Goal: Transaction & Acquisition: Download file/media

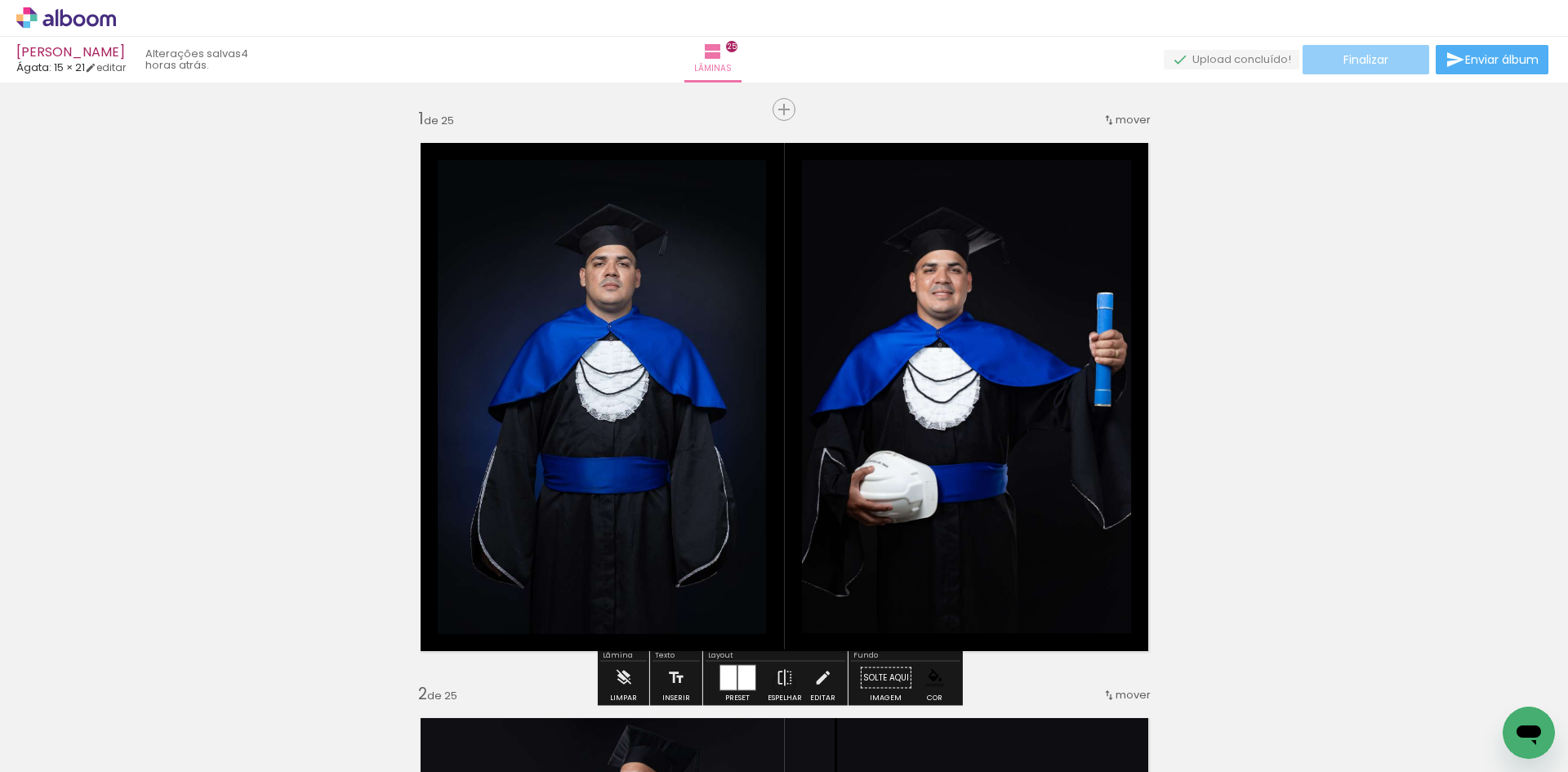
click at [1384, 53] on paper-button "Finalizar" at bounding box center [1366, 59] width 126 height 30
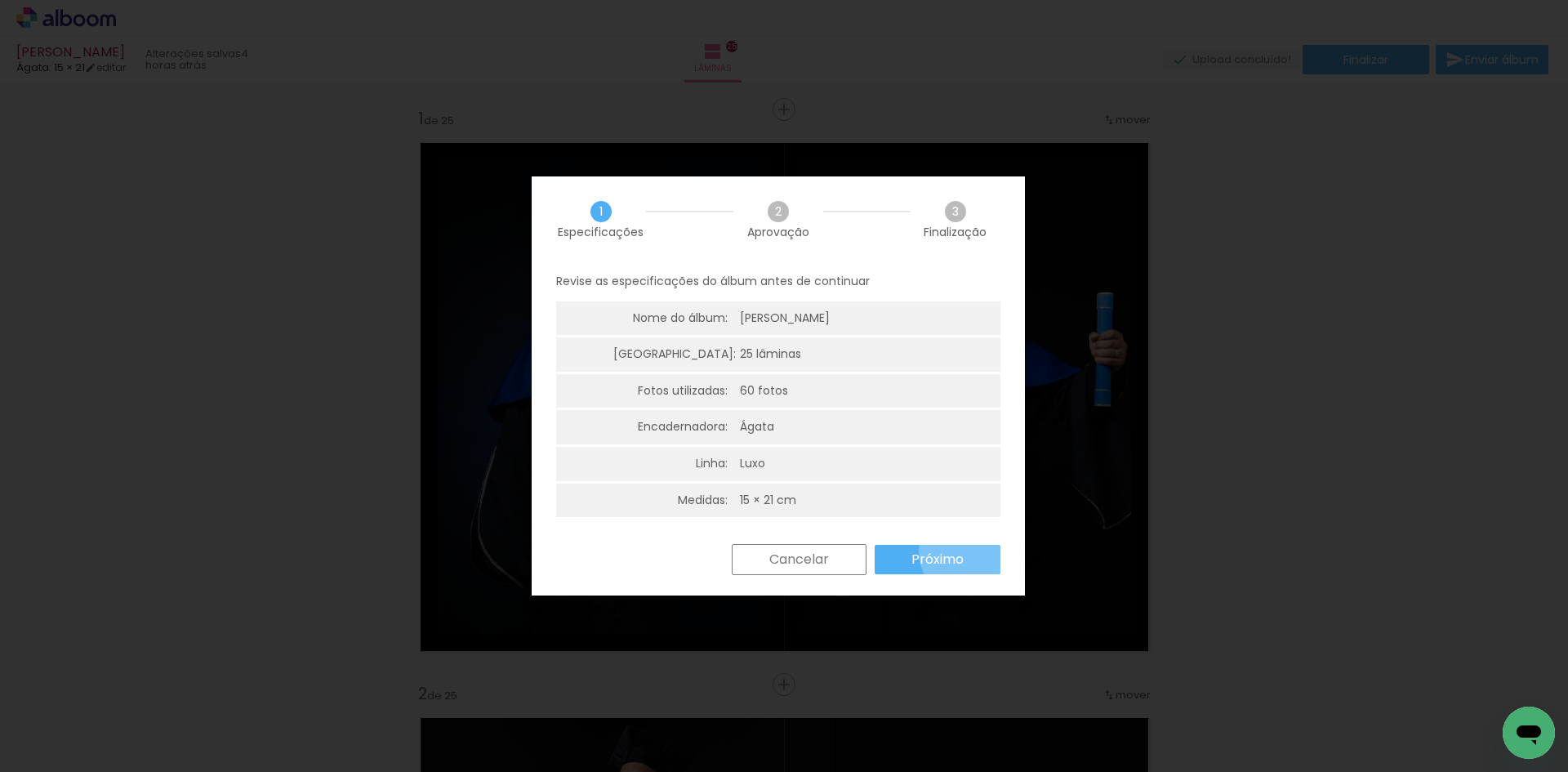
click at [970, 551] on paper-button "Próximo" at bounding box center [937, 560] width 125 height 30
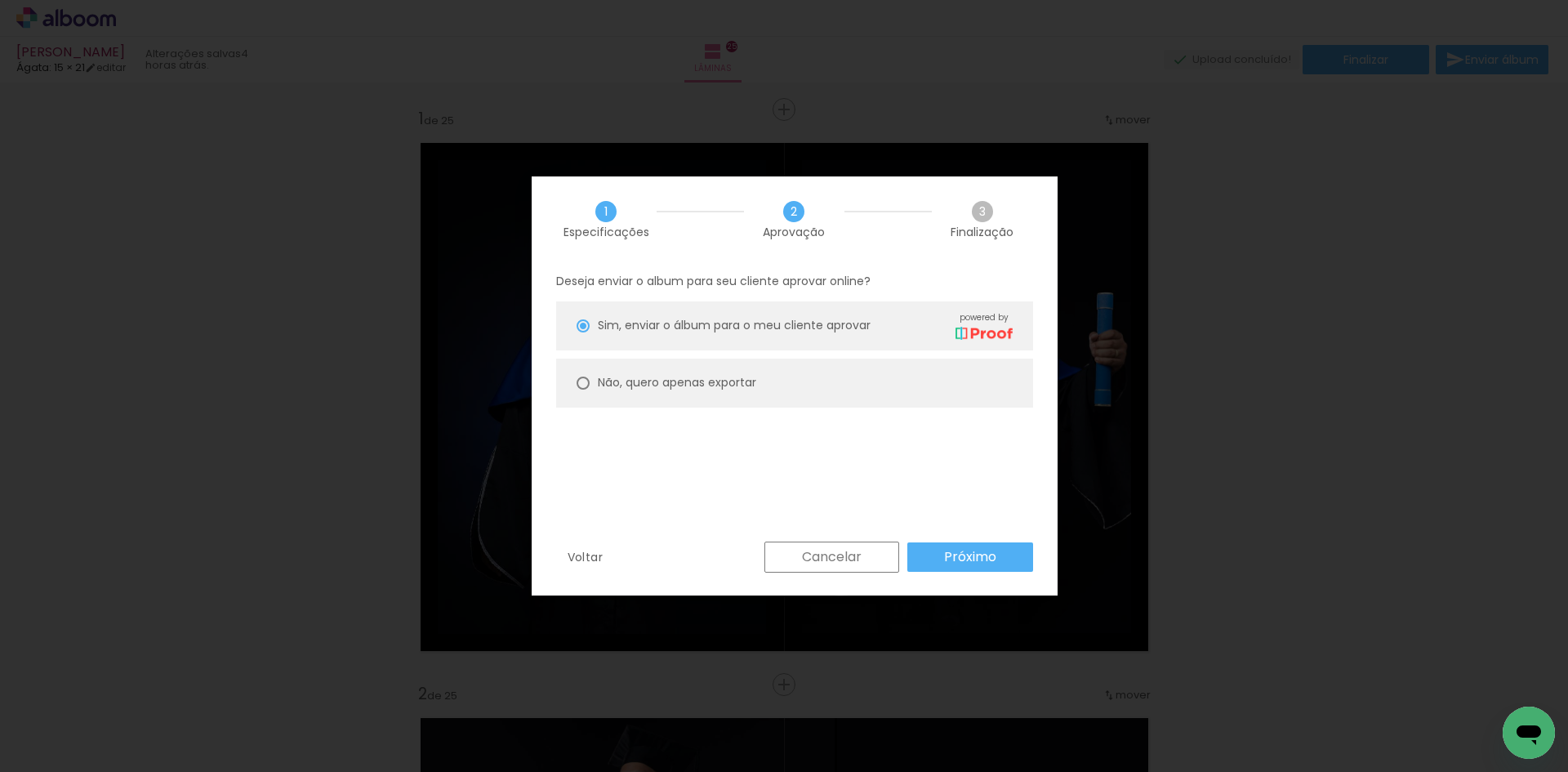
click at [732, 371] on paper-radio-button "Não, quero apenas exportar" at bounding box center [794, 383] width 477 height 49
type paper-radio-button "on"
click at [0, 0] on slot "Próximo" at bounding box center [0, 0] width 0 height 0
type input "Alta, 300 DPI"
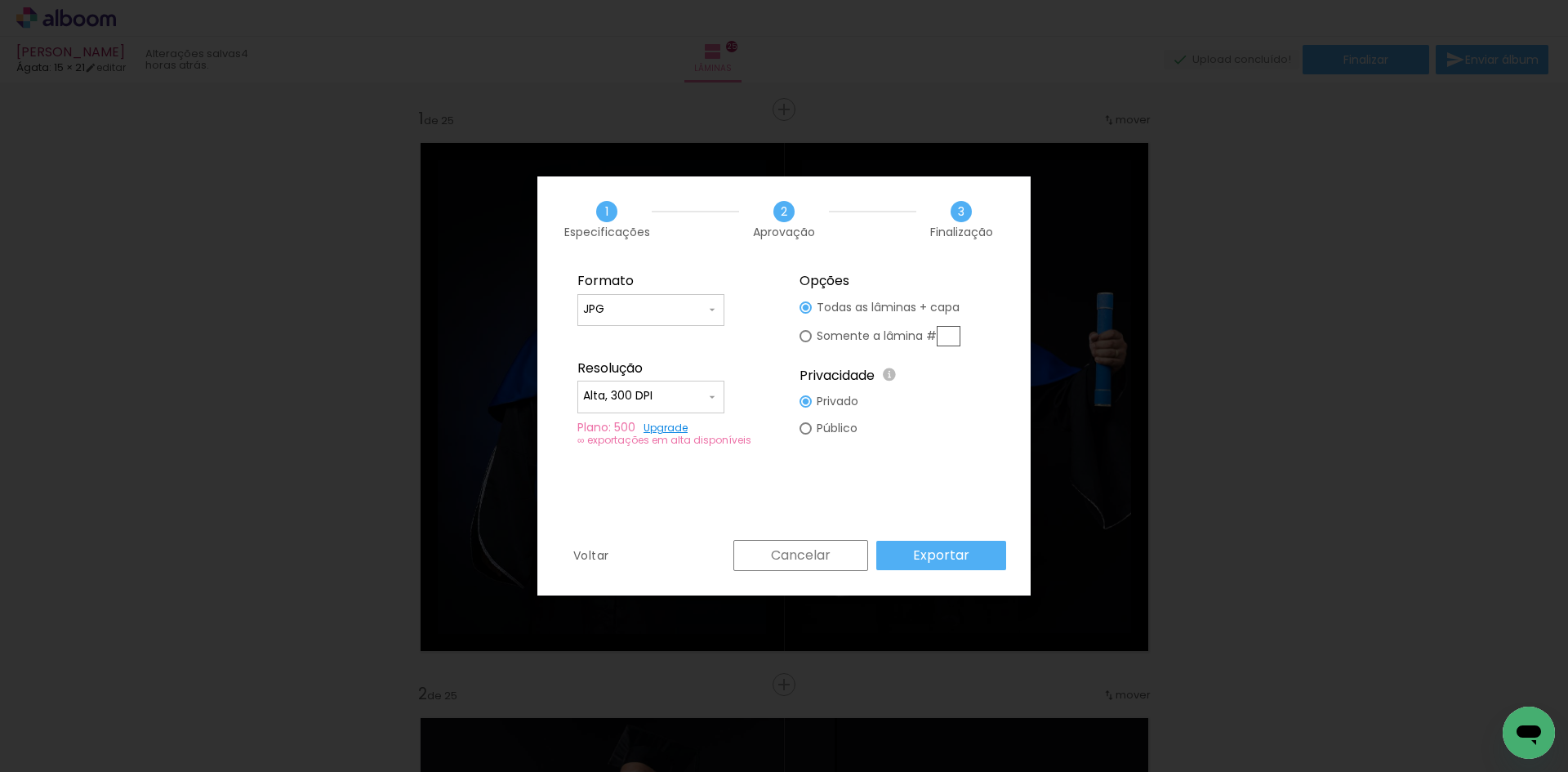
click at [987, 555] on paper-button "Exportar" at bounding box center [941, 555] width 130 height 30
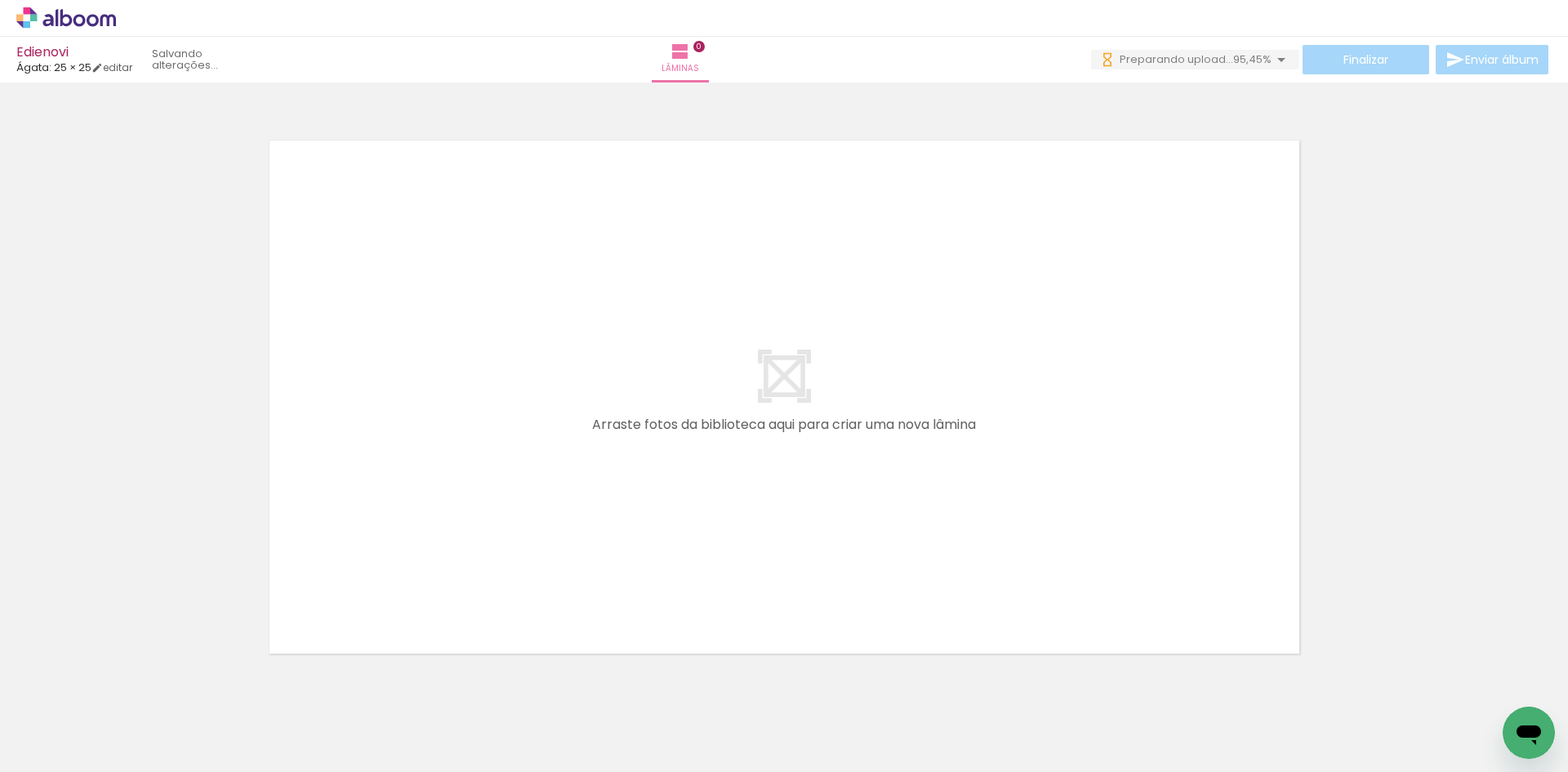
click at [87, 738] on iron-icon at bounding box center [83, 736] width 13 height 13
click at [0, 0] on slot "Todas as fotos" at bounding box center [0, 0] width 0 height 0
type input "Todas as fotos"
drag, startPoint x: 682, startPoint y: 725, endPoint x: 704, endPoint y: 739, distance: 26.1
click at [704, 739] on div at bounding box center [697, 717] width 81 height 54
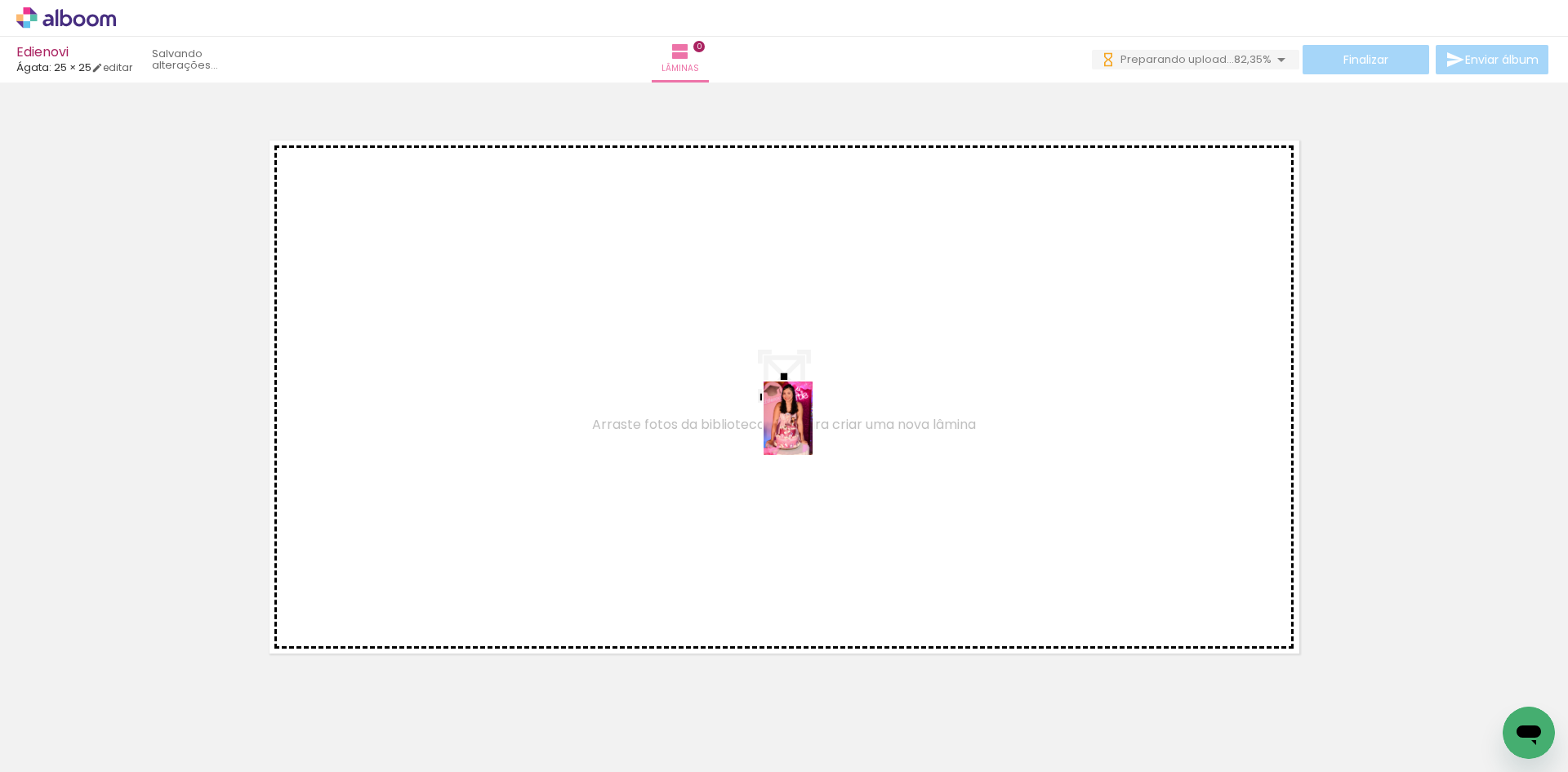
drag, startPoint x: 1148, startPoint y: 724, endPoint x: 813, endPoint y: 430, distance: 445.7
click at [813, 430] on quentale-workspace at bounding box center [784, 386] width 1568 height 772
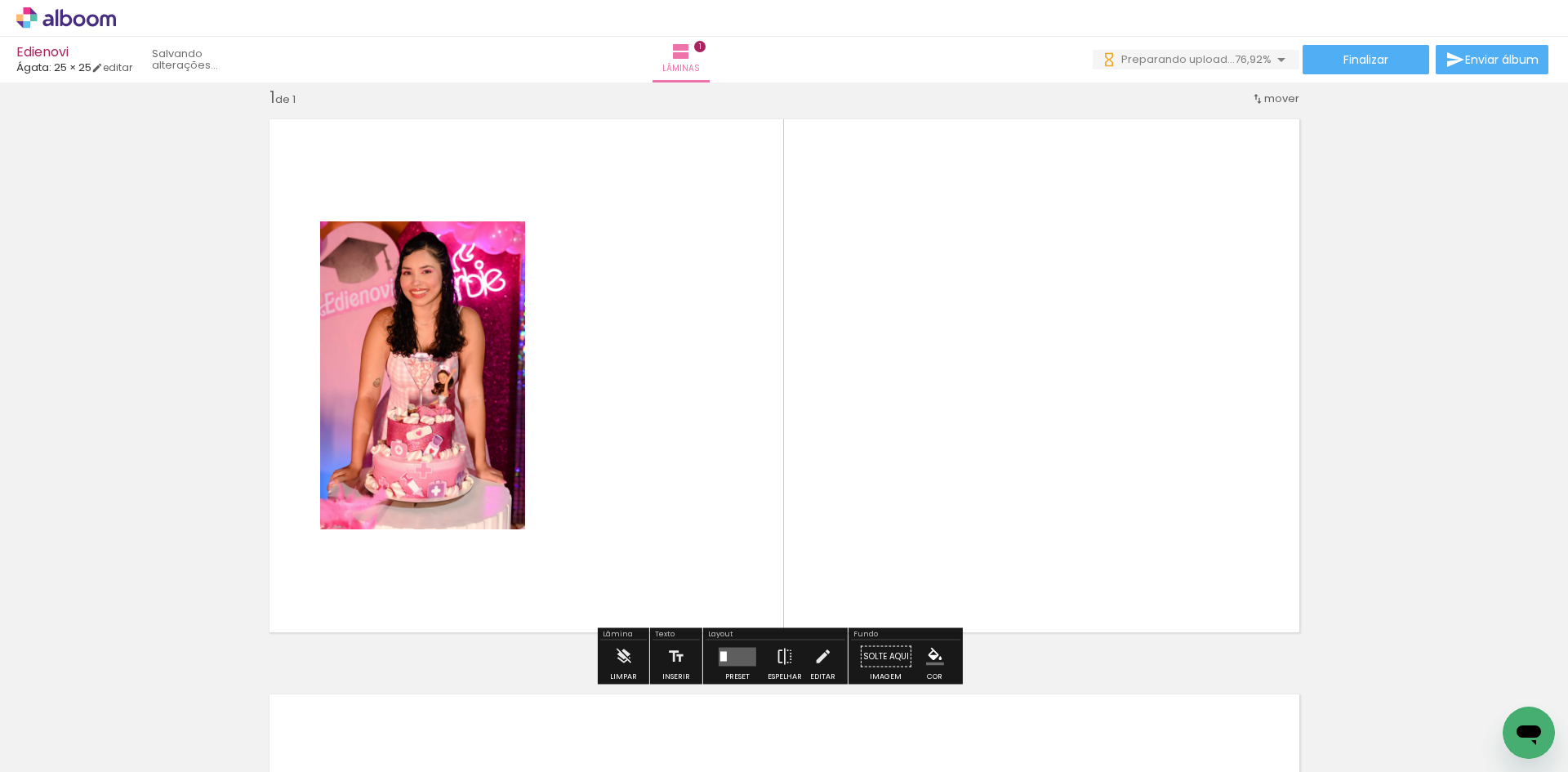
scroll to position [103, 0]
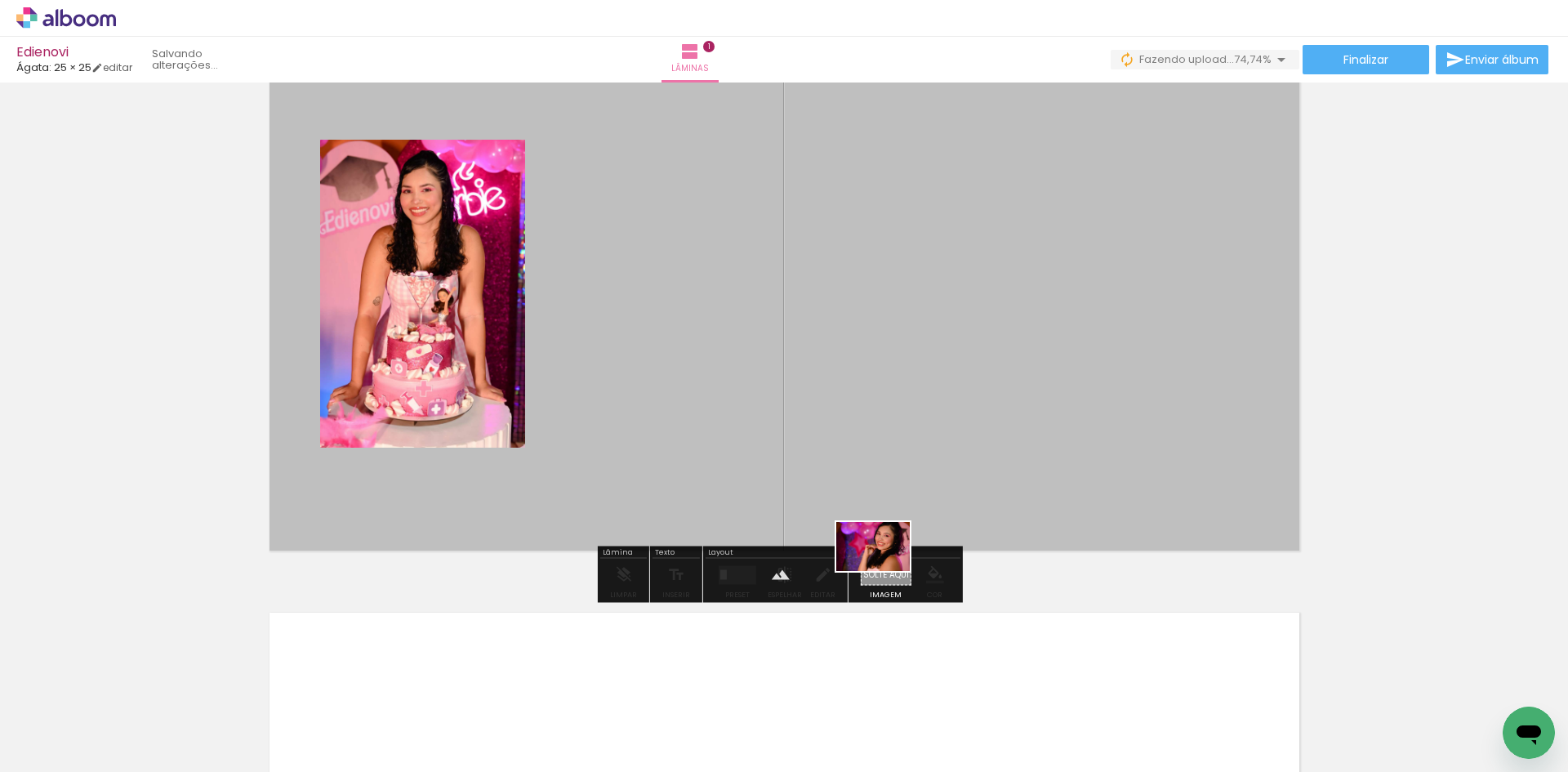
drag, startPoint x: 1448, startPoint y: 726, endPoint x: 886, endPoint y: 571, distance: 583.0
click at [886, 571] on quentale-workspace at bounding box center [784, 386] width 1568 height 772
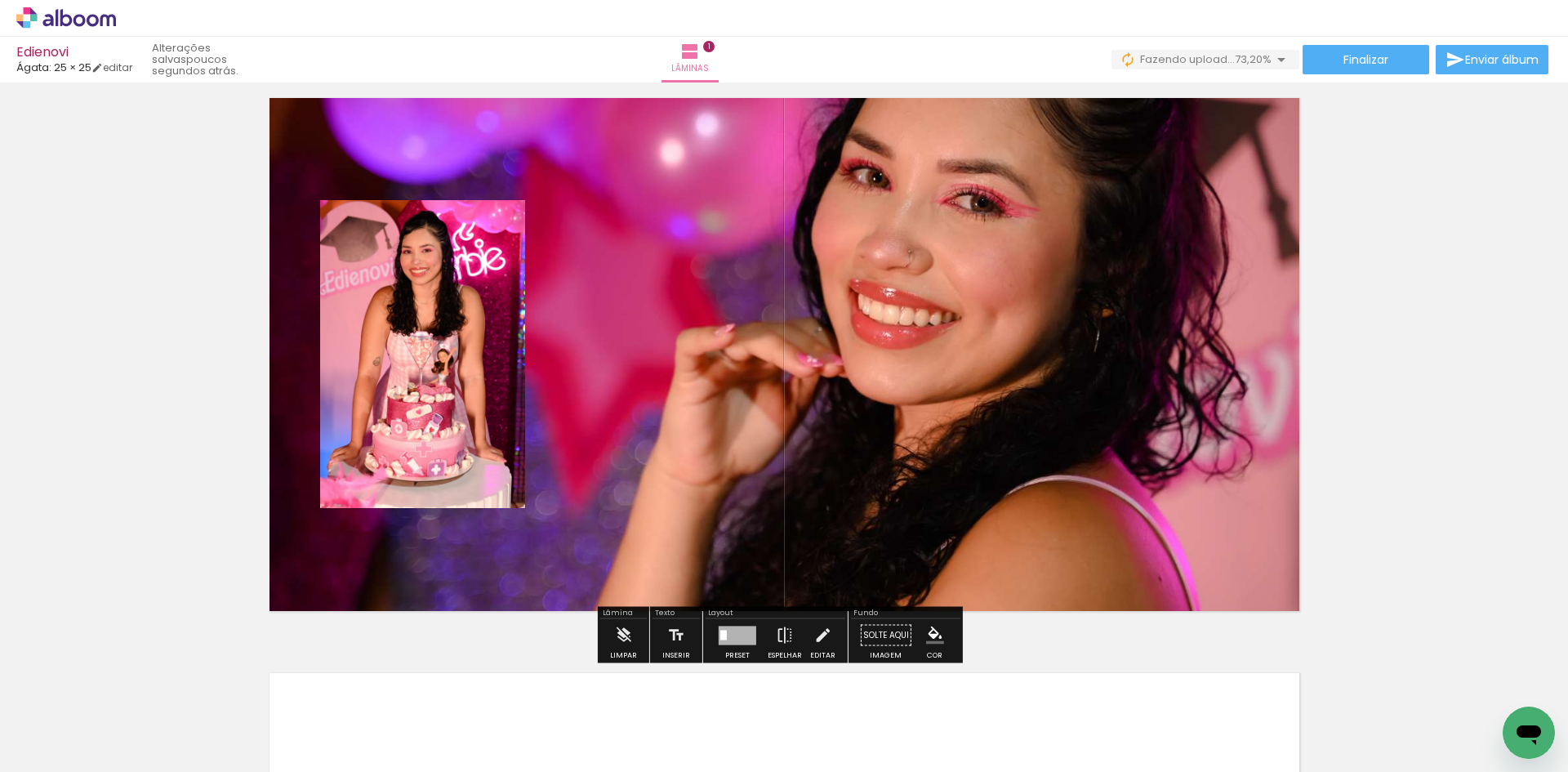
scroll to position [81, 0]
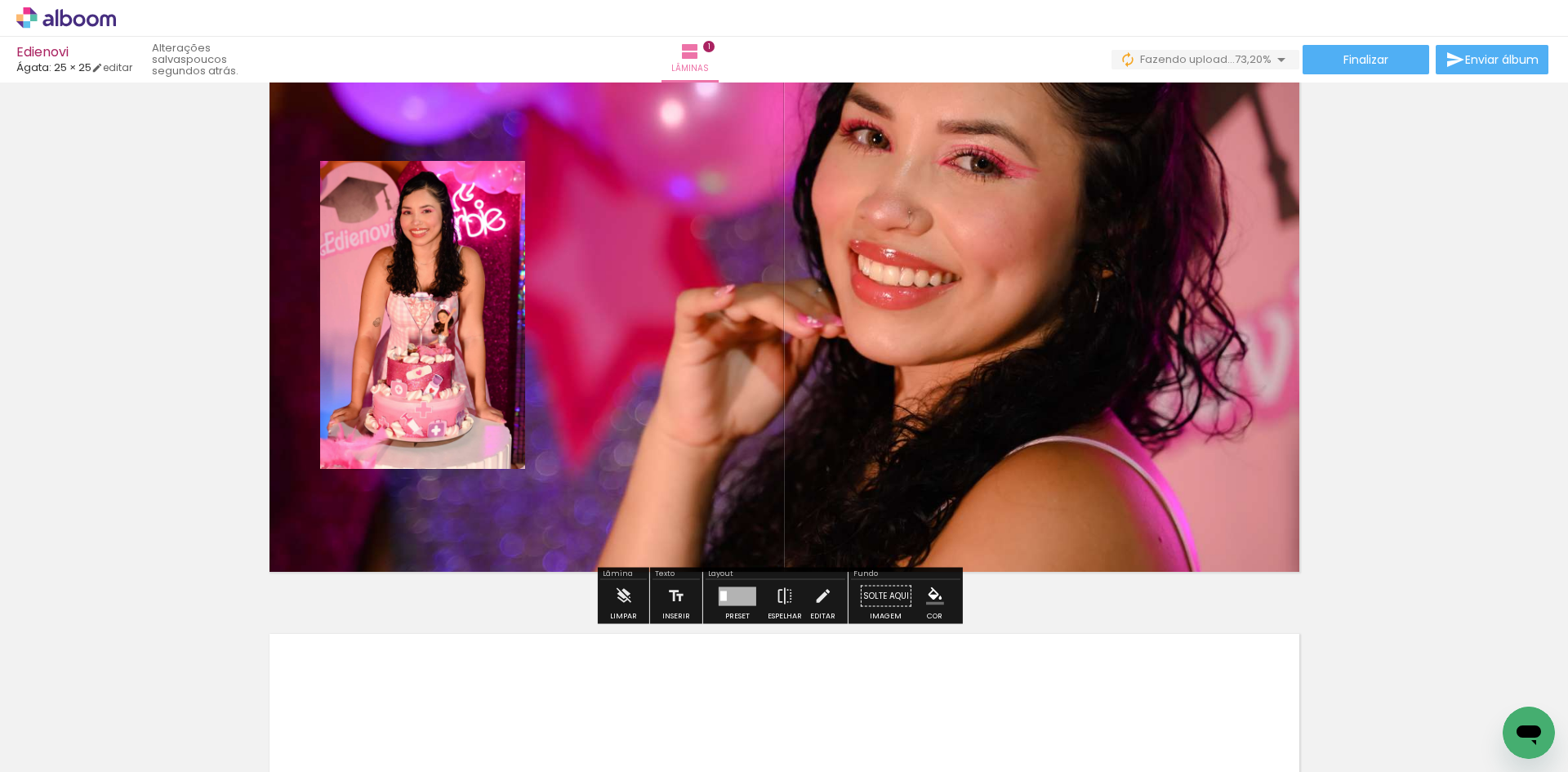
click at [1037, 282] on quentale-layouter at bounding box center [784, 315] width 1051 height 534
click at [1037, 282] on quentale-photo at bounding box center [784, 315] width 1051 height 534
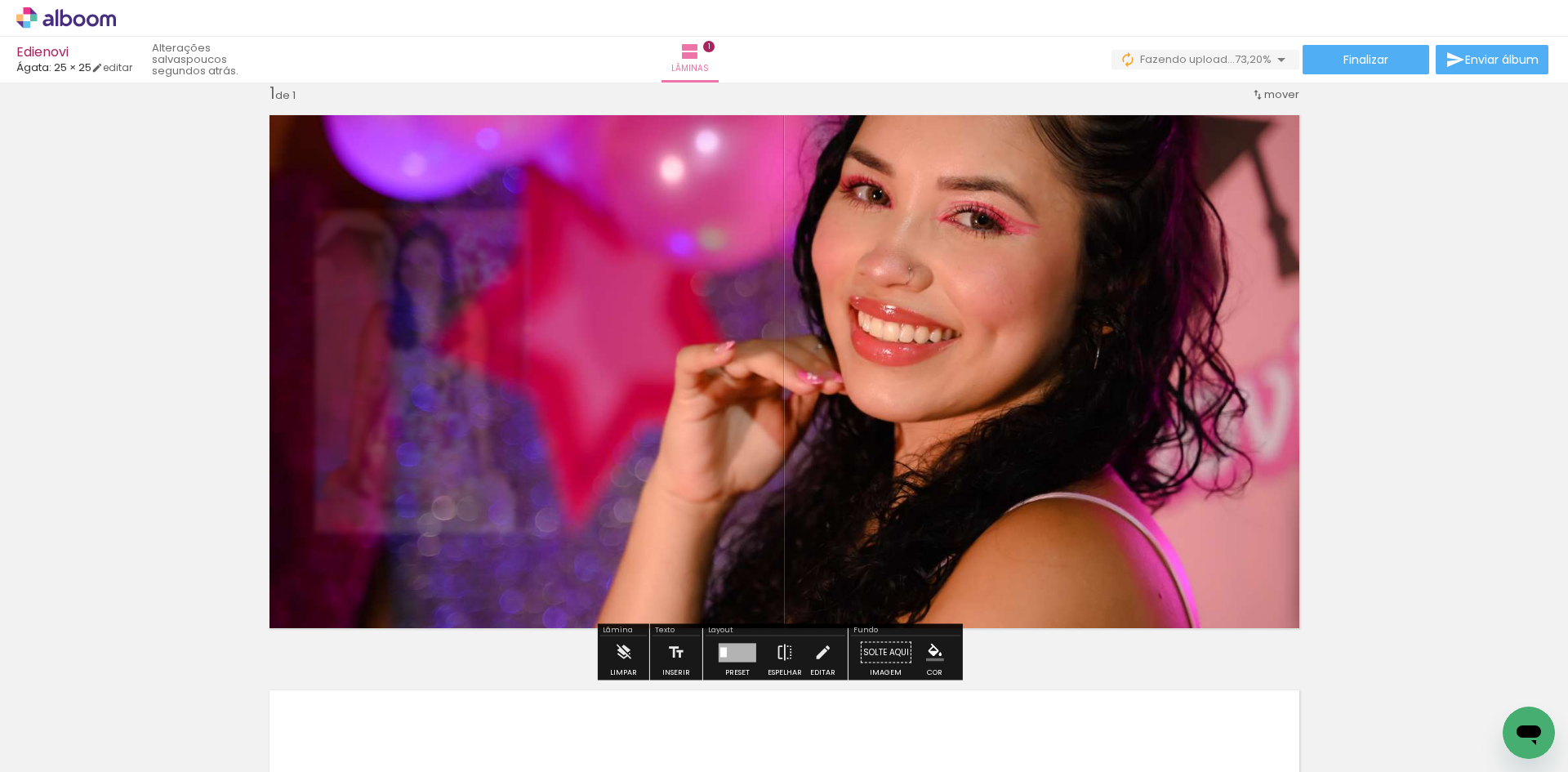
scroll to position [0, 0]
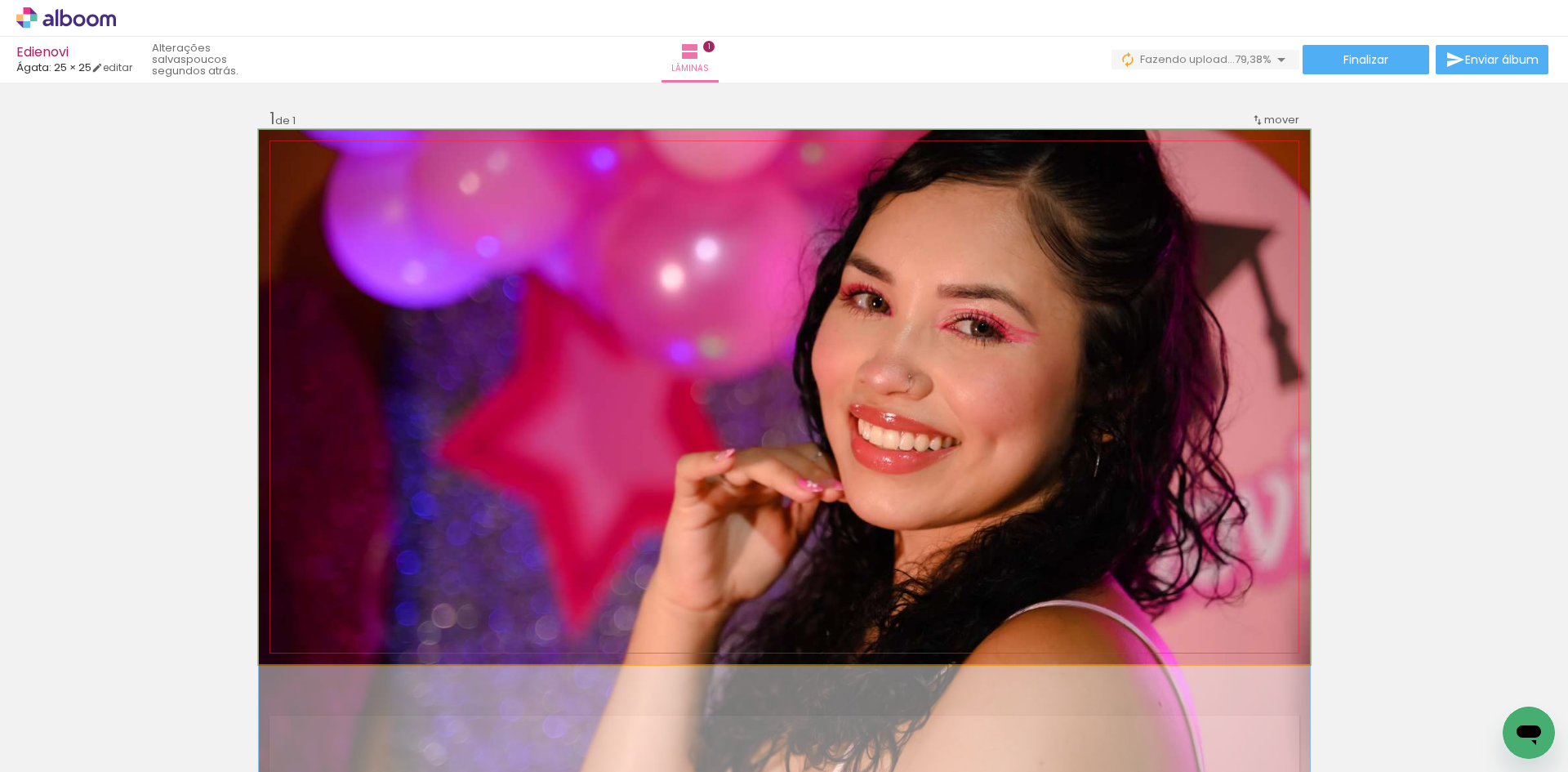
drag, startPoint x: 966, startPoint y: 340, endPoint x: 965, endPoint y: 430, distance: 90.0
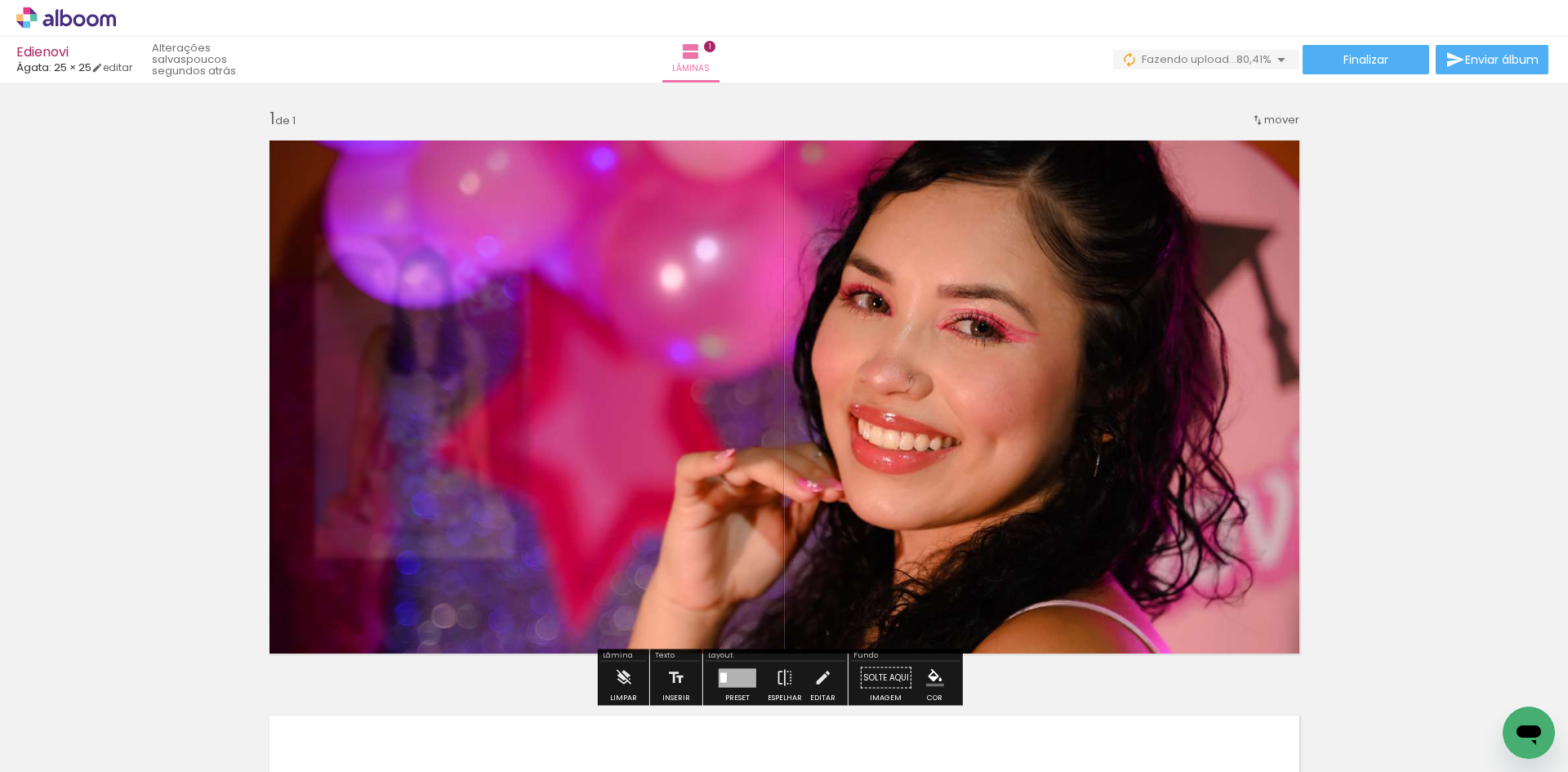
scroll to position [81, 0]
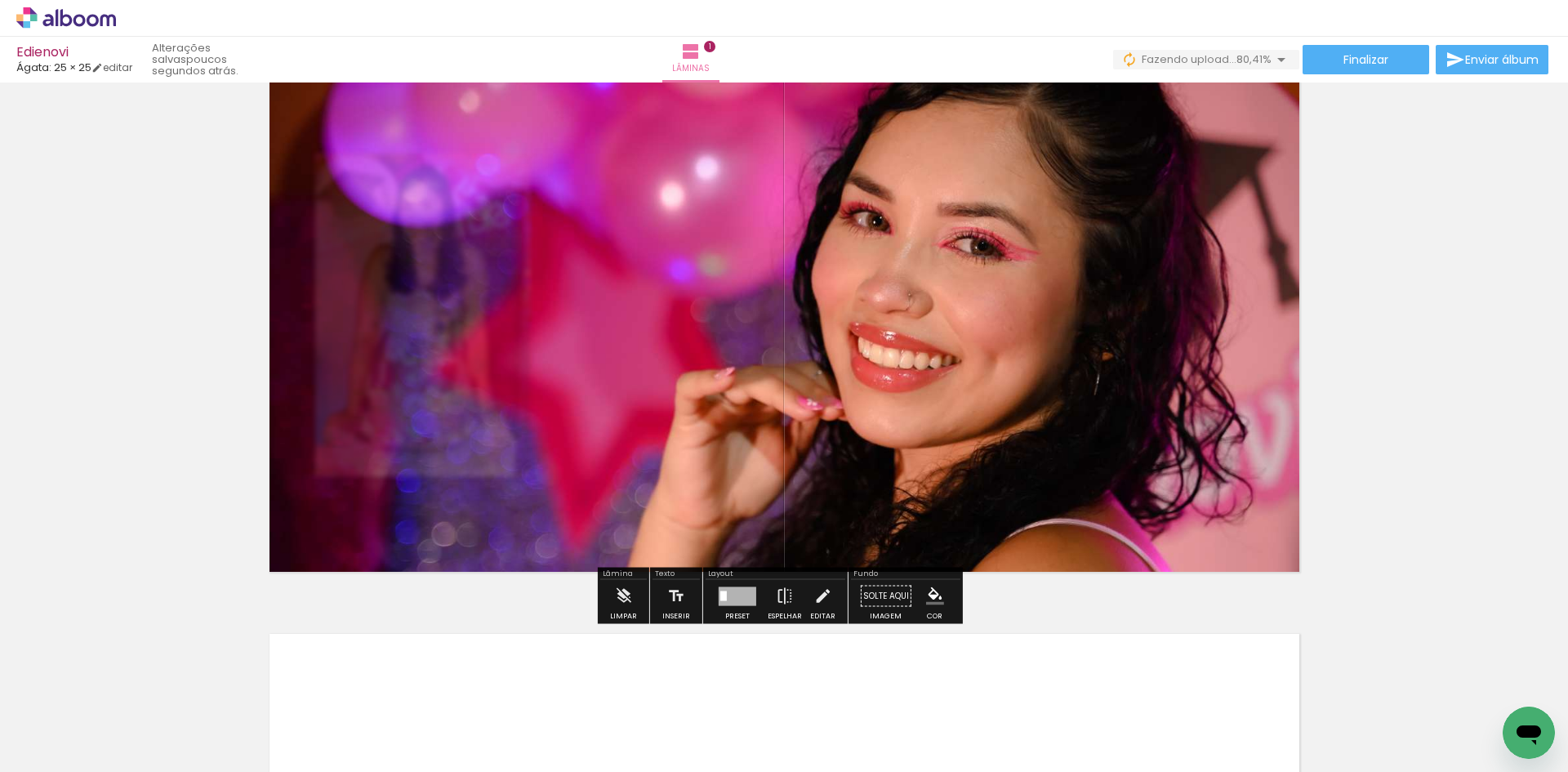
click at [1320, 279] on div "Inserir lâmina 1 de 1" at bounding box center [784, 582] width 1568 height 1151
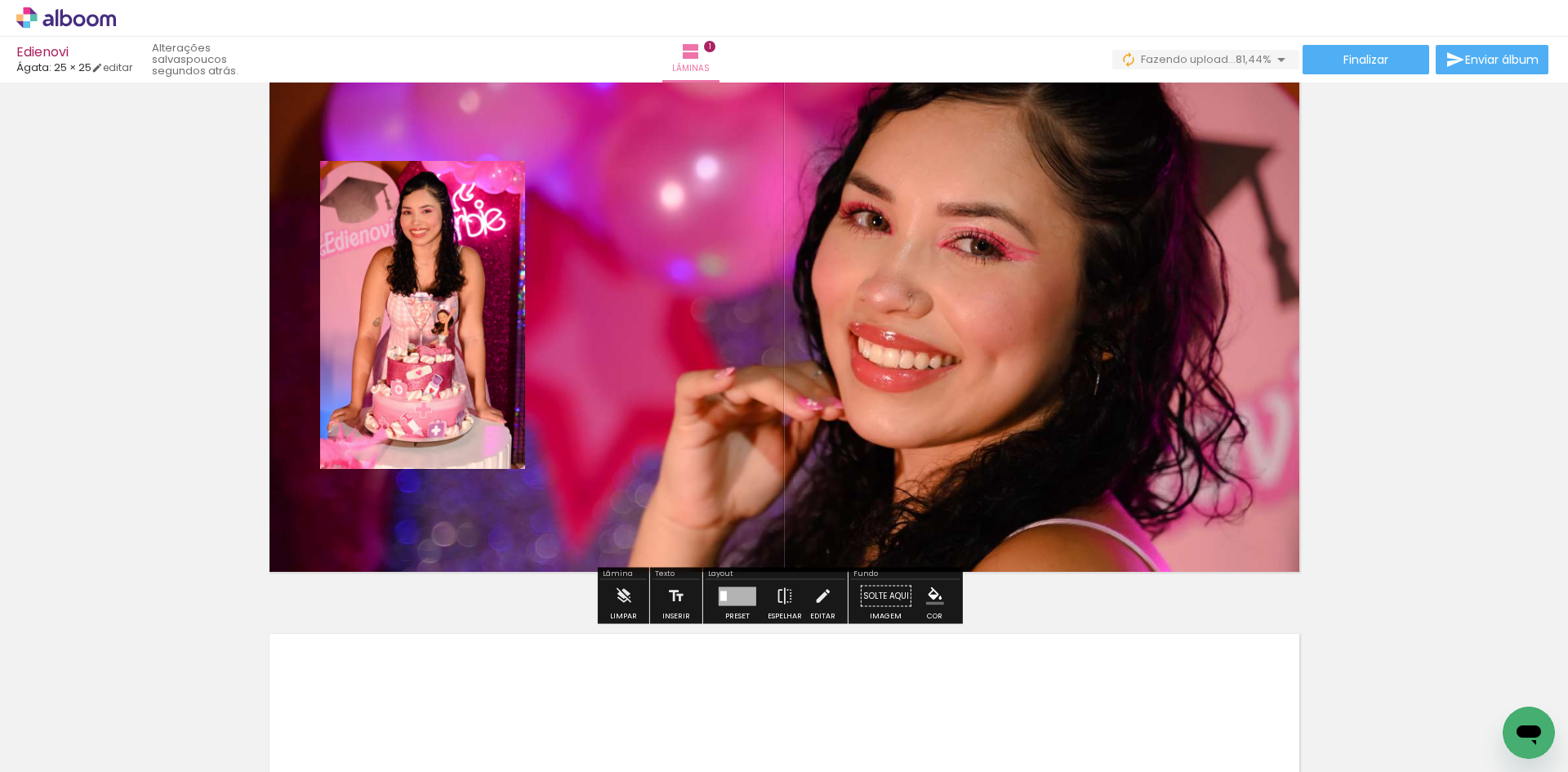
click at [420, 298] on quentale-photo at bounding box center [423, 315] width 205 height 308
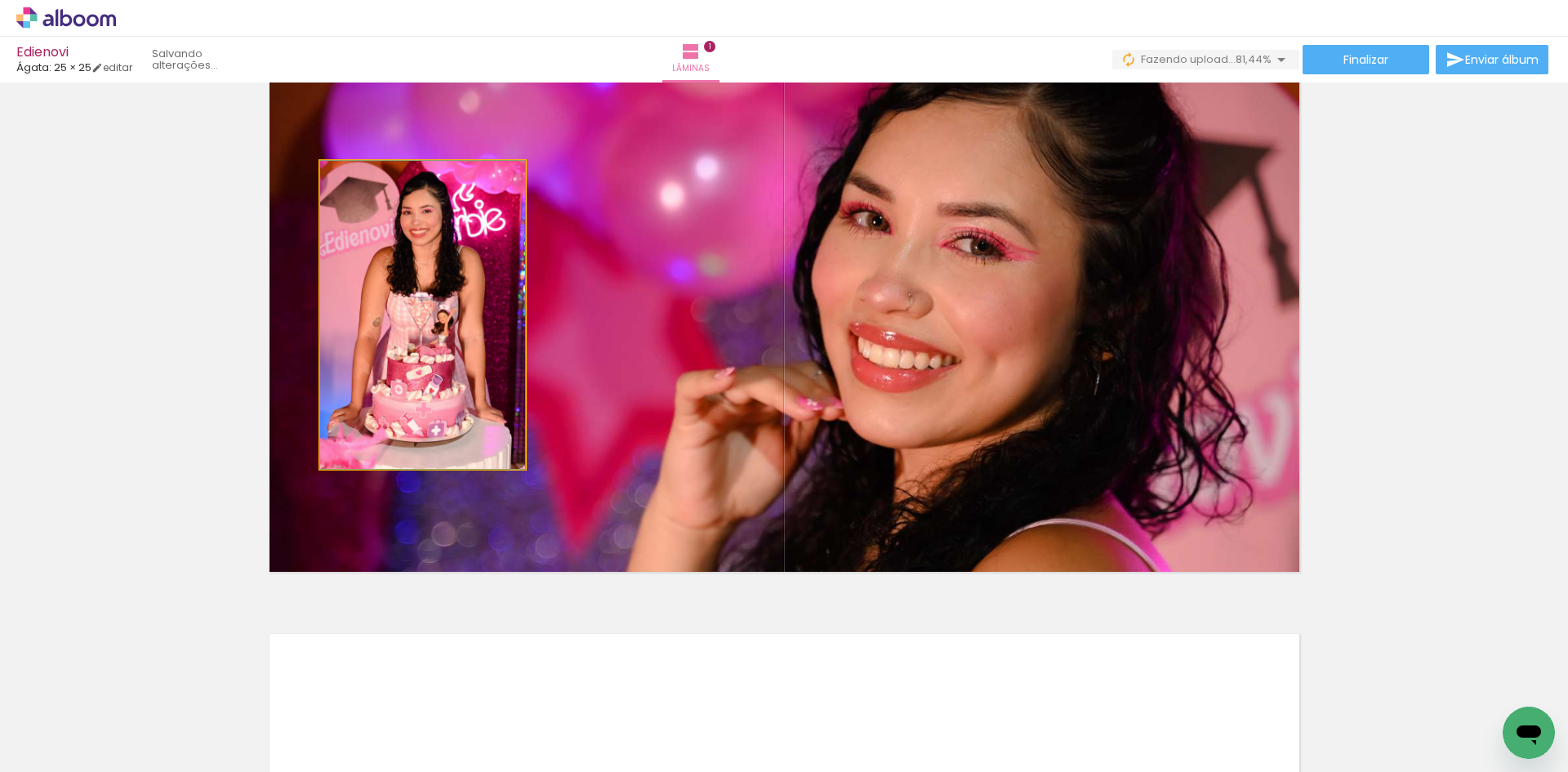
click at [420, 298] on quentale-photo at bounding box center [423, 315] width 205 height 308
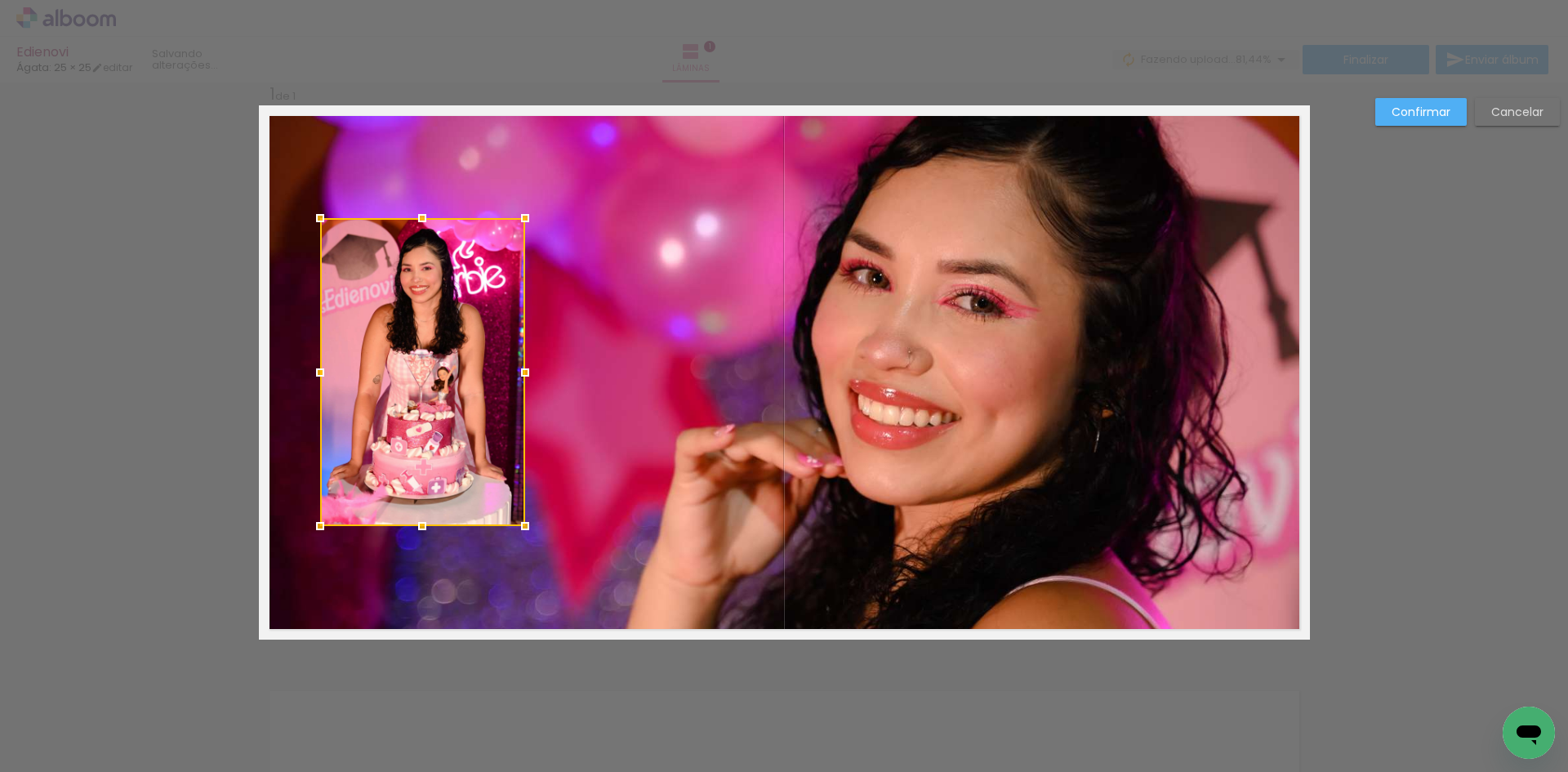
scroll to position [21, 0]
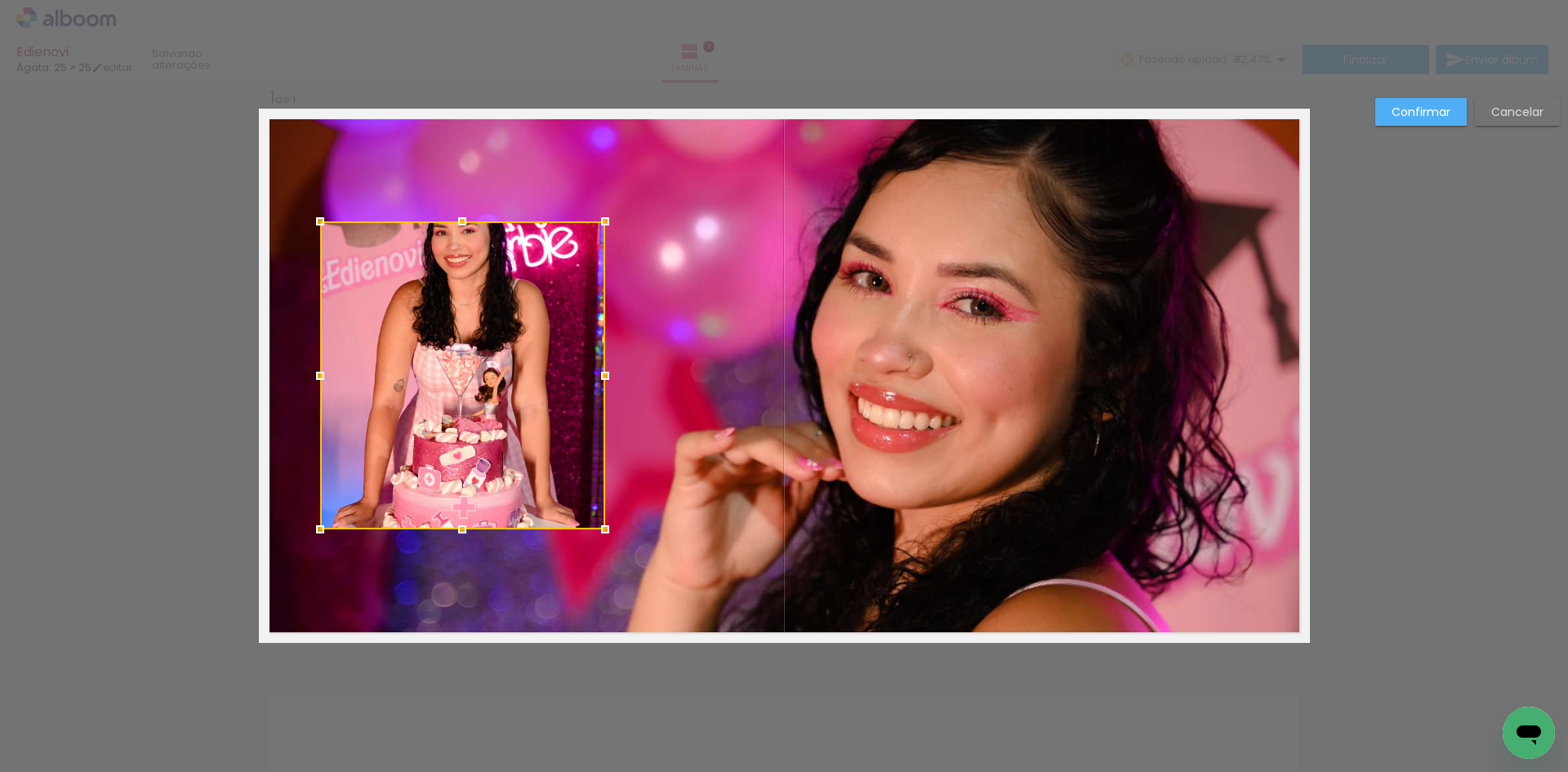
drag, startPoint x: 521, startPoint y: 371, endPoint x: 601, endPoint y: 428, distance: 98.2
click at [601, 428] on album-spread "1 de 1" at bounding box center [784, 376] width 1051 height 534
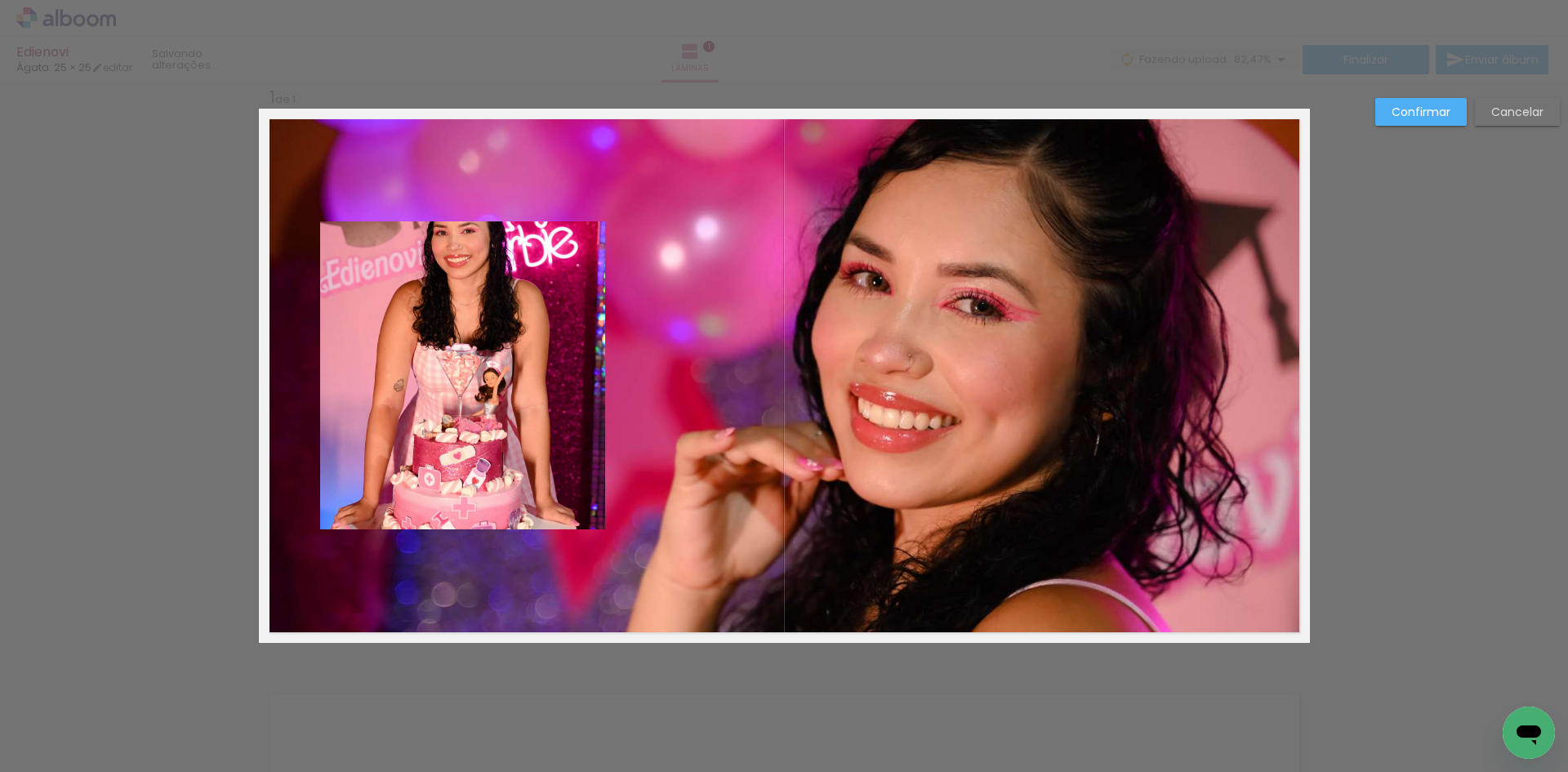
click at [453, 474] on quentale-photo at bounding box center [463, 375] width 285 height 308
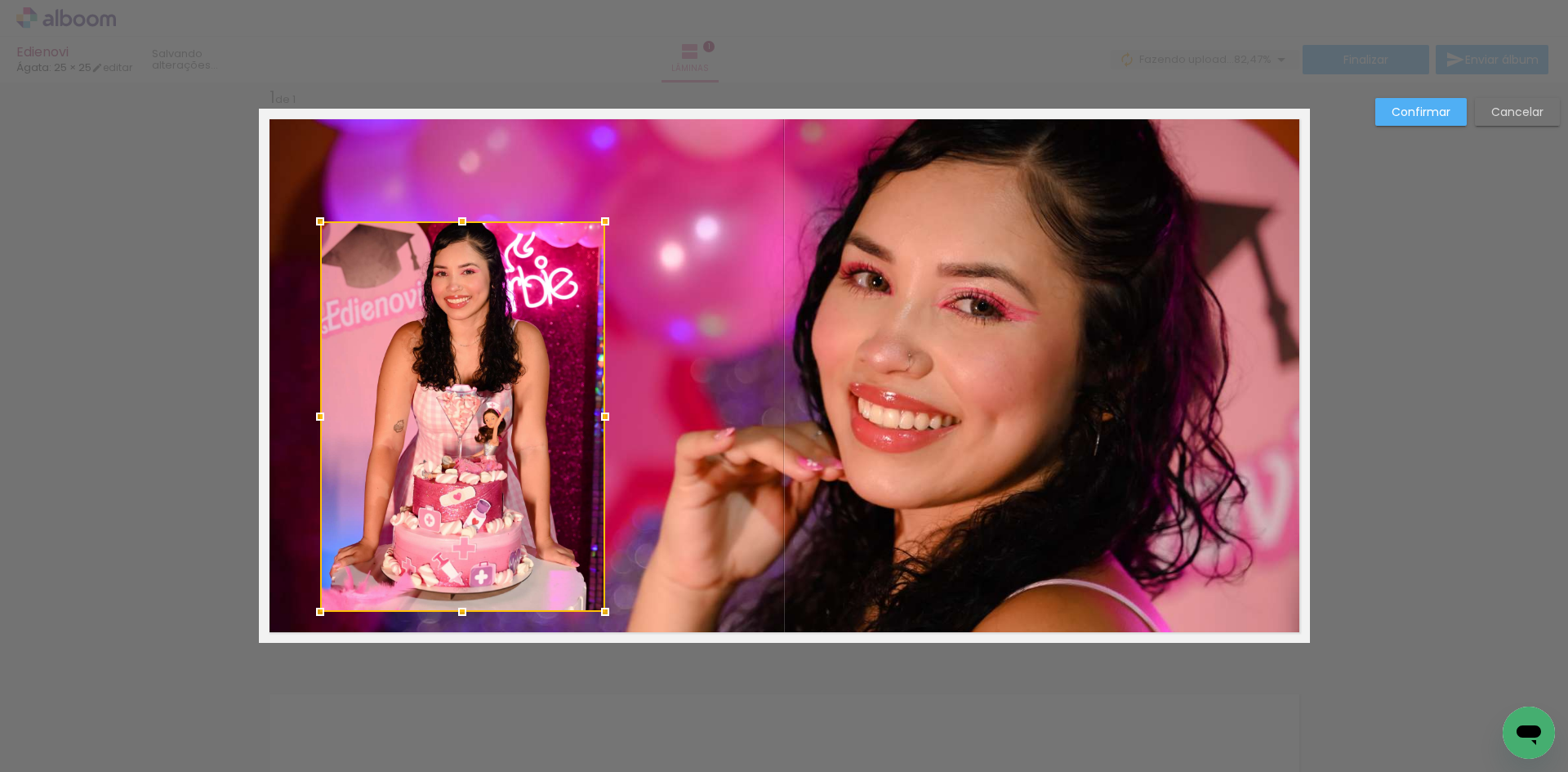
drag, startPoint x: 455, startPoint y: 533, endPoint x: 466, endPoint y: 615, distance: 82.7
click at [466, 615] on div at bounding box center [462, 611] width 33 height 33
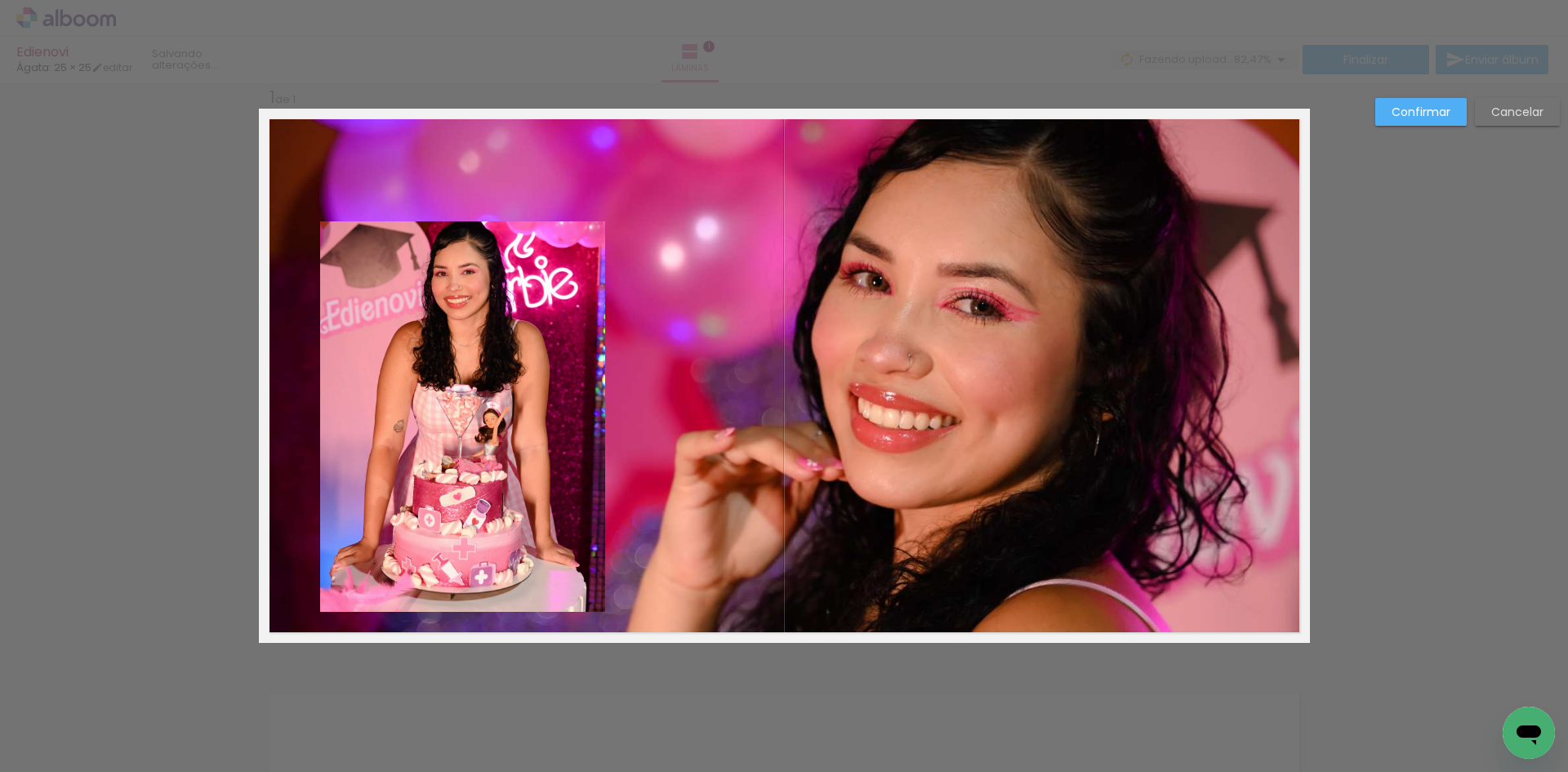
click at [442, 249] on quentale-photo at bounding box center [463, 416] width 285 height 390
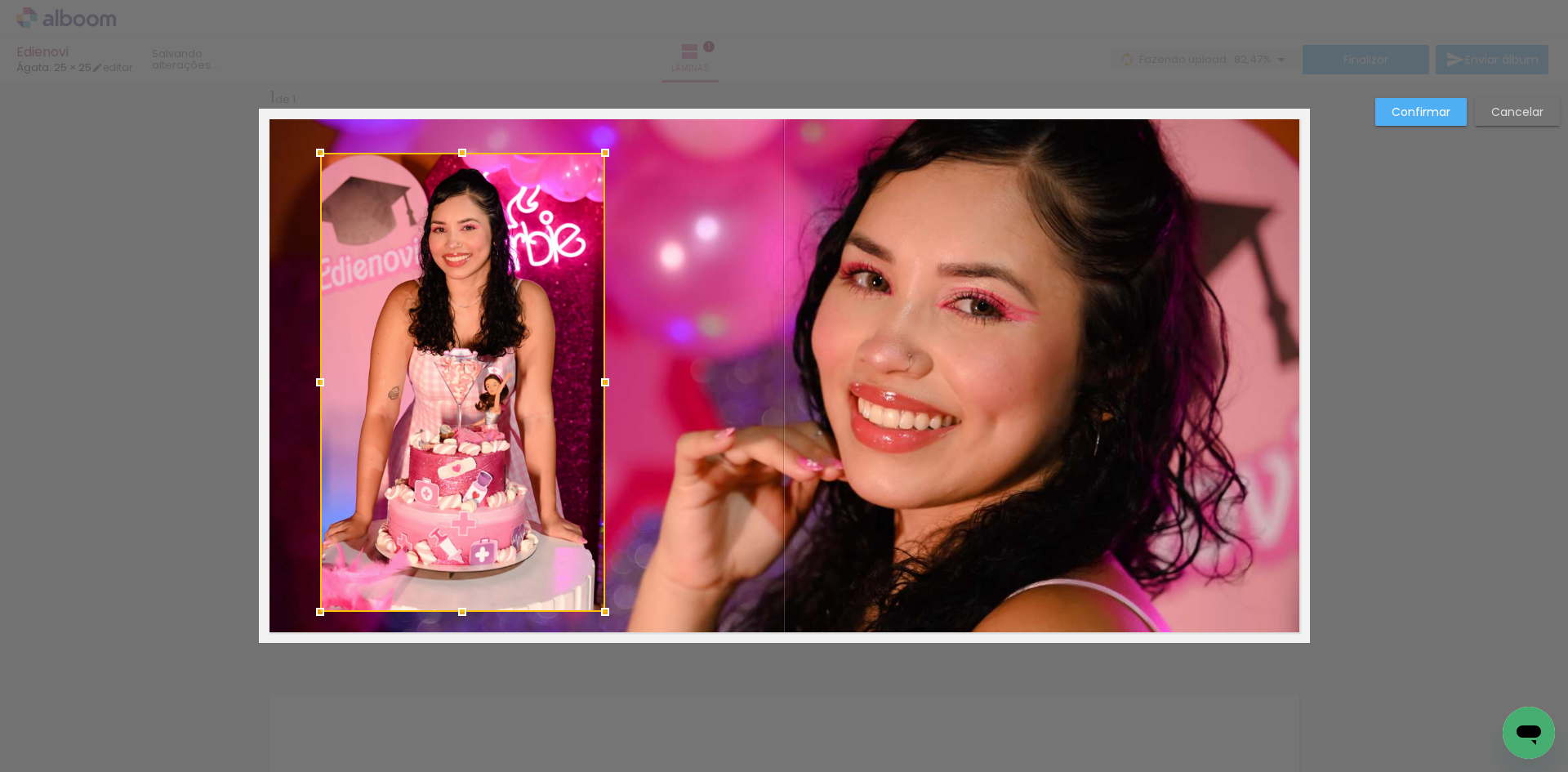
drag, startPoint x: 460, startPoint y: 226, endPoint x: 475, endPoint y: 157, distance: 70.6
click at [475, 157] on div at bounding box center [463, 383] width 285 height 459
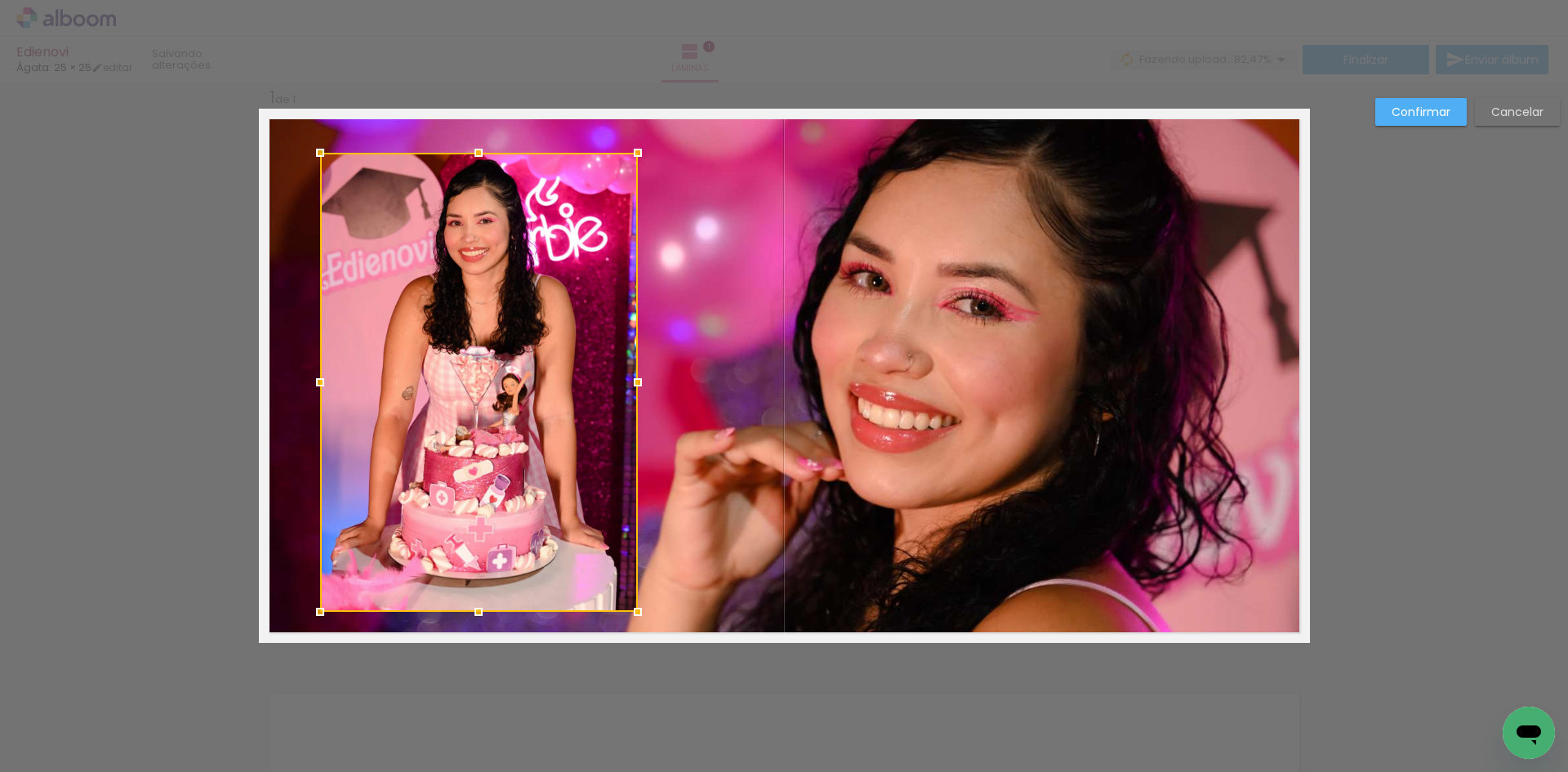
drag, startPoint x: 605, startPoint y: 384, endPoint x: 637, endPoint y: 386, distance: 32.1
click at [637, 386] on div at bounding box center [638, 383] width 33 height 33
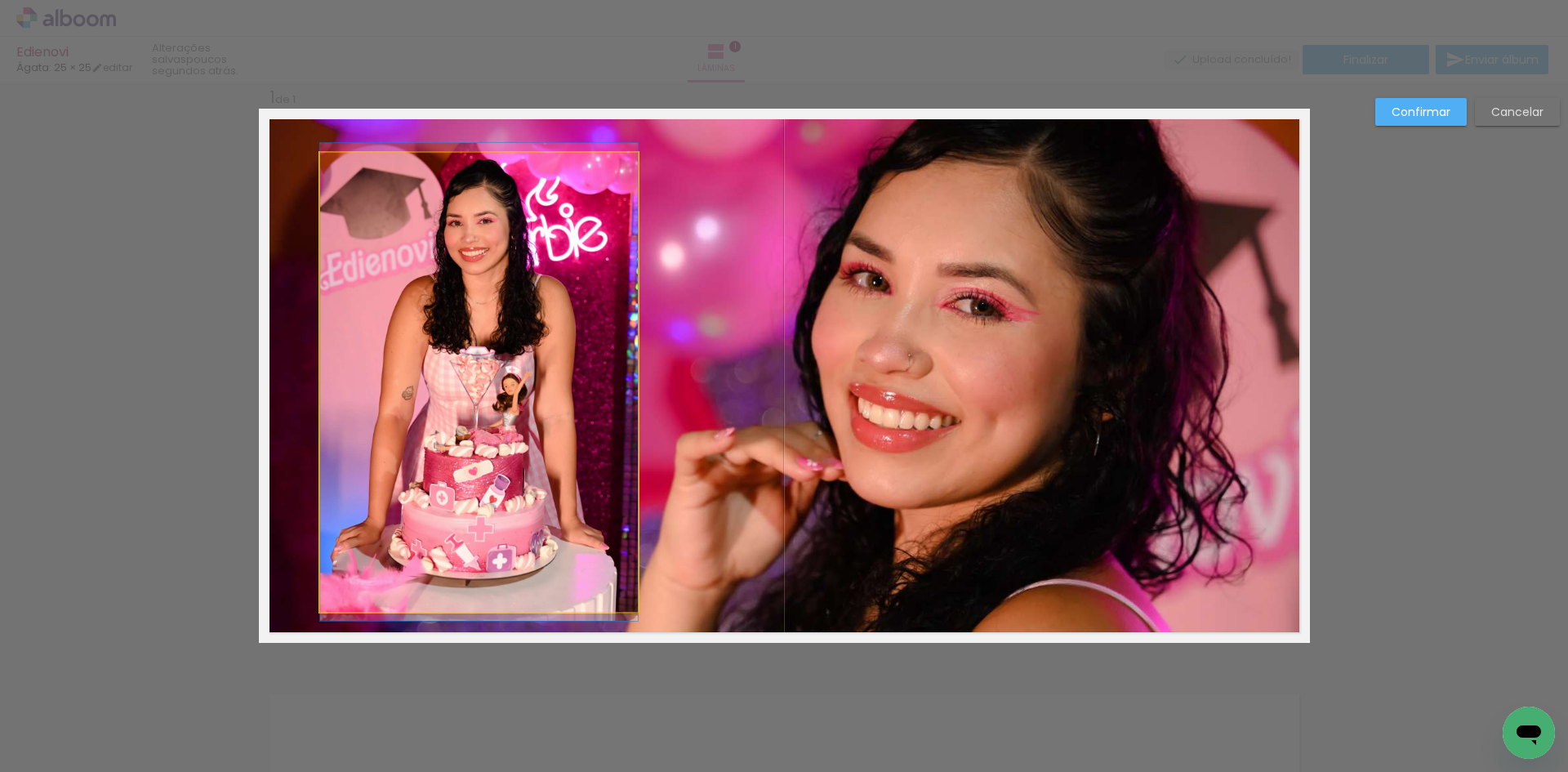
click at [612, 364] on quentale-photo at bounding box center [479, 383] width 318 height 459
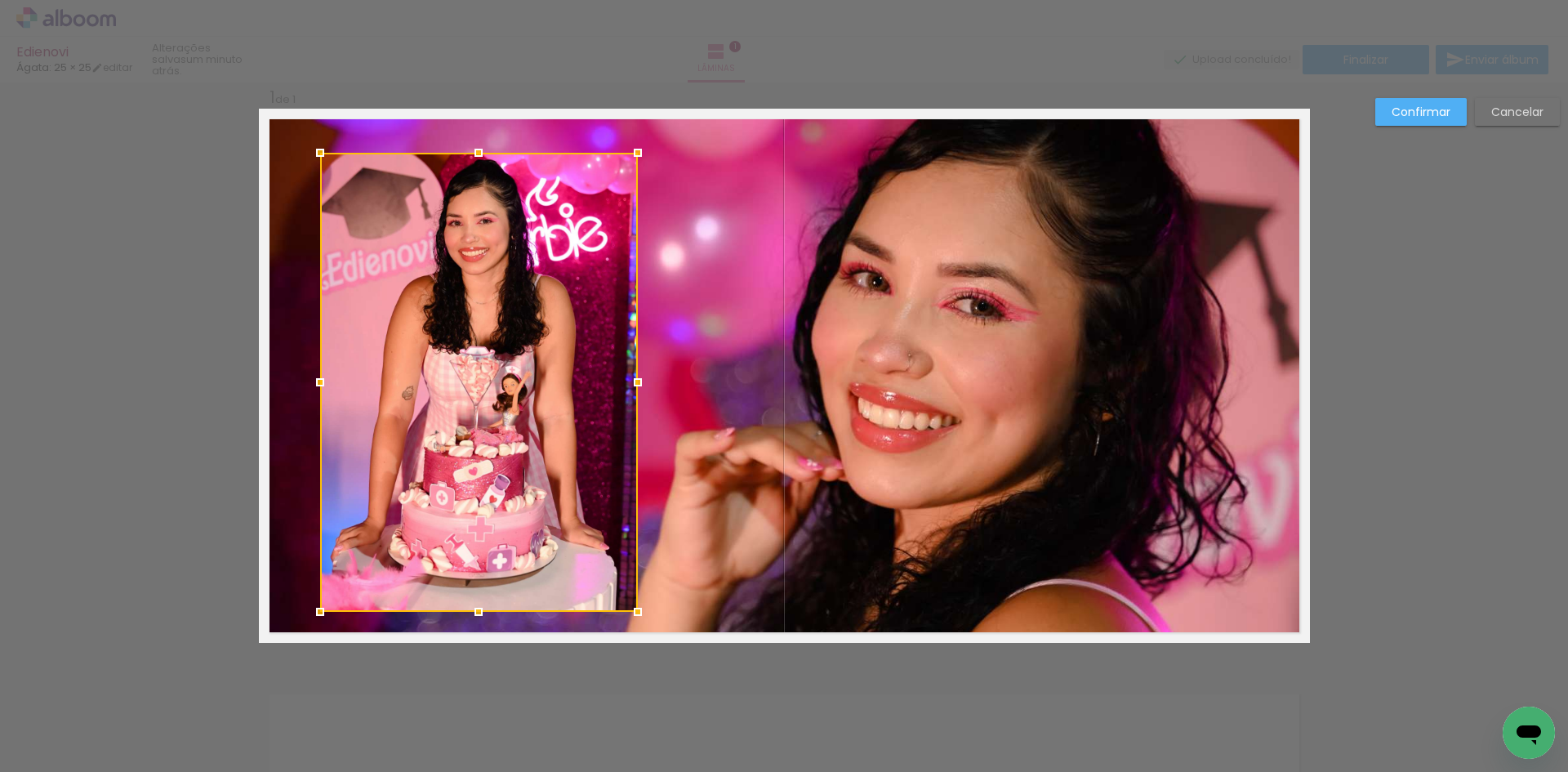
click at [0, 0] on slot "Confirmar" at bounding box center [0, 0] width 0 height 0
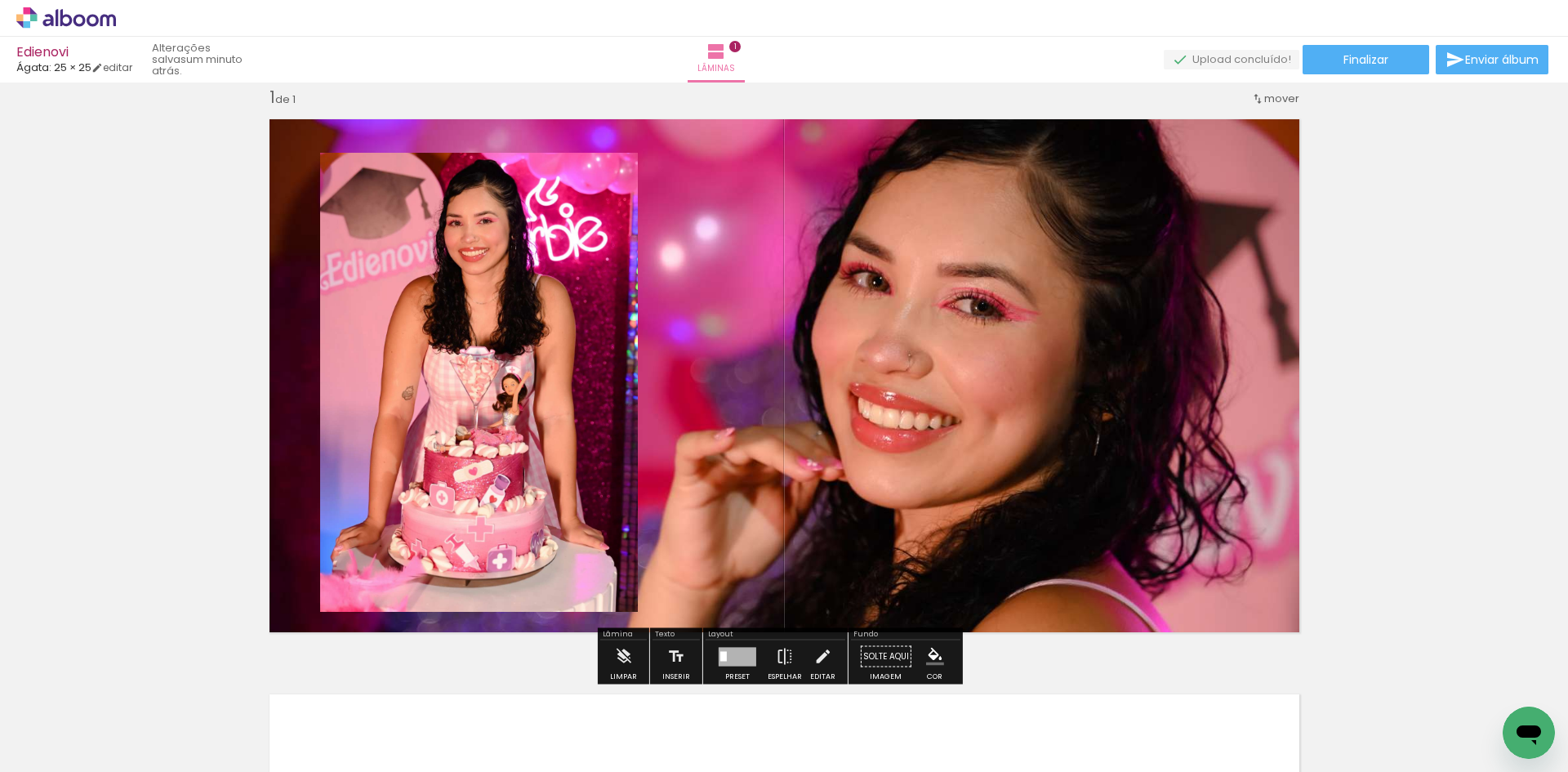
click at [482, 208] on paper-item at bounding box center [486, 209] width 30 height 11
click at [482, 276] on iron-icon "color picker" at bounding box center [487, 274] width 19 height 15
click at [212, 131] on paper-item "#ffebee" at bounding box center [211, 133] width 16 height 16
click at [169, 216] on div "Inserir lâmina 1 de 1" at bounding box center [784, 642] width 1568 height 1151
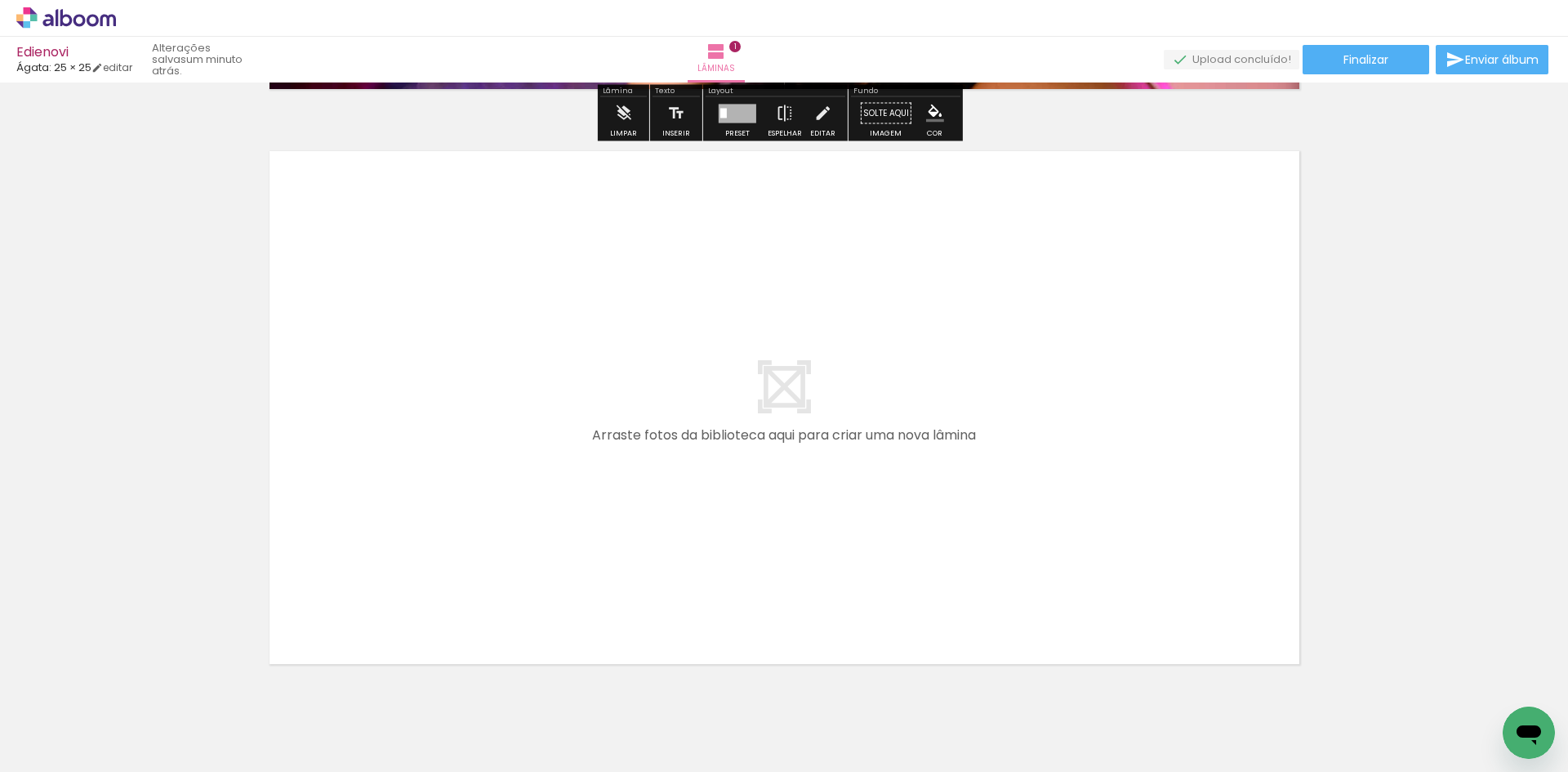
scroll to position [593, 0]
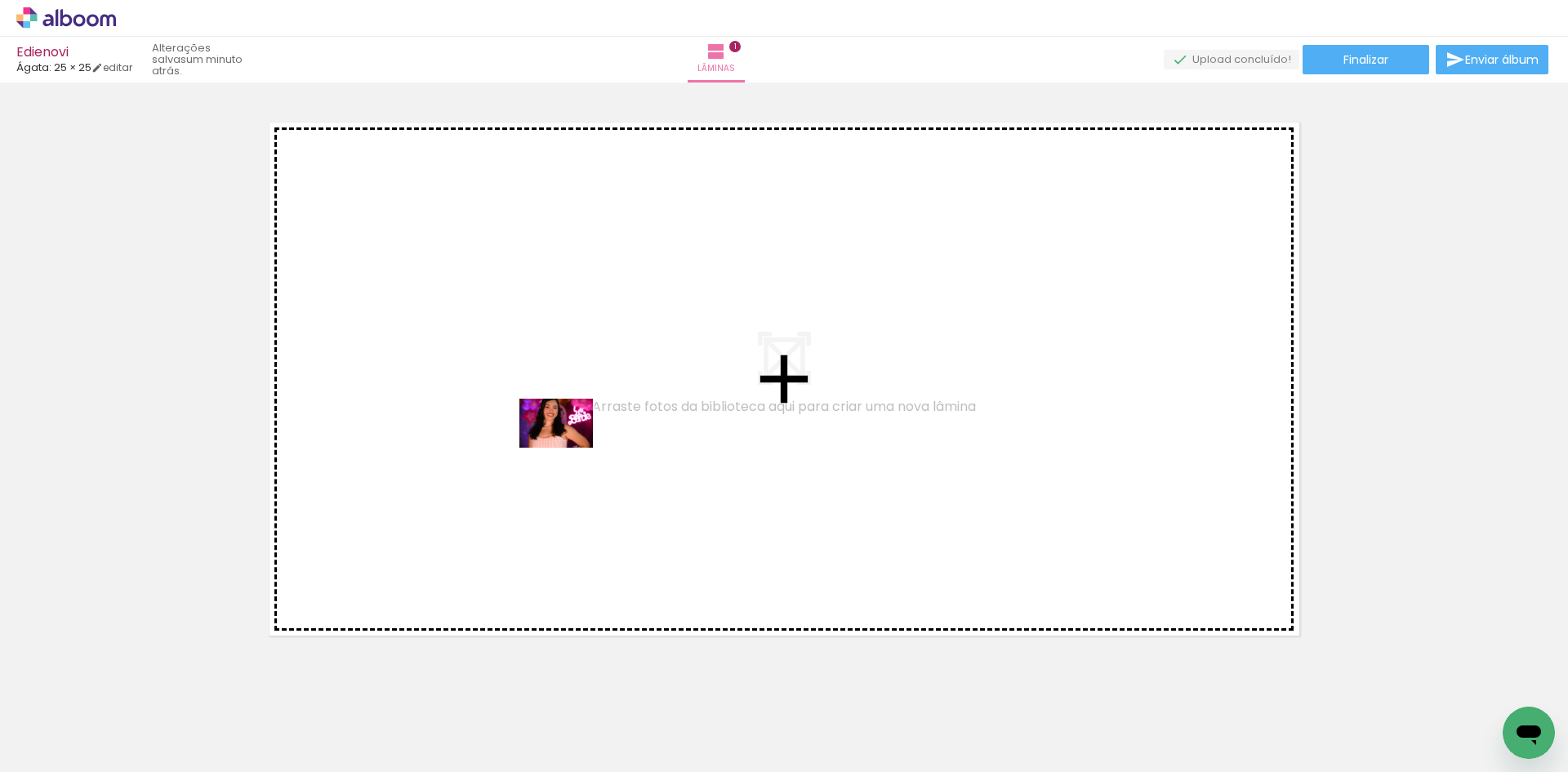
drag, startPoint x: 887, startPoint y: 723, endPoint x: 568, endPoint y: 448, distance: 421.2
click at [568, 448] on quentale-workspace at bounding box center [784, 386] width 1568 height 772
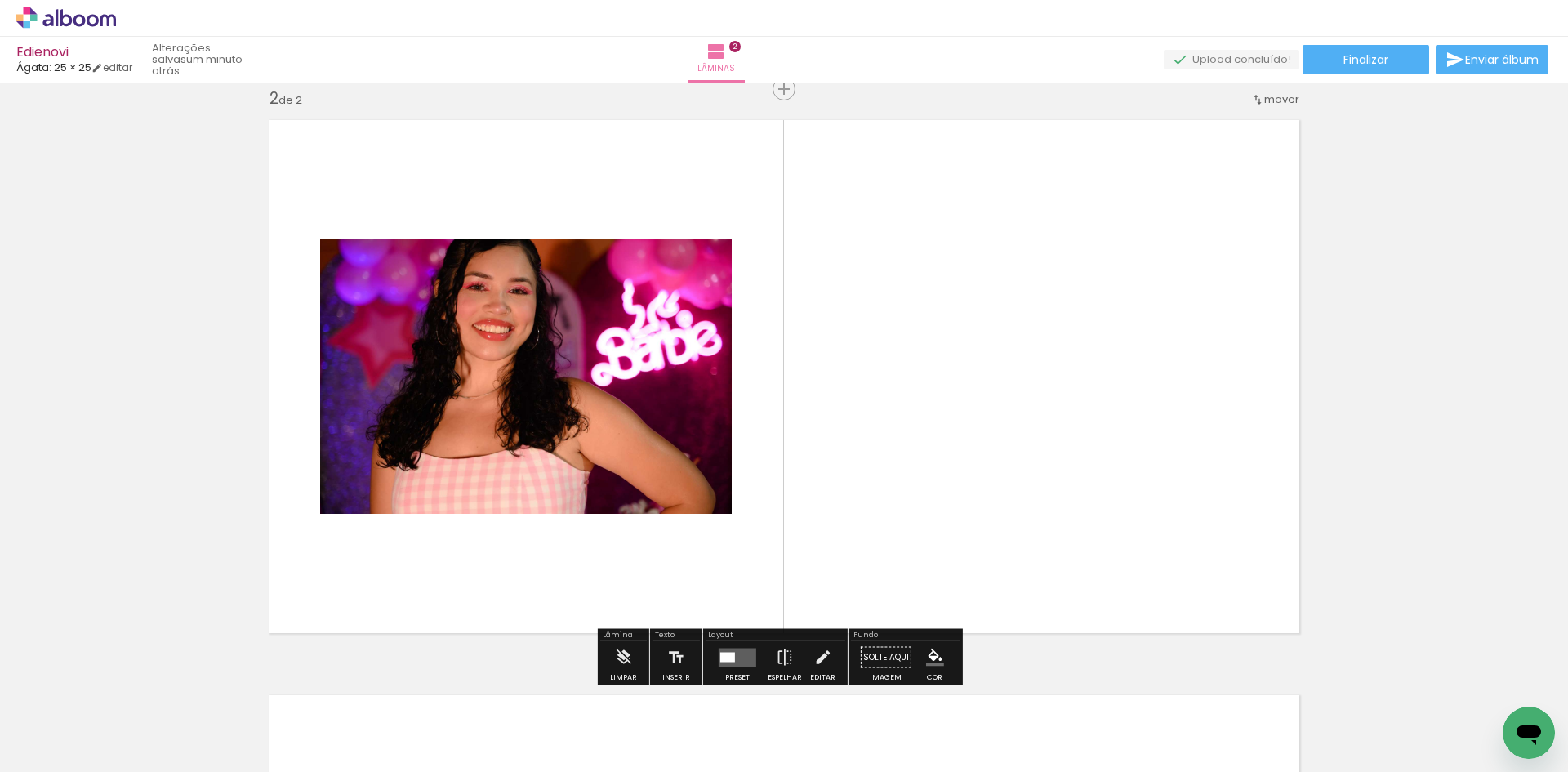
scroll to position [596, 0]
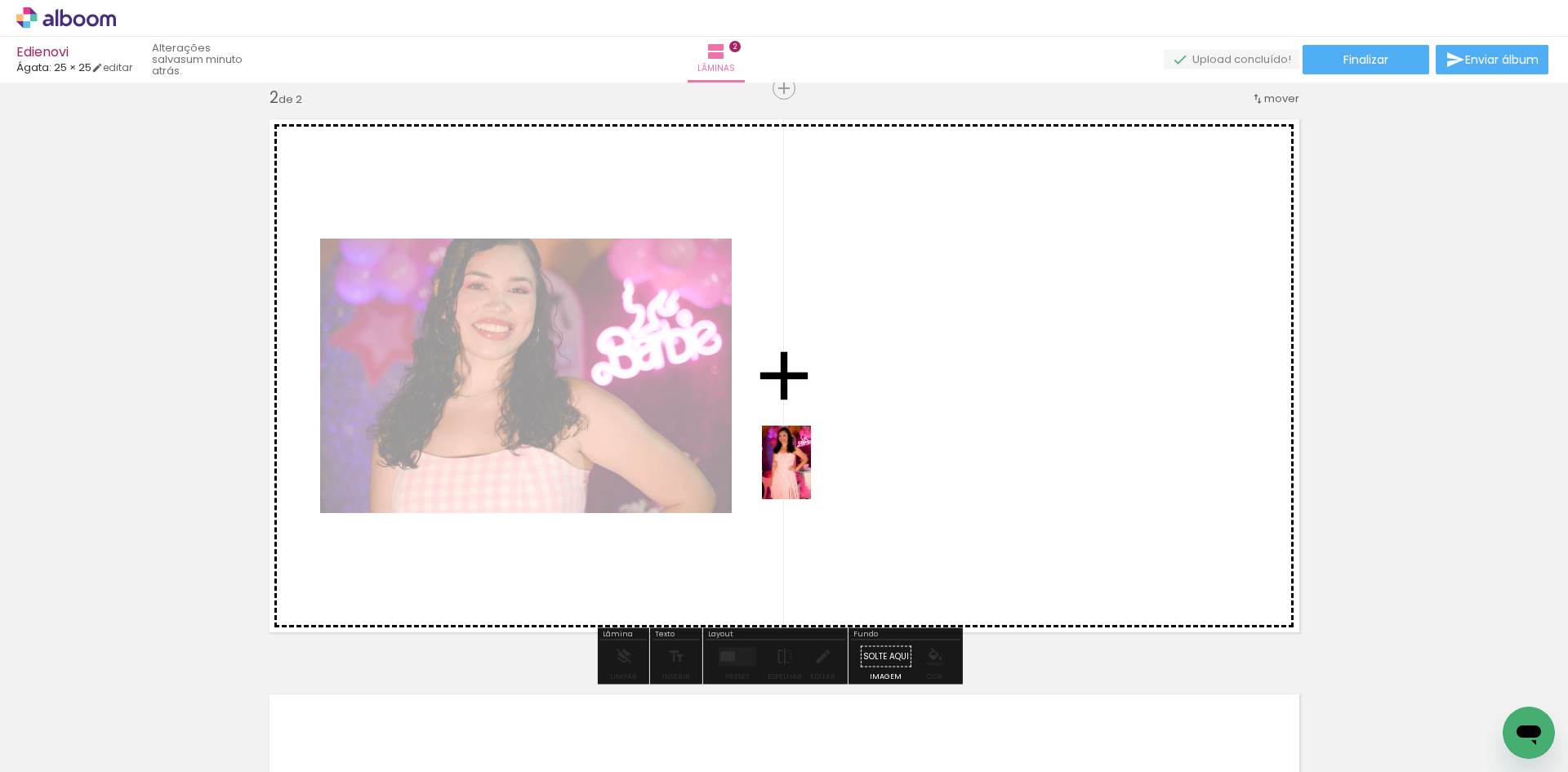
drag, startPoint x: 786, startPoint y: 729, endPoint x: 821, endPoint y: 428, distance: 303.0
click at [821, 428] on quentale-workspace at bounding box center [784, 386] width 1568 height 772
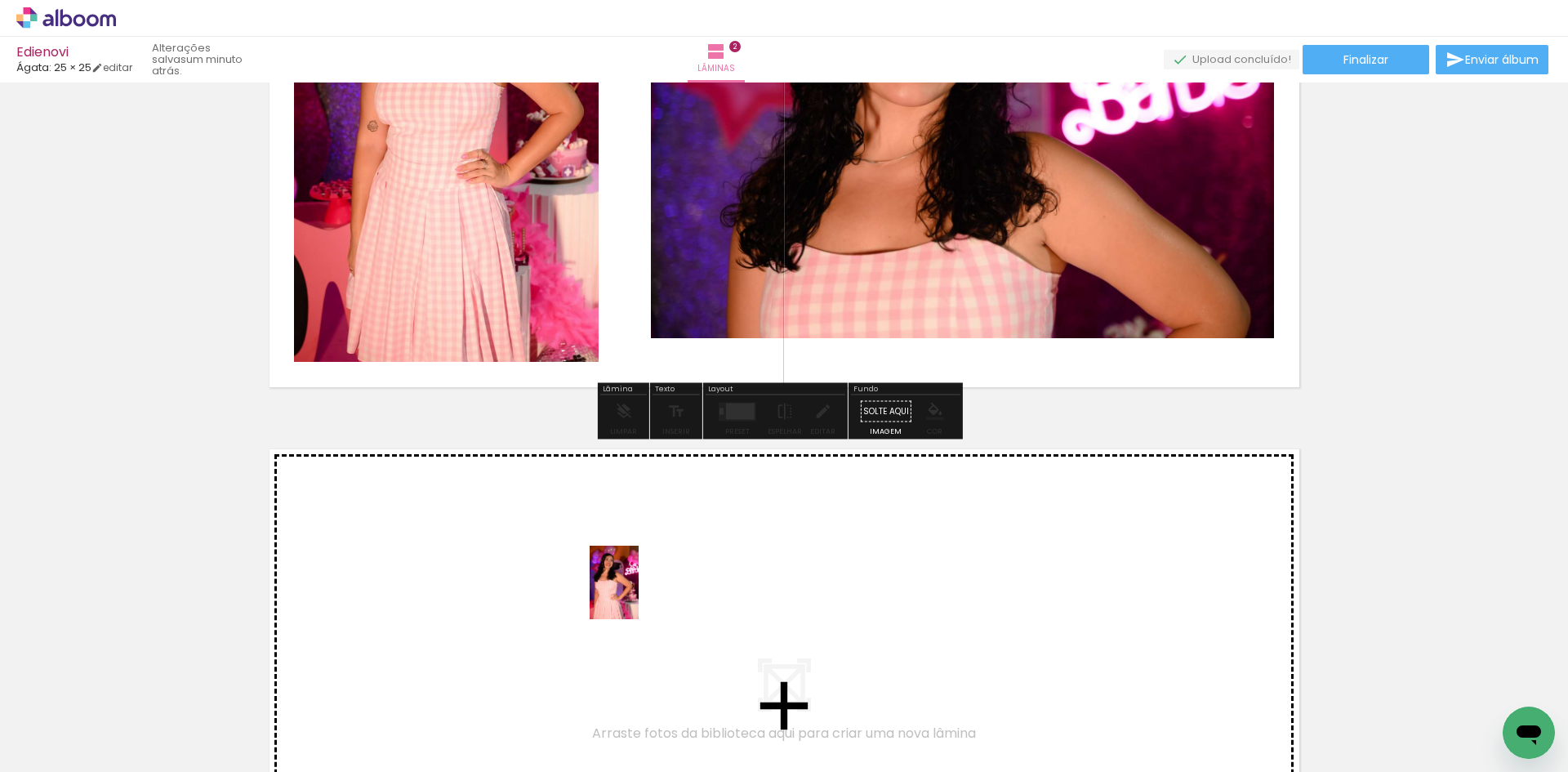
drag, startPoint x: 979, startPoint y: 726, endPoint x: 638, endPoint y: 595, distance: 365.3
click at [638, 595] on quentale-workspace at bounding box center [784, 386] width 1568 height 772
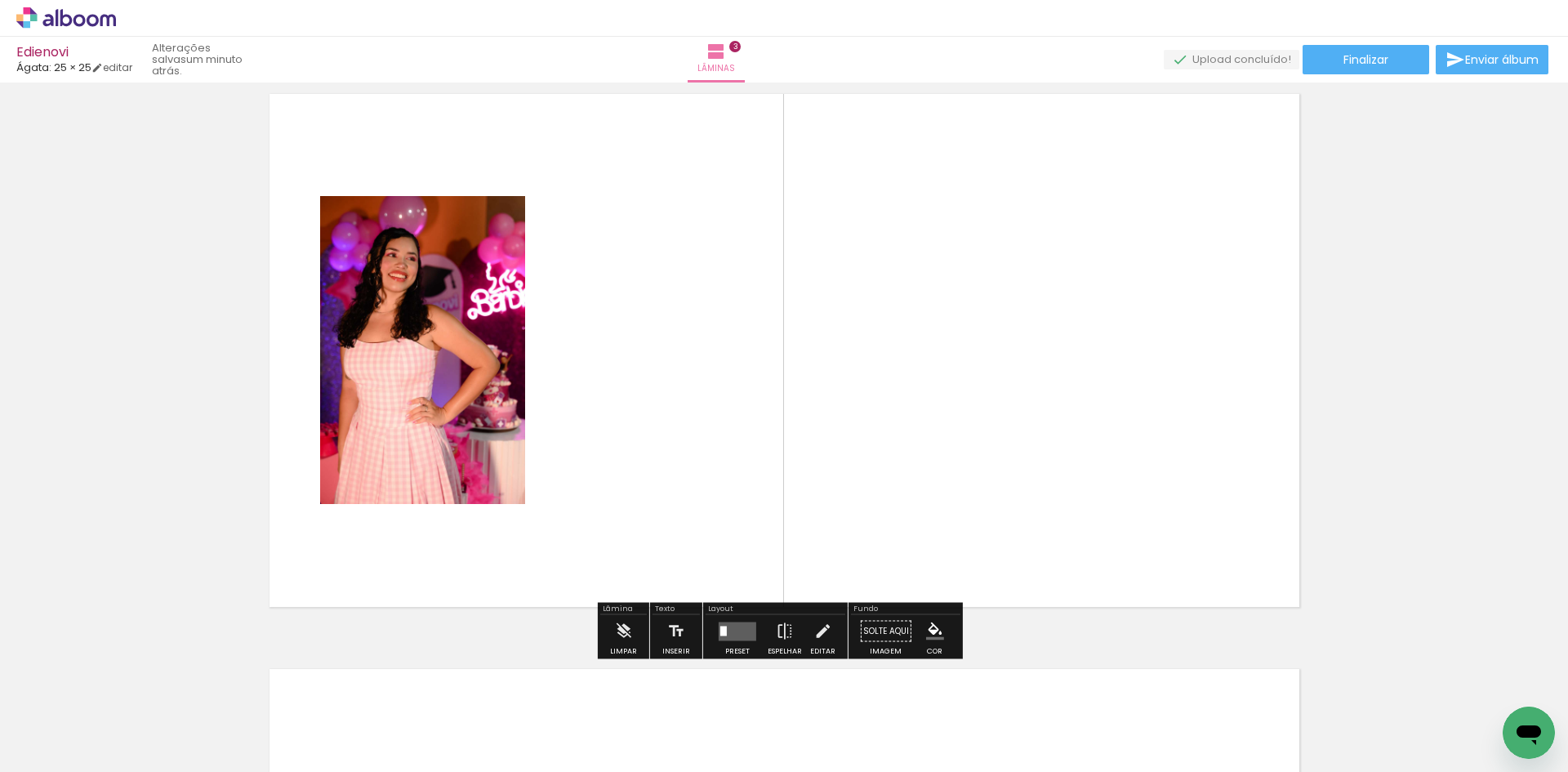
scroll to position [1243, 0]
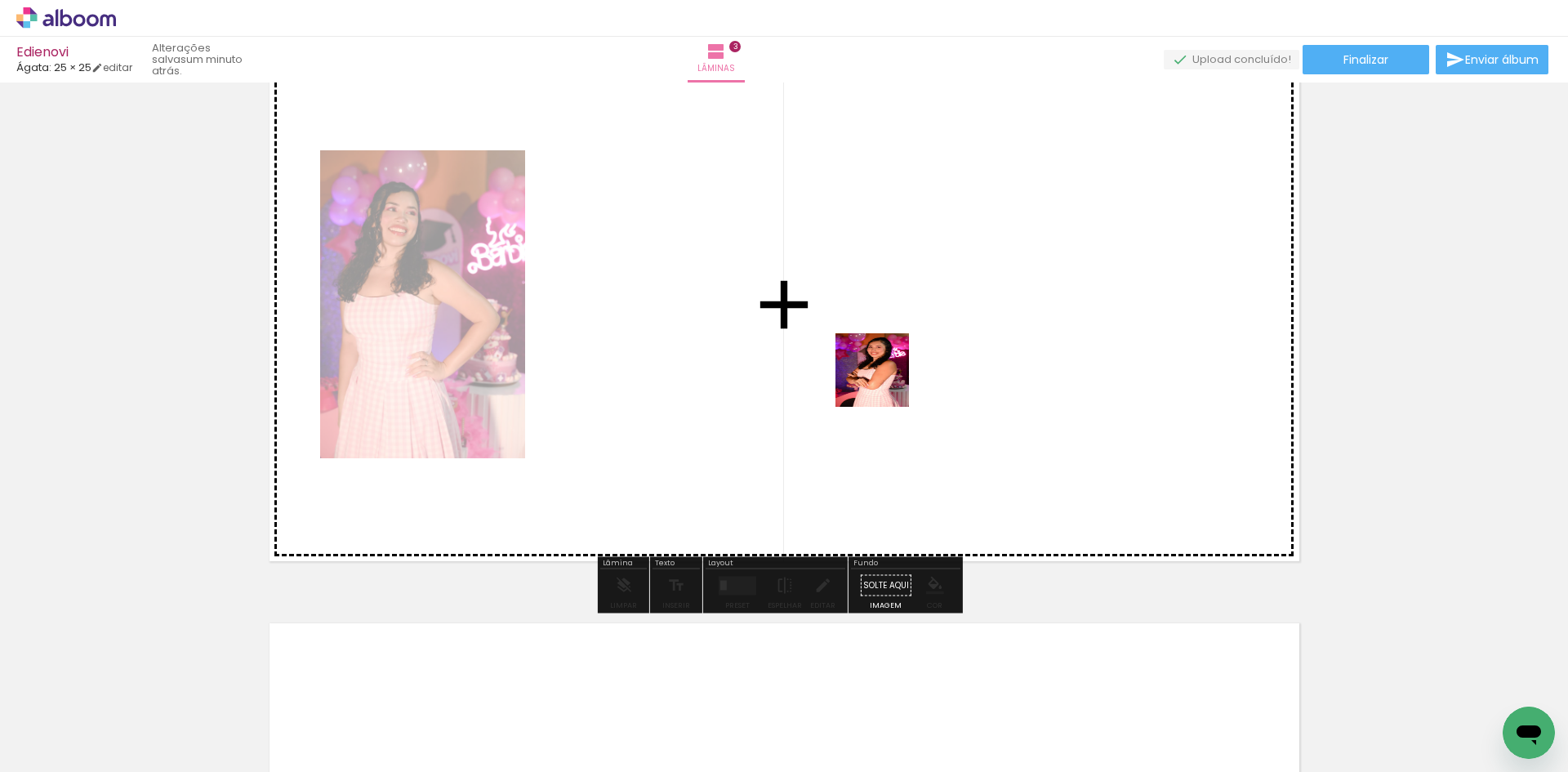
drag, startPoint x: 1065, startPoint y: 717, endPoint x: 879, endPoint y: 364, distance: 399.0
click at [879, 364] on quentale-workspace at bounding box center [784, 386] width 1568 height 772
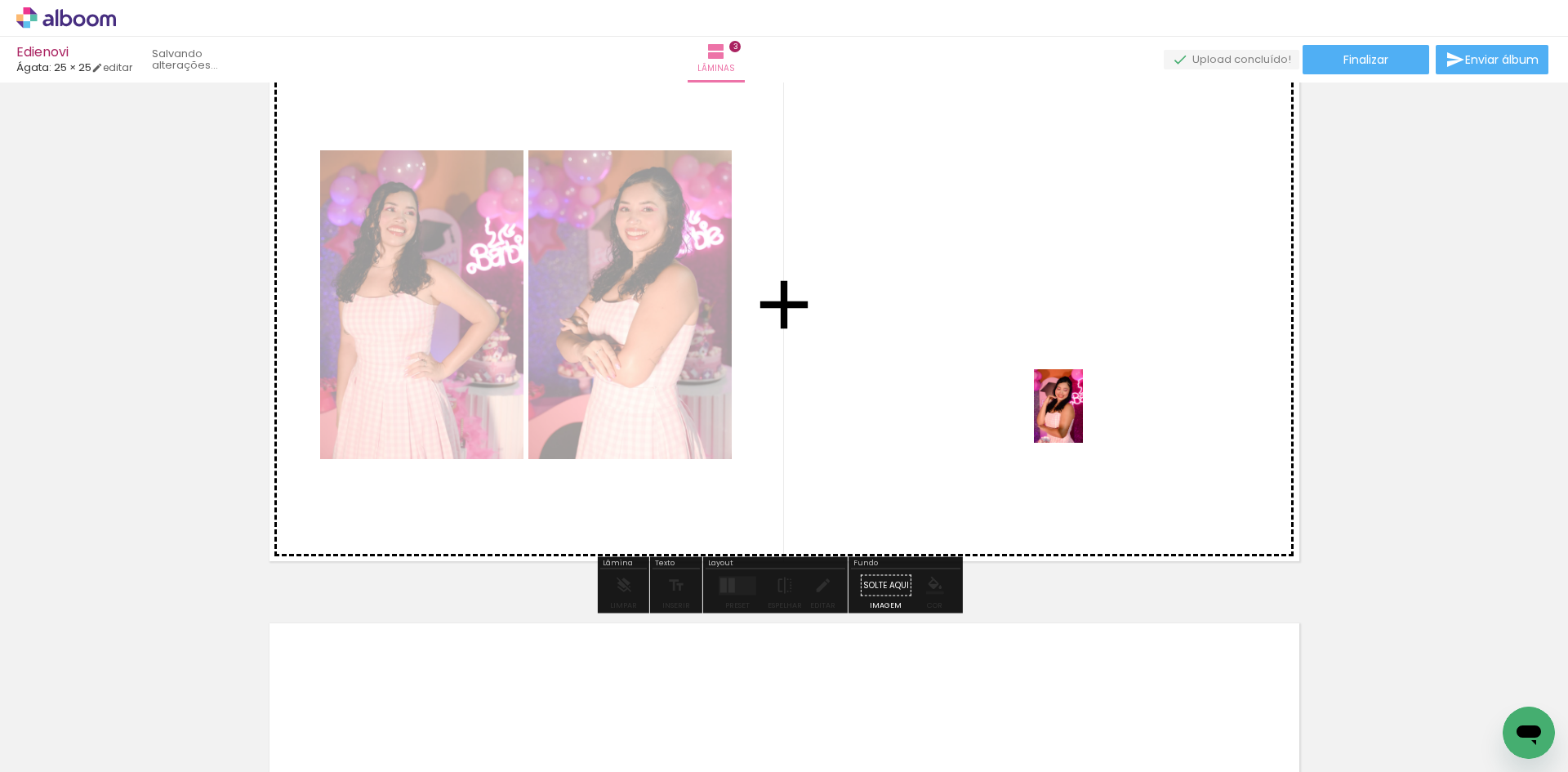
drag, startPoint x: 1254, startPoint y: 720, endPoint x: 1081, endPoint y: 415, distance: 350.6
click at [1081, 415] on quentale-workspace at bounding box center [784, 386] width 1568 height 772
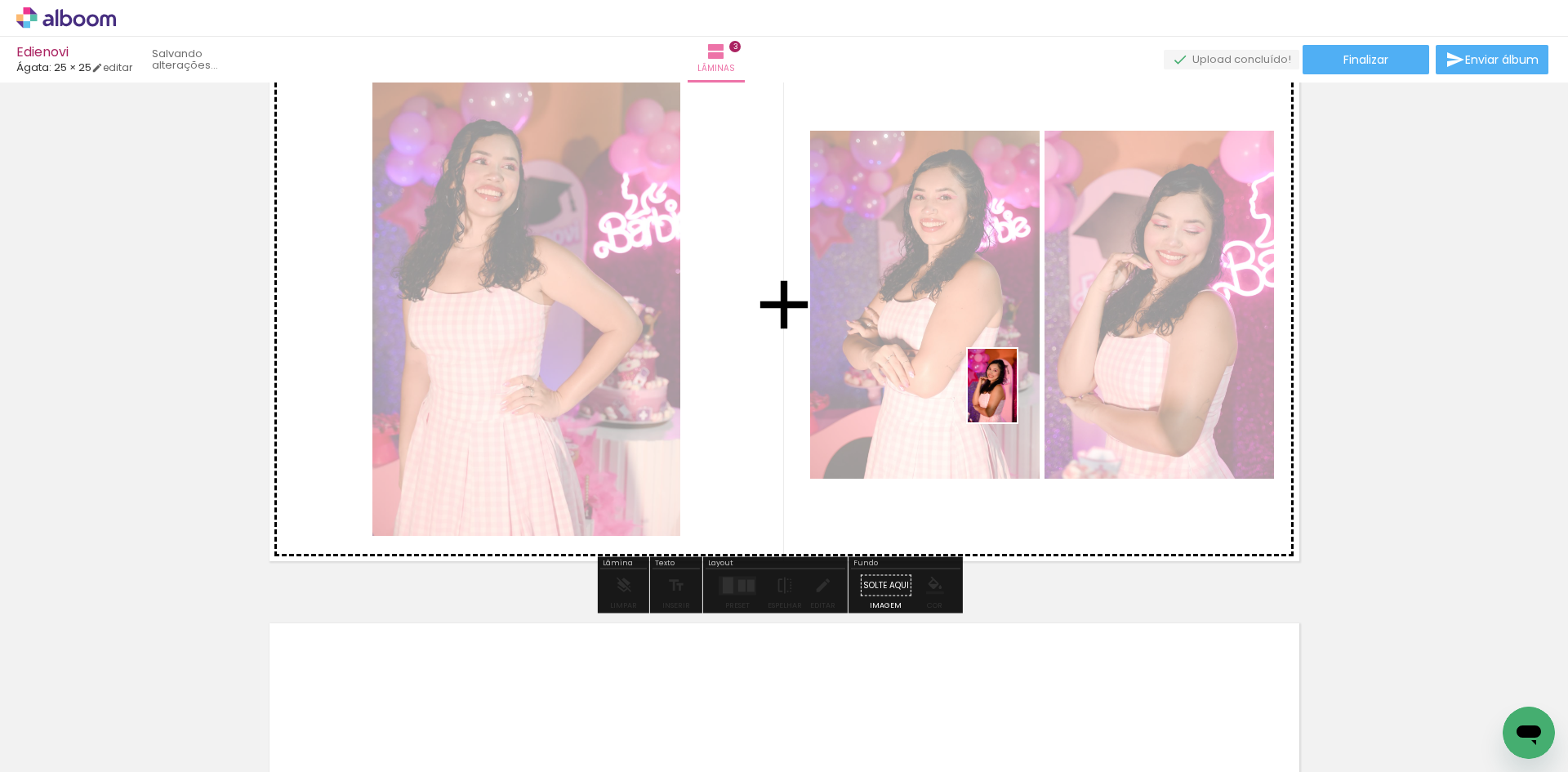
drag, startPoint x: 1342, startPoint y: 740, endPoint x: 1017, endPoint y: 398, distance: 471.8
click at [1017, 398] on quentale-workspace at bounding box center [784, 386] width 1568 height 772
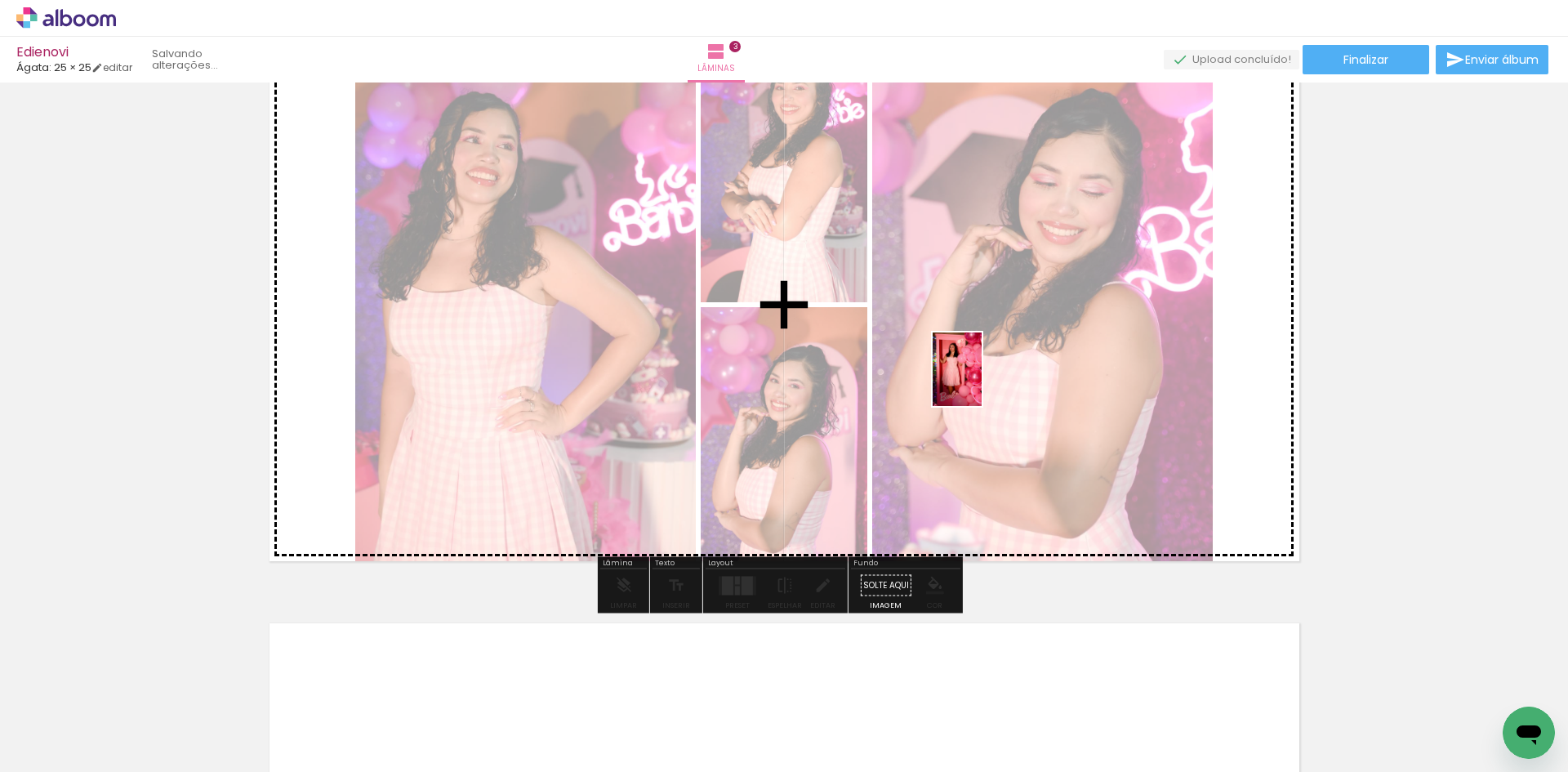
drag, startPoint x: 1525, startPoint y: 696, endPoint x: 982, endPoint y: 382, distance: 627.3
click at [982, 382] on quentale-workspace at bounding box center [784, 386] width 1568 height 772
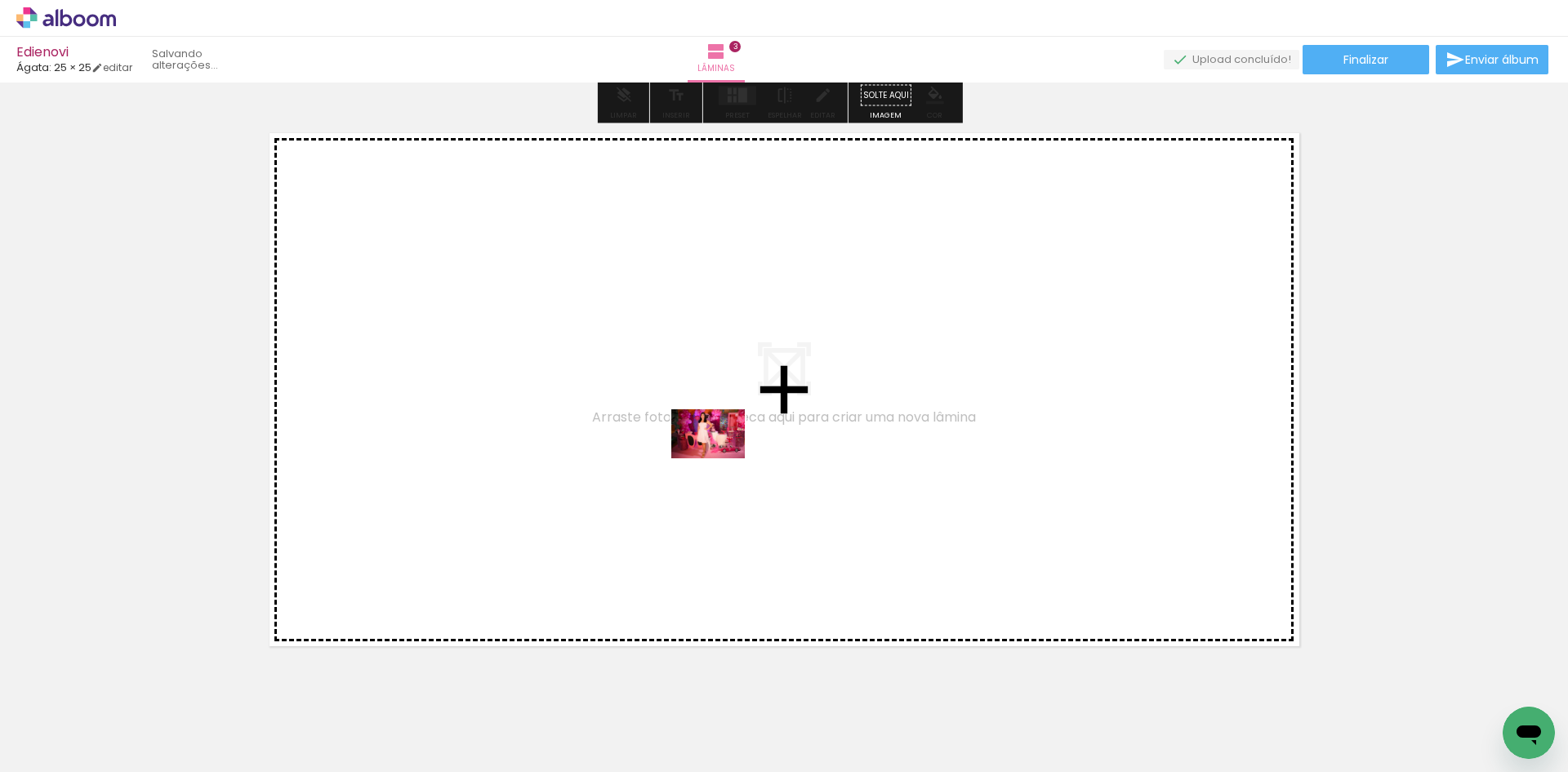
drag, startPoint x: 725, startPoint y: 709, endPoint x: 720, endPoint y: 458, distance: 251.0
click at [720, 458] on quentale-workspace at bounding box center [784, 386] width 1568 height 772
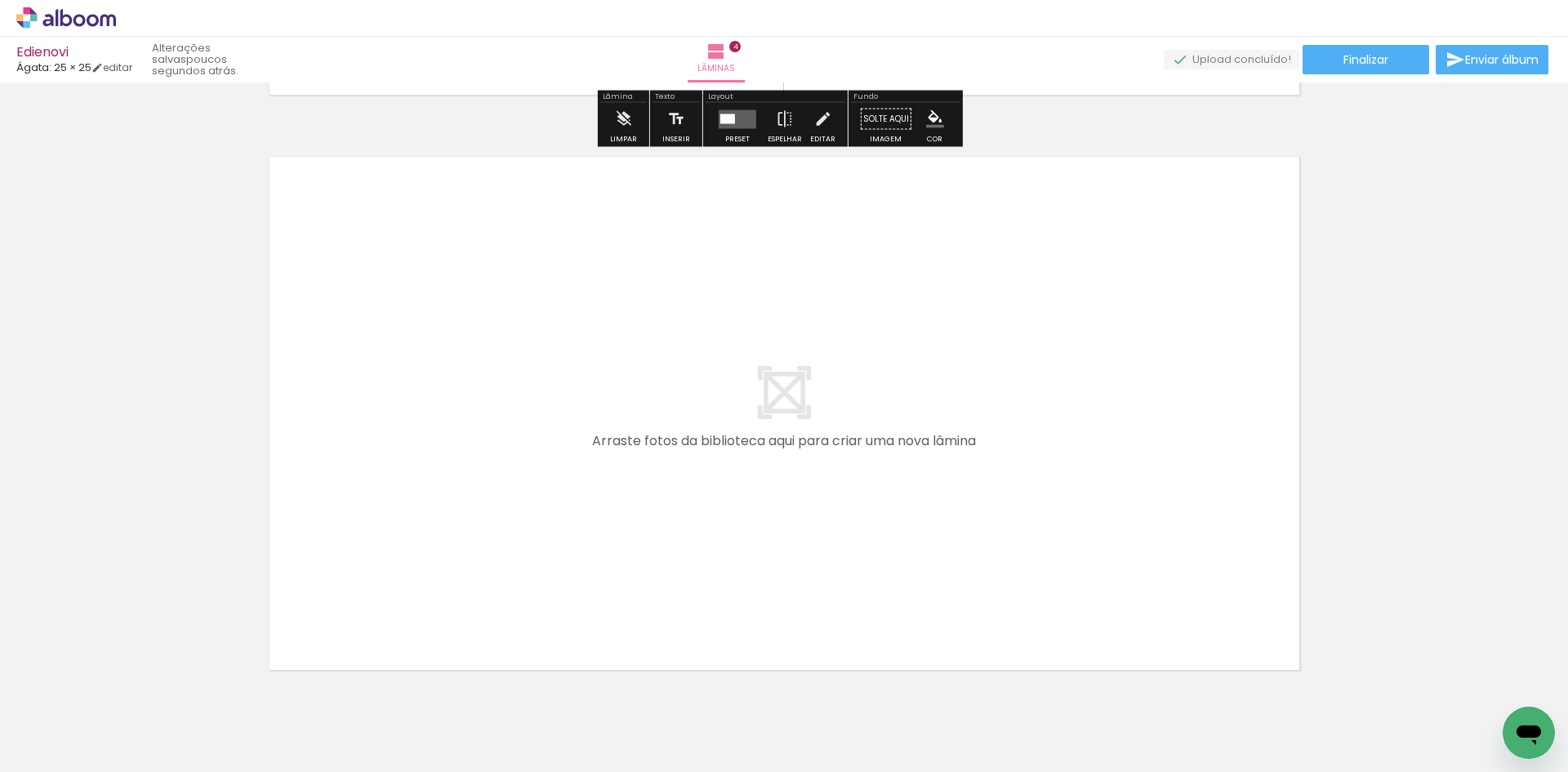
scroll to position [2318, 0]
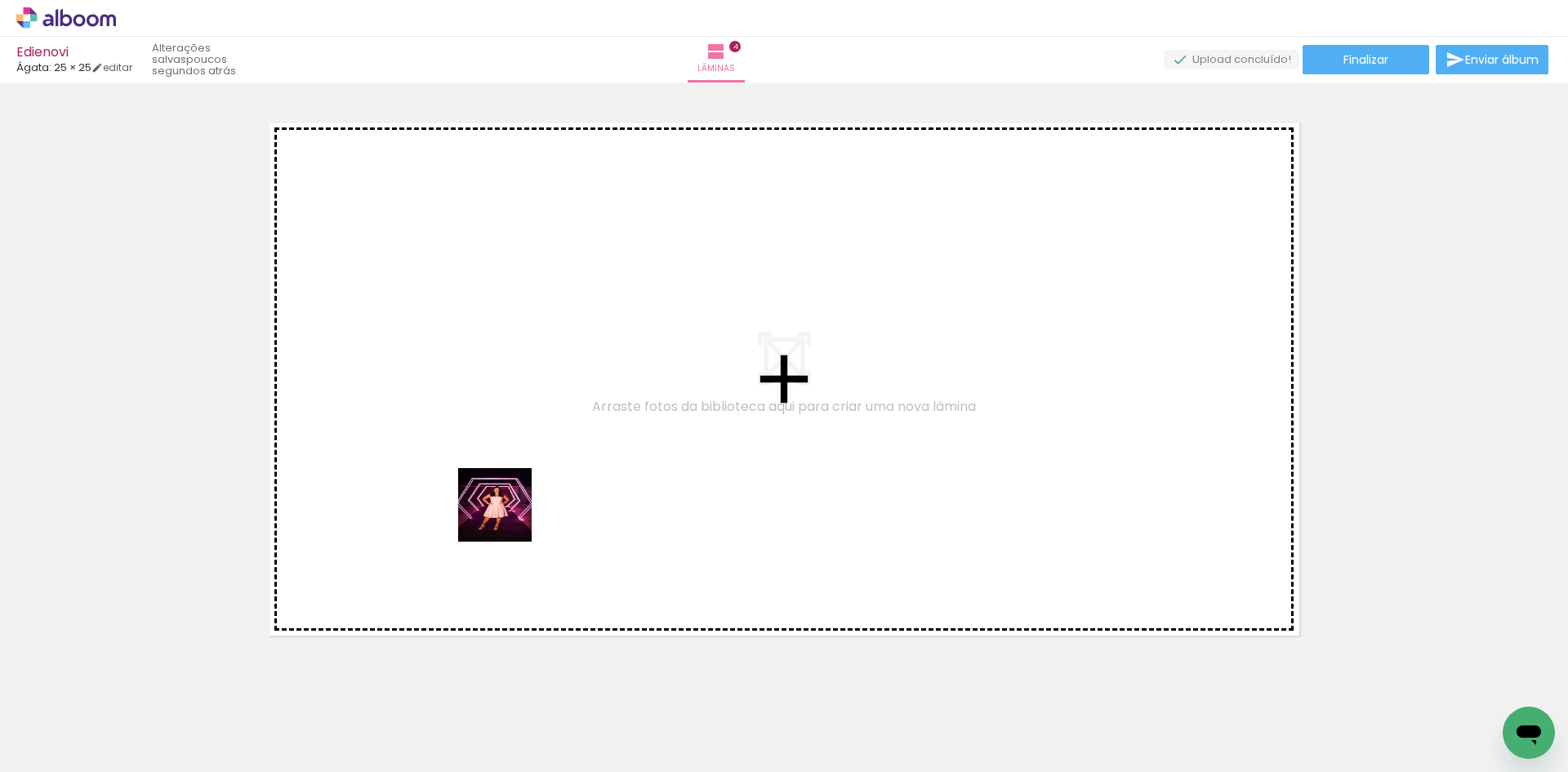
drag, startPoint x: 584, startPoint y: 728, endPoint x: 494, endPoint y: 446, distance: 296.0
click at [494, 446] on quentale-workspace at bounding box center [784, 386] width 1568 height 772
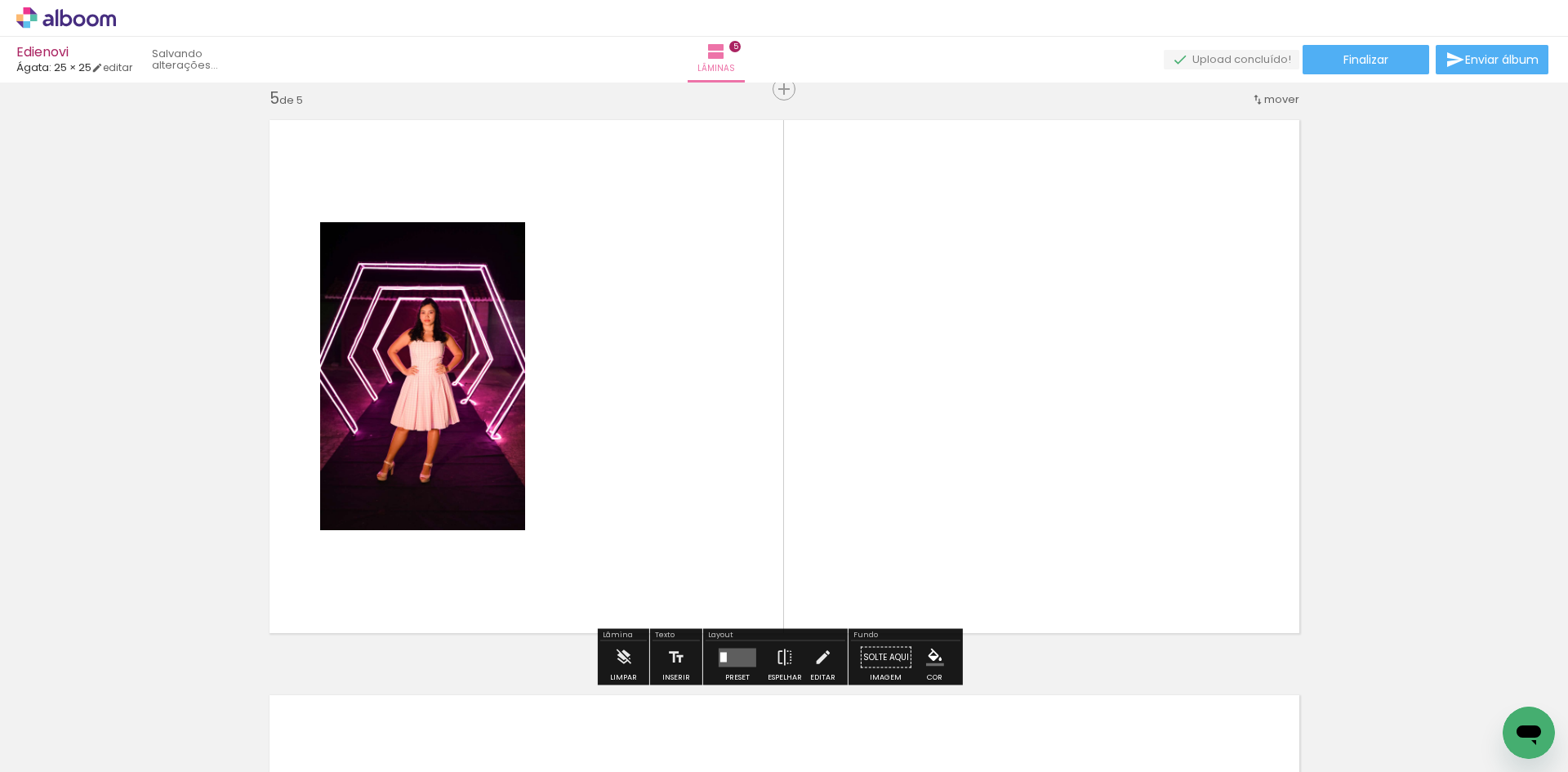
scroll to position [2322, 0]
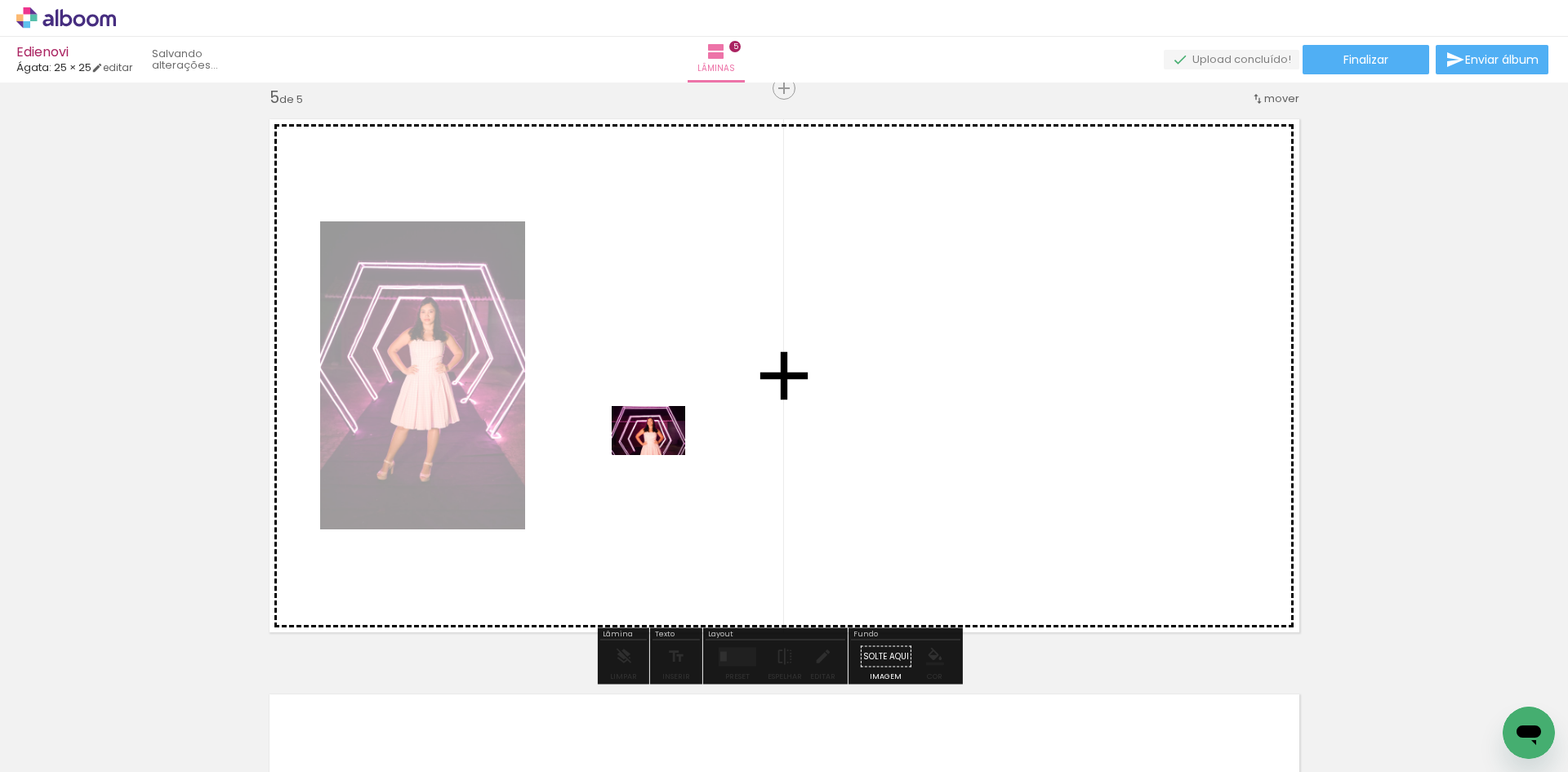
drag, startPoint x: 696, startPoint y: 724, endPoint x: 661, endPoint y: 452, distance: 274.2
click at [661, 452] on quentale-workspace at bounding box center [784, 386] width 1568 height 772
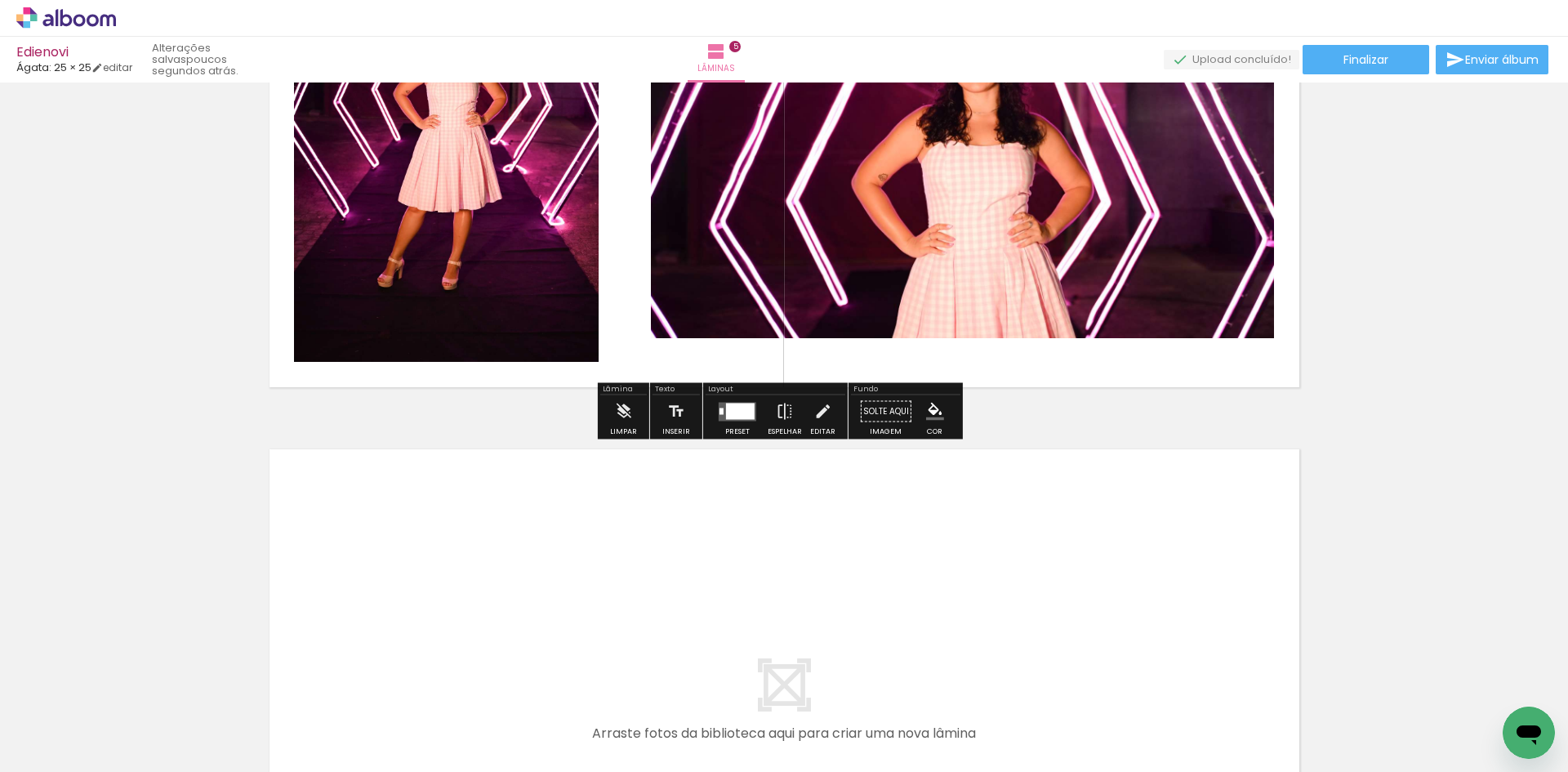
scroll to position [2812, 0]
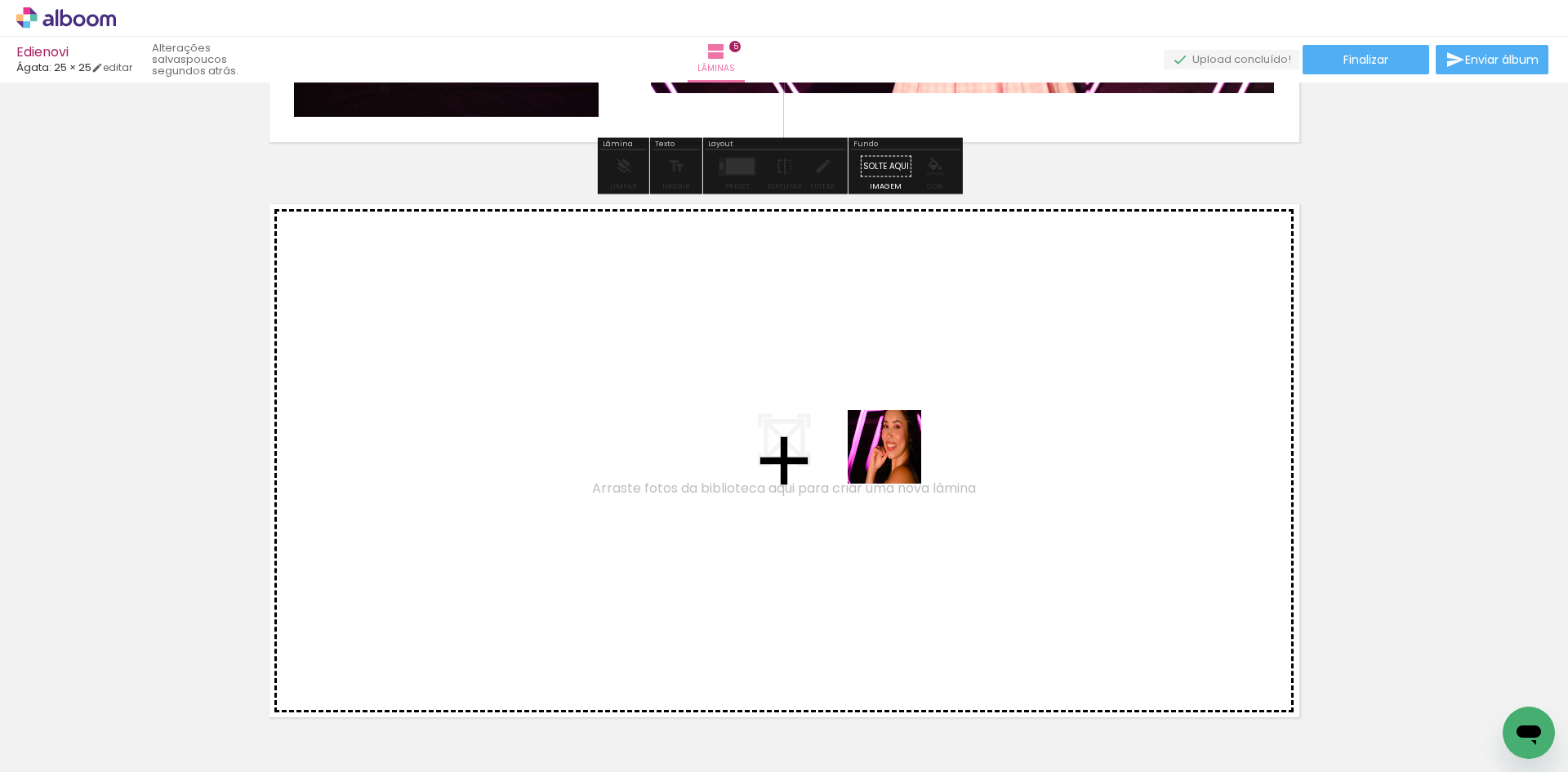
drag, startPoint x: 752, startPoint y: 718, endPoint x: 897, endPoint y: 459, distance: 296.8
click at [897, 459] on quentale-workspace at bounding box center [784, 386] width 1568 height 772
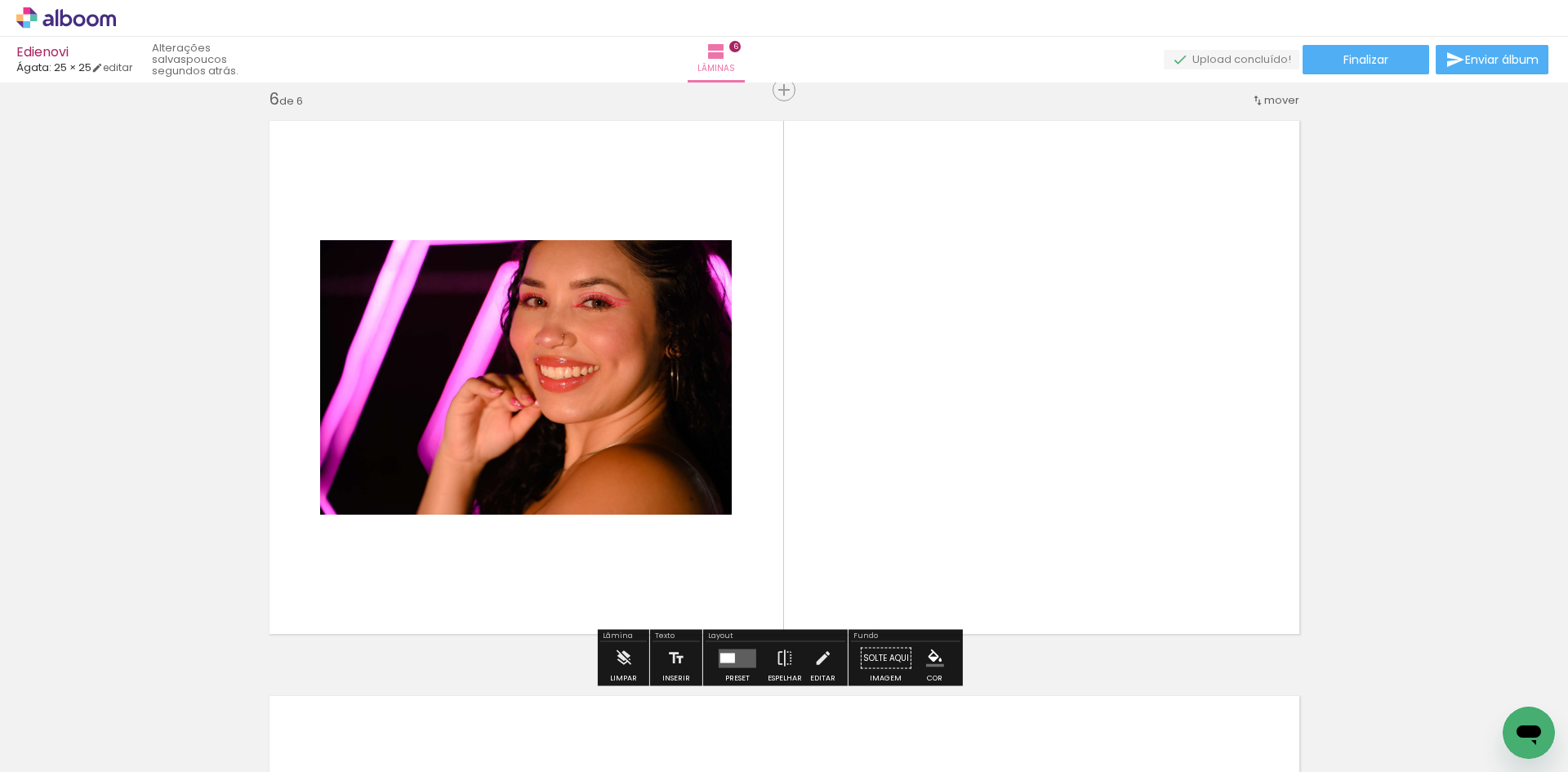
scroll to position [2897, 0]
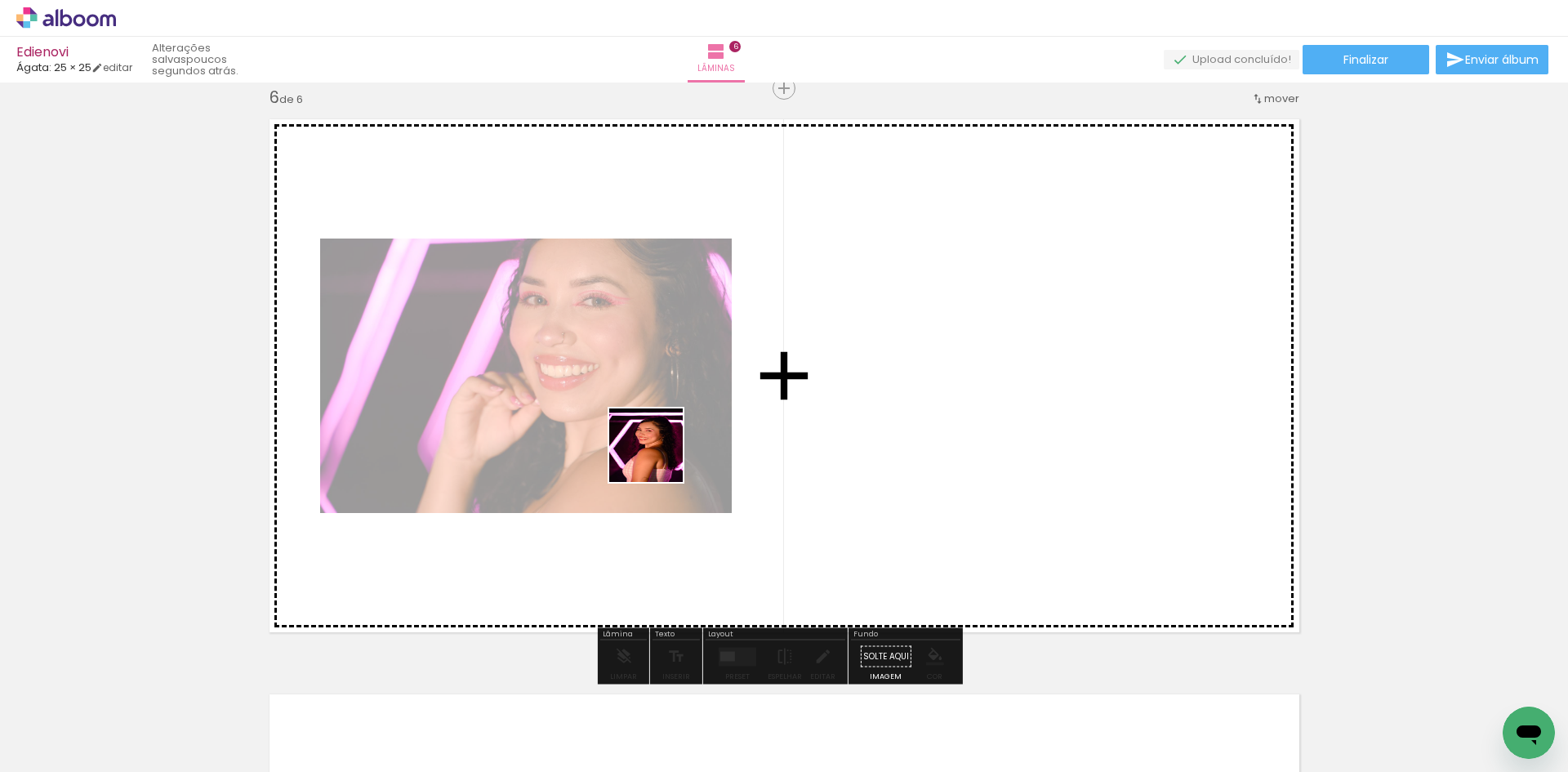
drag, startPoint x: 659, startPoint y: 729, endPoint x: 658, endPoint y: 452, distance: 277.0
click at [658, 452] on quentale-workspace at bounding box center [784, 386] width 1568 height 772
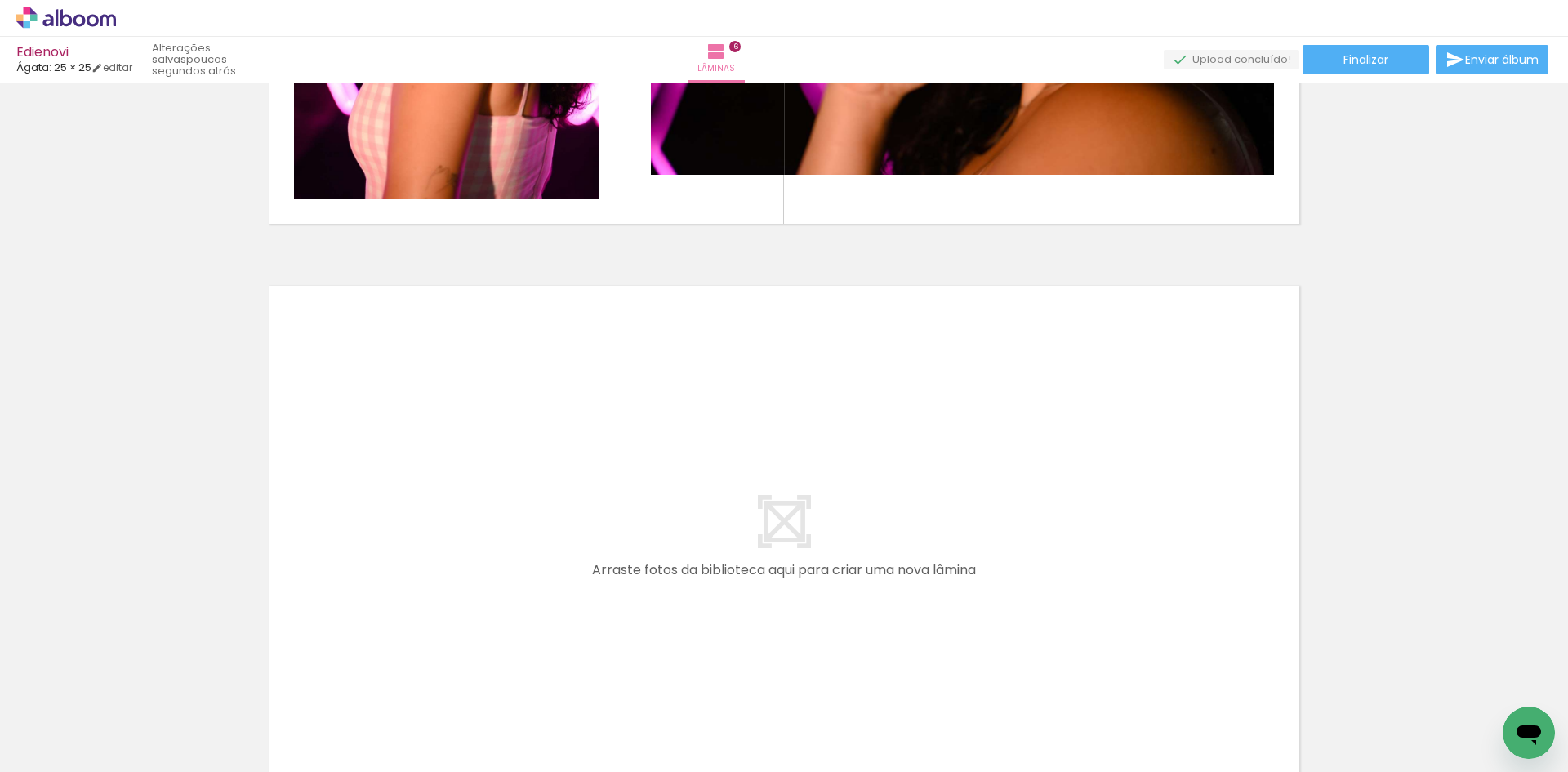
scroll to position [0, 2306]
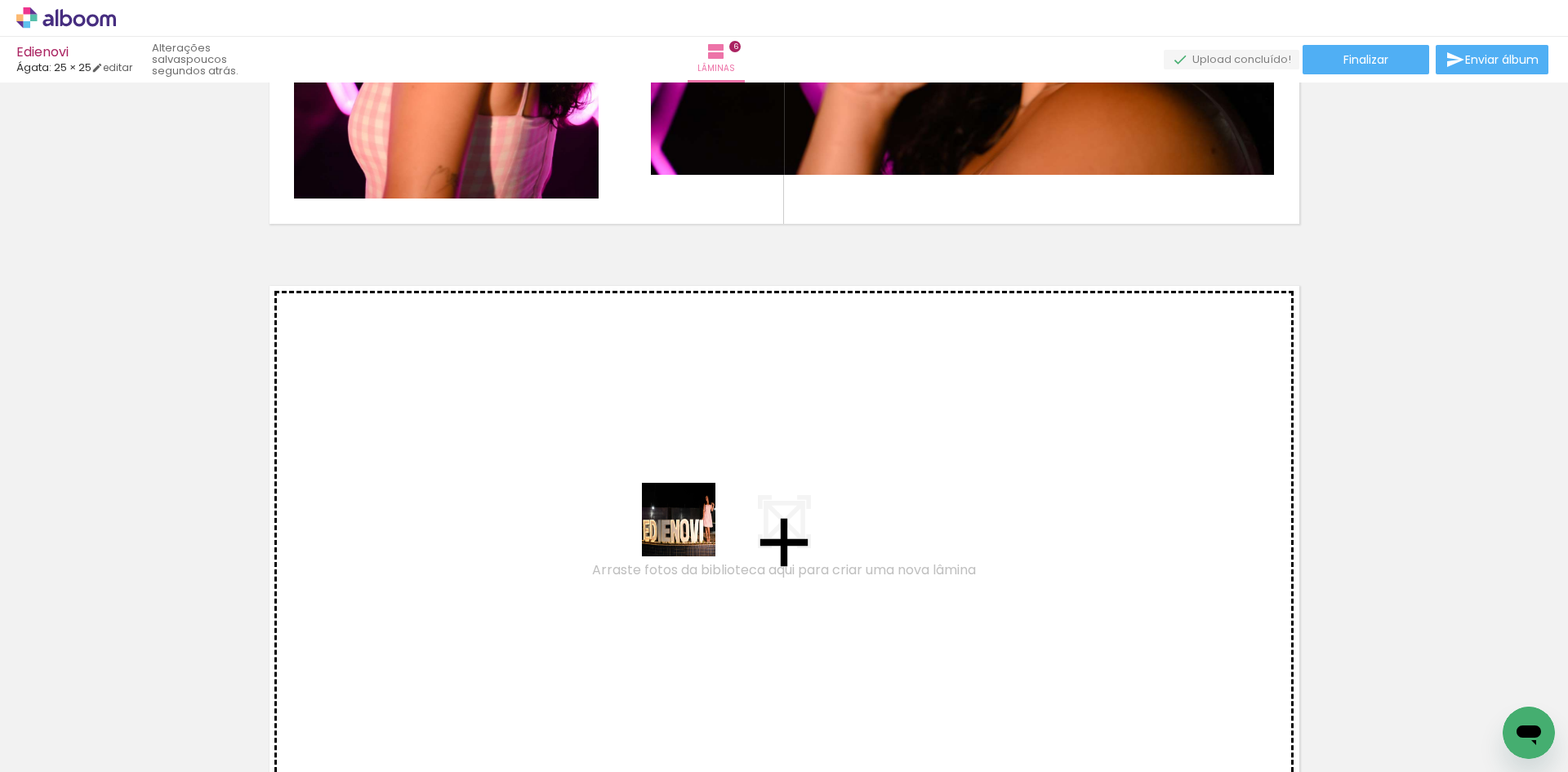
drag, startPoint x: 690, startPoint y: 718, endPoint x: 691, endPoint y: 495, distance: 223.0
click at [691, 495] on quentale-workspace at bounding box center [784, 386] width 1568 height 772
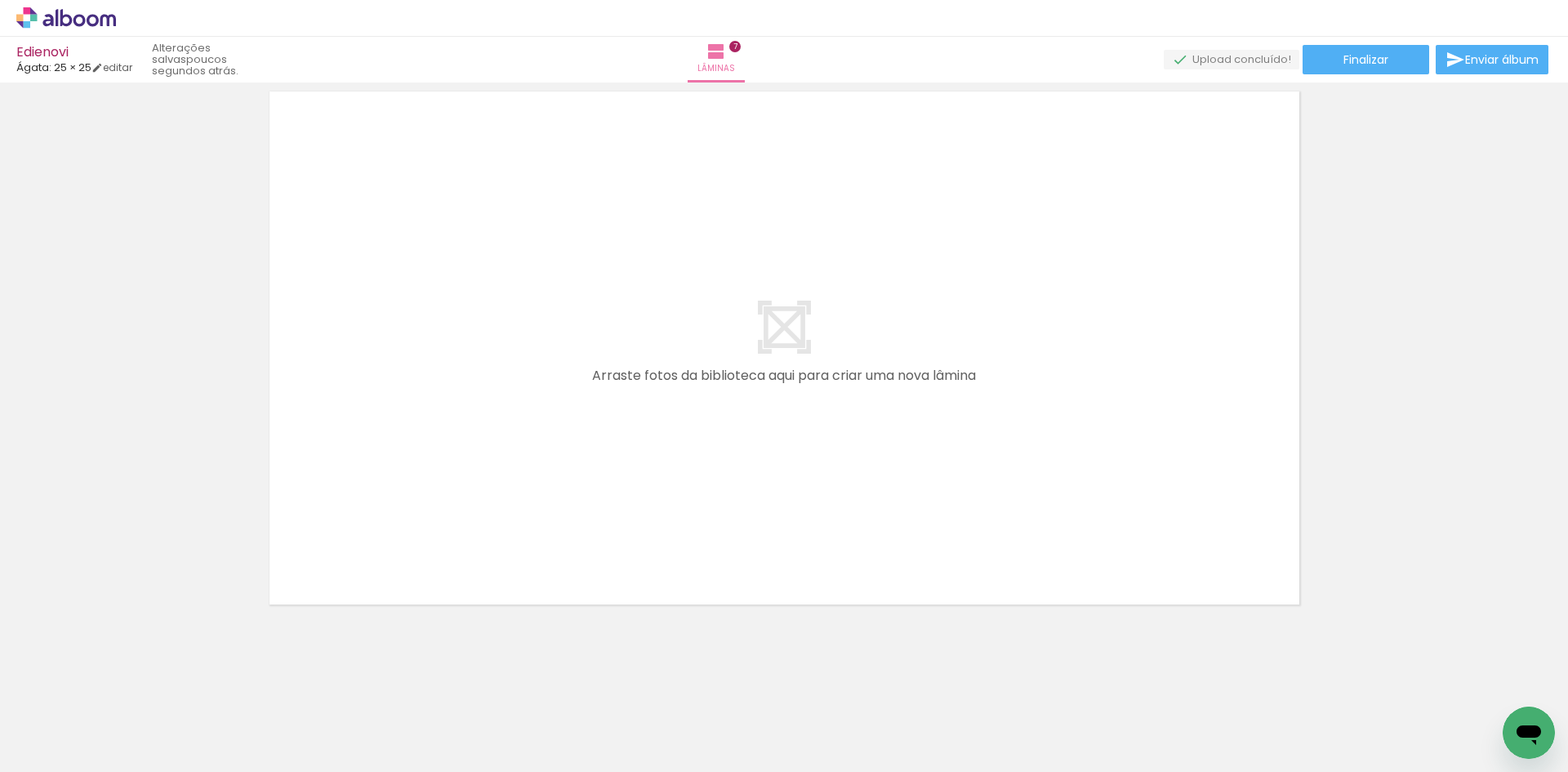
scroll to position [4076, 0]
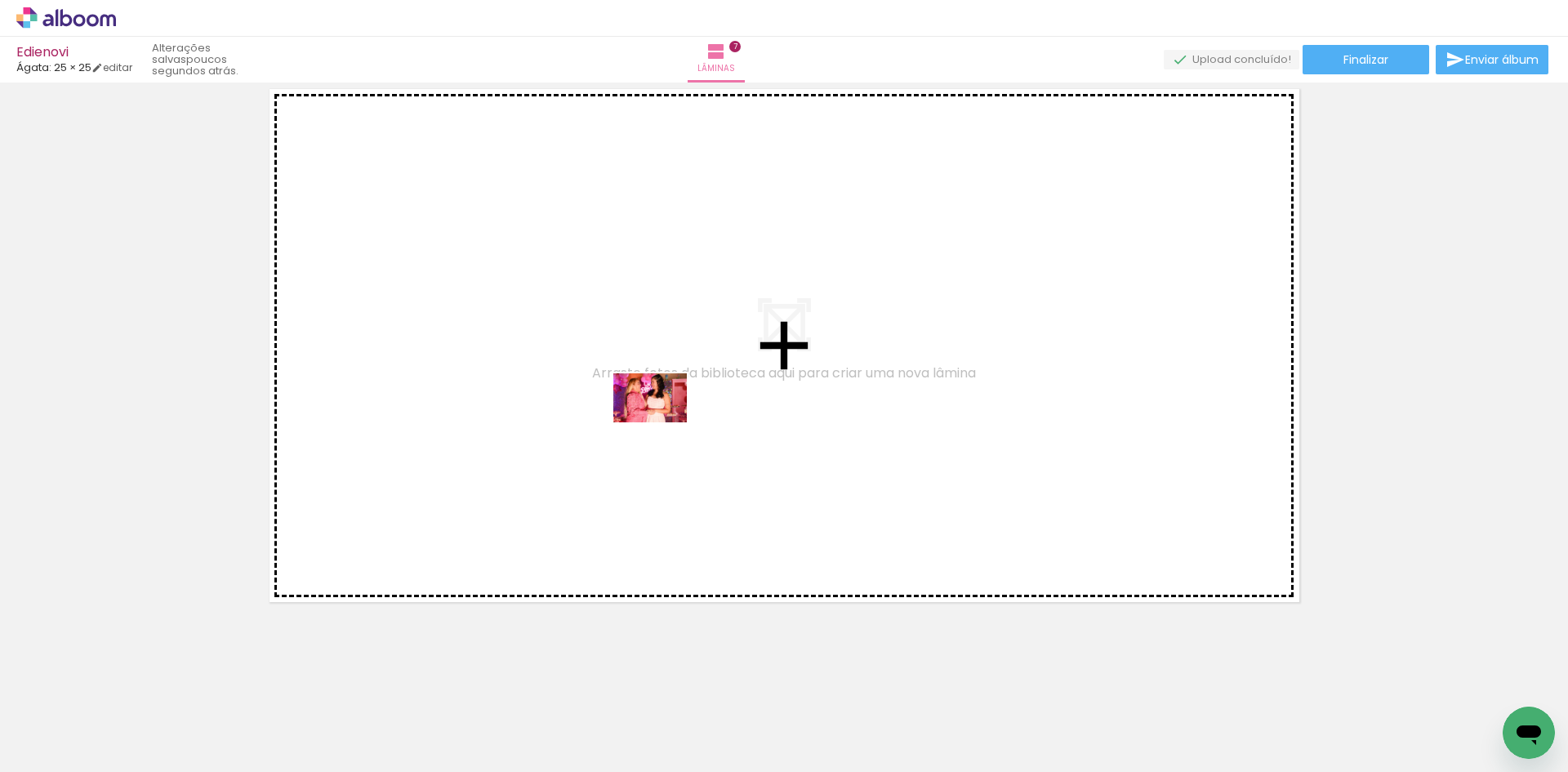
drag, startPoint x: 601, startPoint y: 732, endPoint x: 662, endPoint y: 422, distance: 315.9
click at [662, 422] on quentale-workspace at bounding box center [784, 386] width 1568 height 772
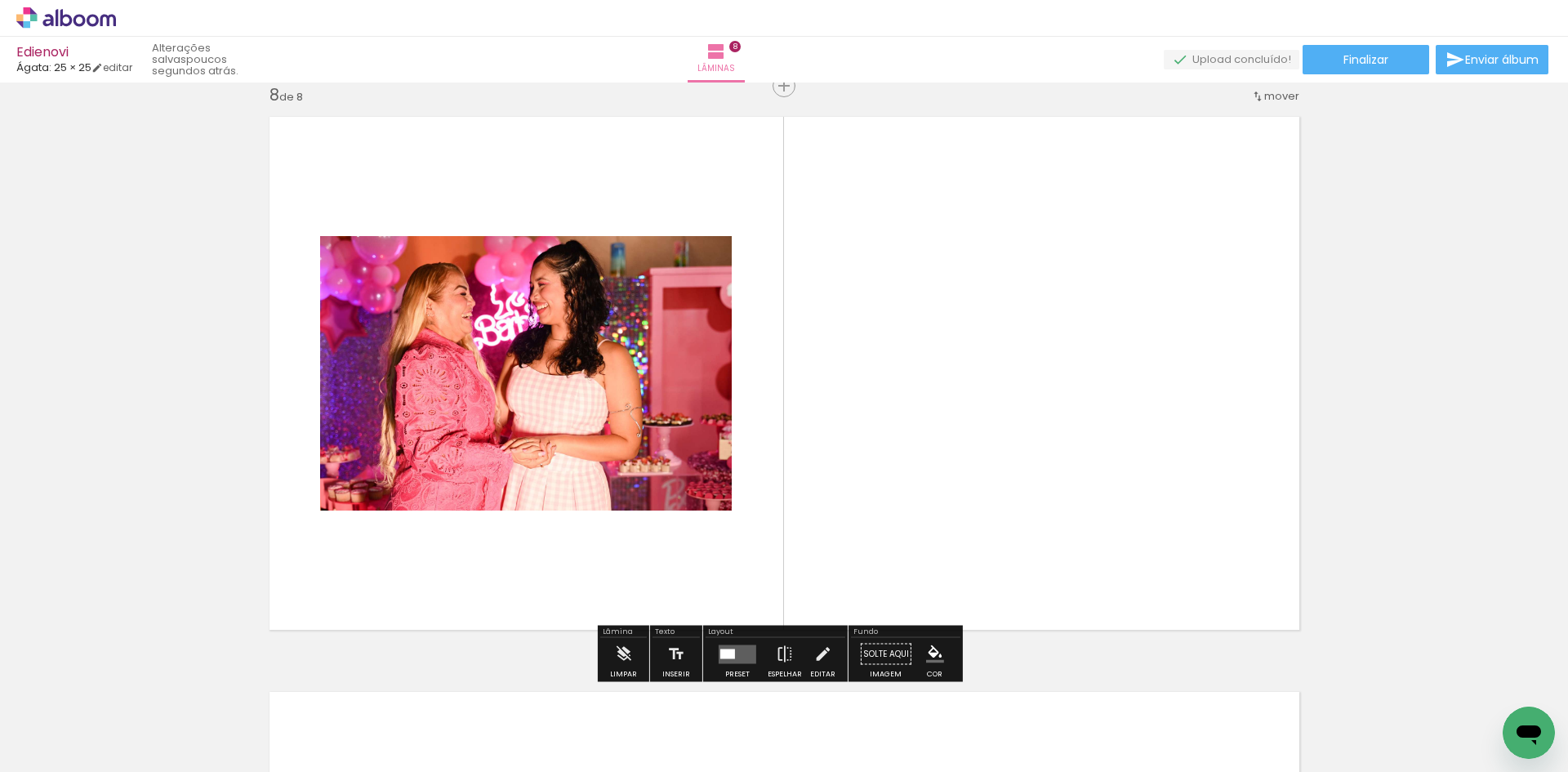
scroll to position [4047, 0]
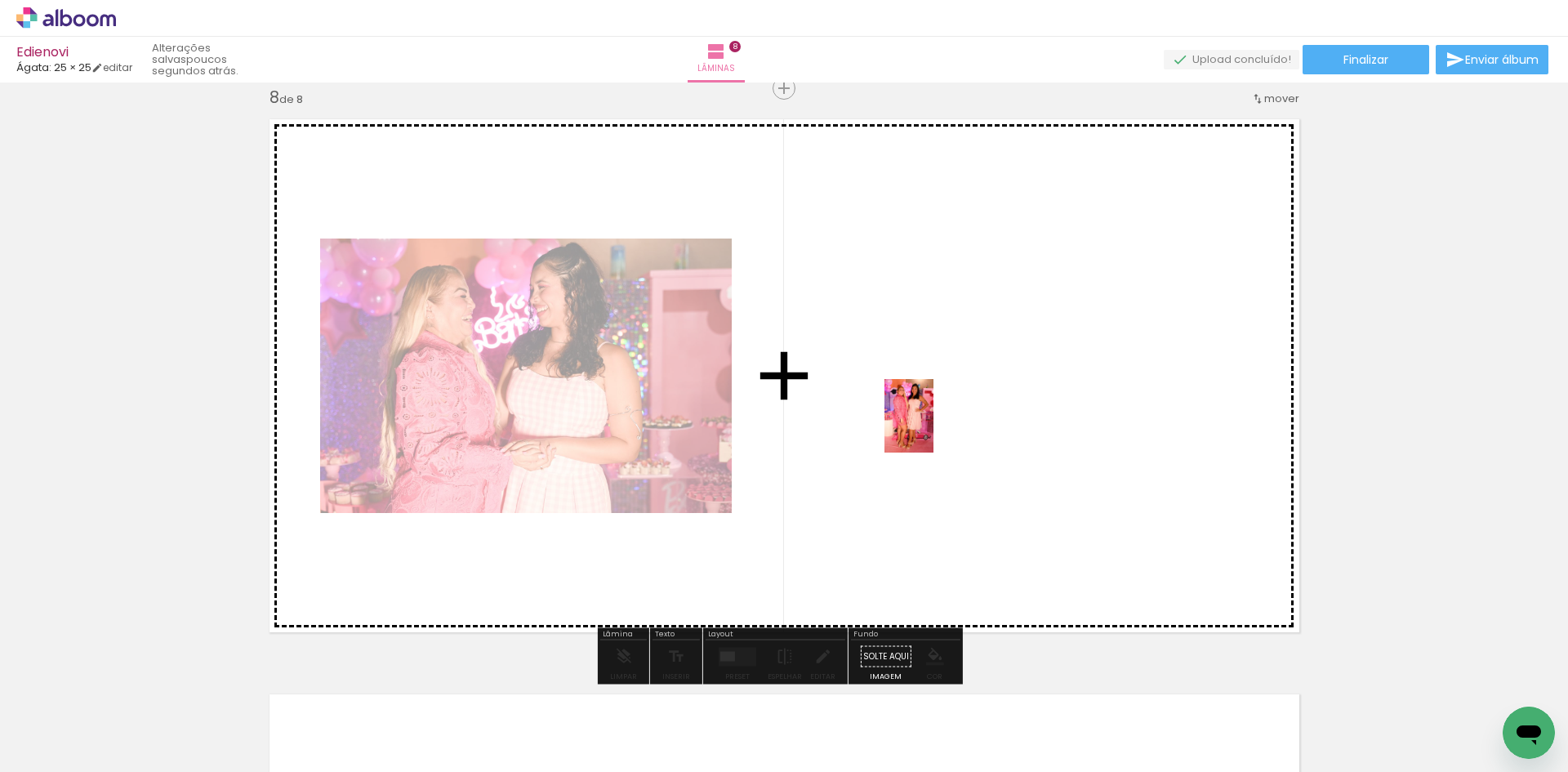
drag, startPoint x: 500, startPoint y: 739, endPoint x: 934, endPoint y: 428, distance: 533.9
click at [934, 428] on quentale-workspace at bounding box center [784, 386] width 1568 height 772
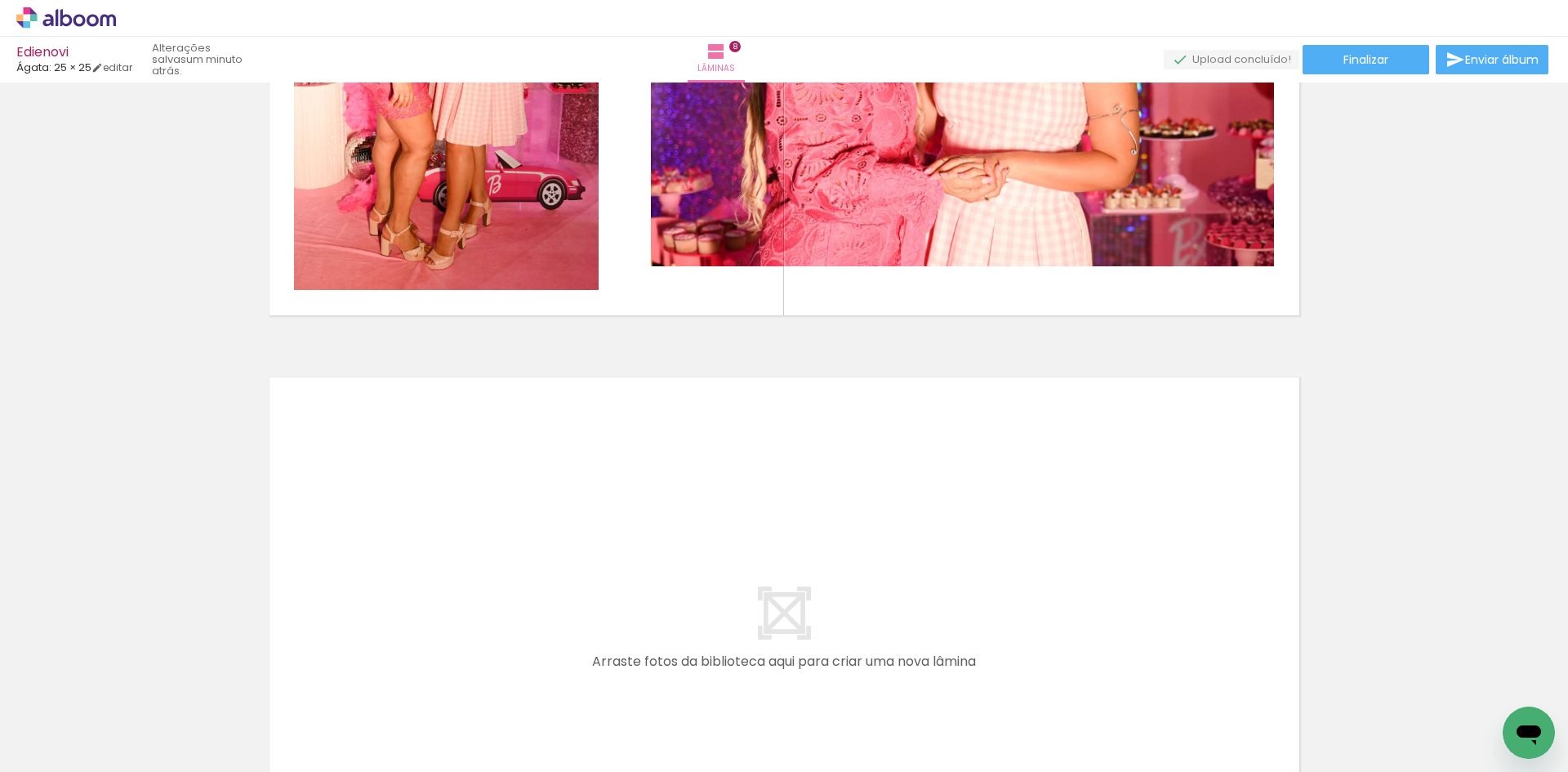
scroll to position [4373, 0]
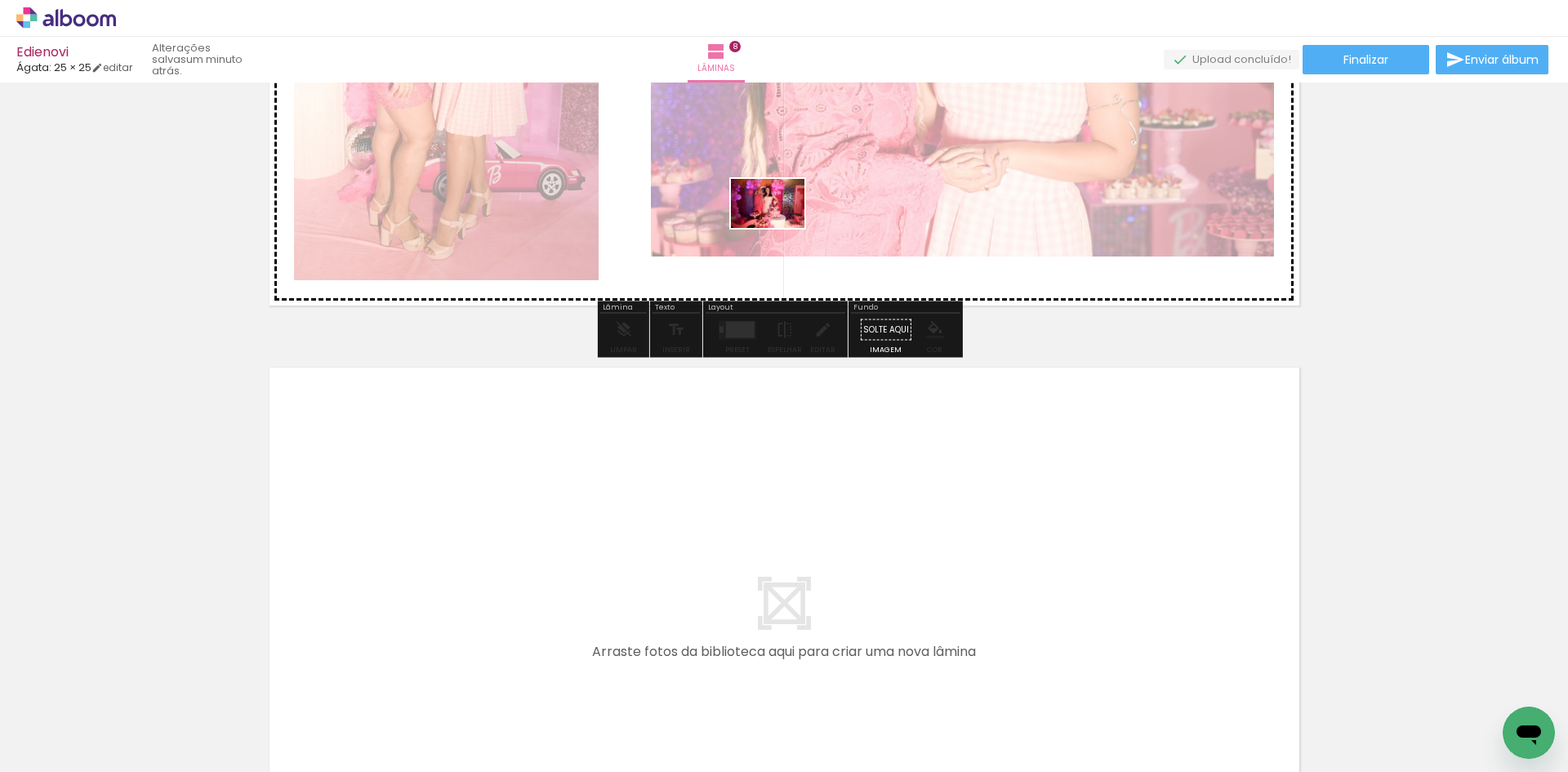
drag, startPoint x: 689, startPoint y: 677, endPoint x: 780, endPoint y: 228, distance: 458.1
click at [780, 228] on quentale-workspace at bounding box center [784, 386] width 1568 height 772
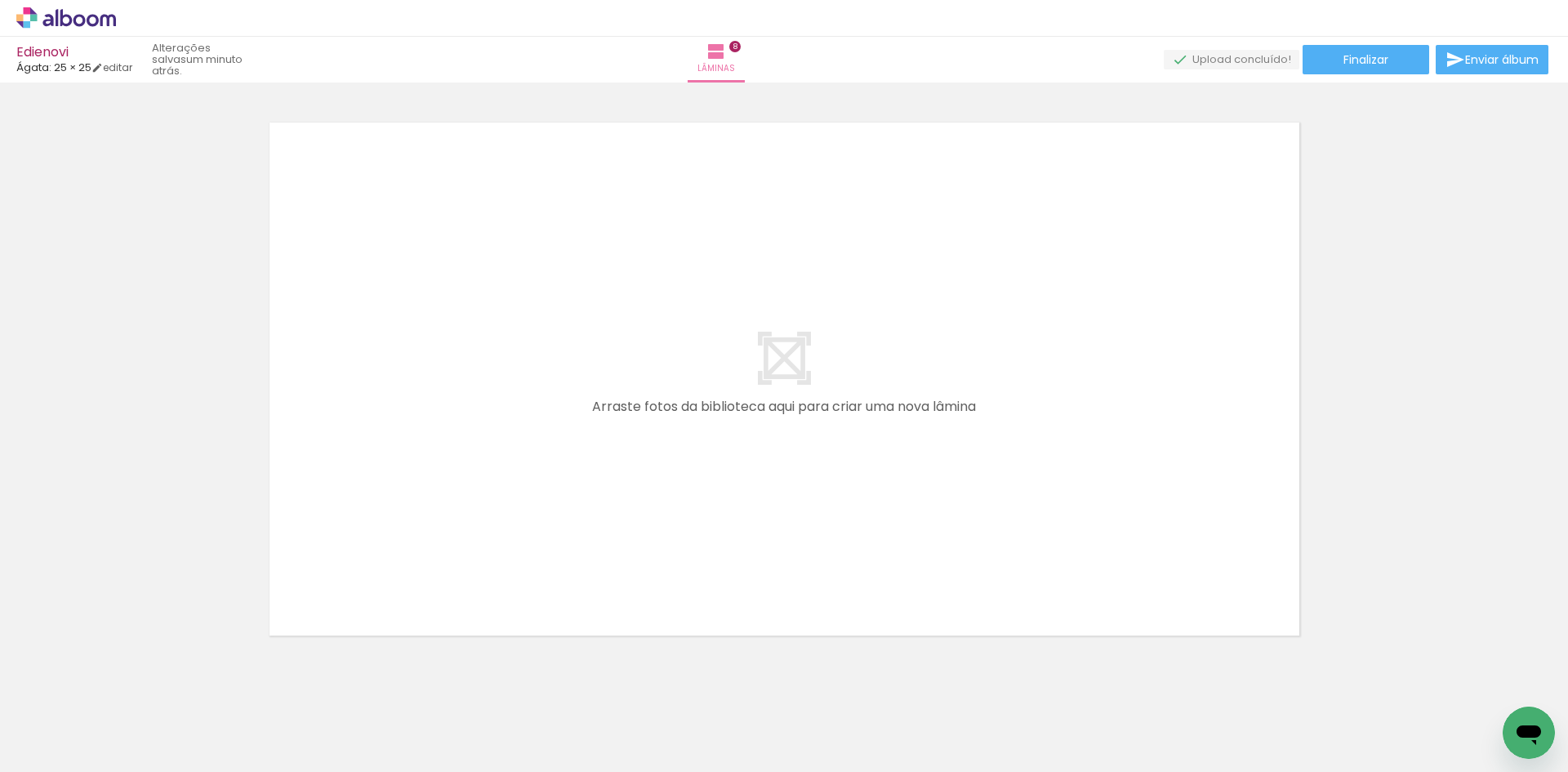
scroll to position [0, 3905]
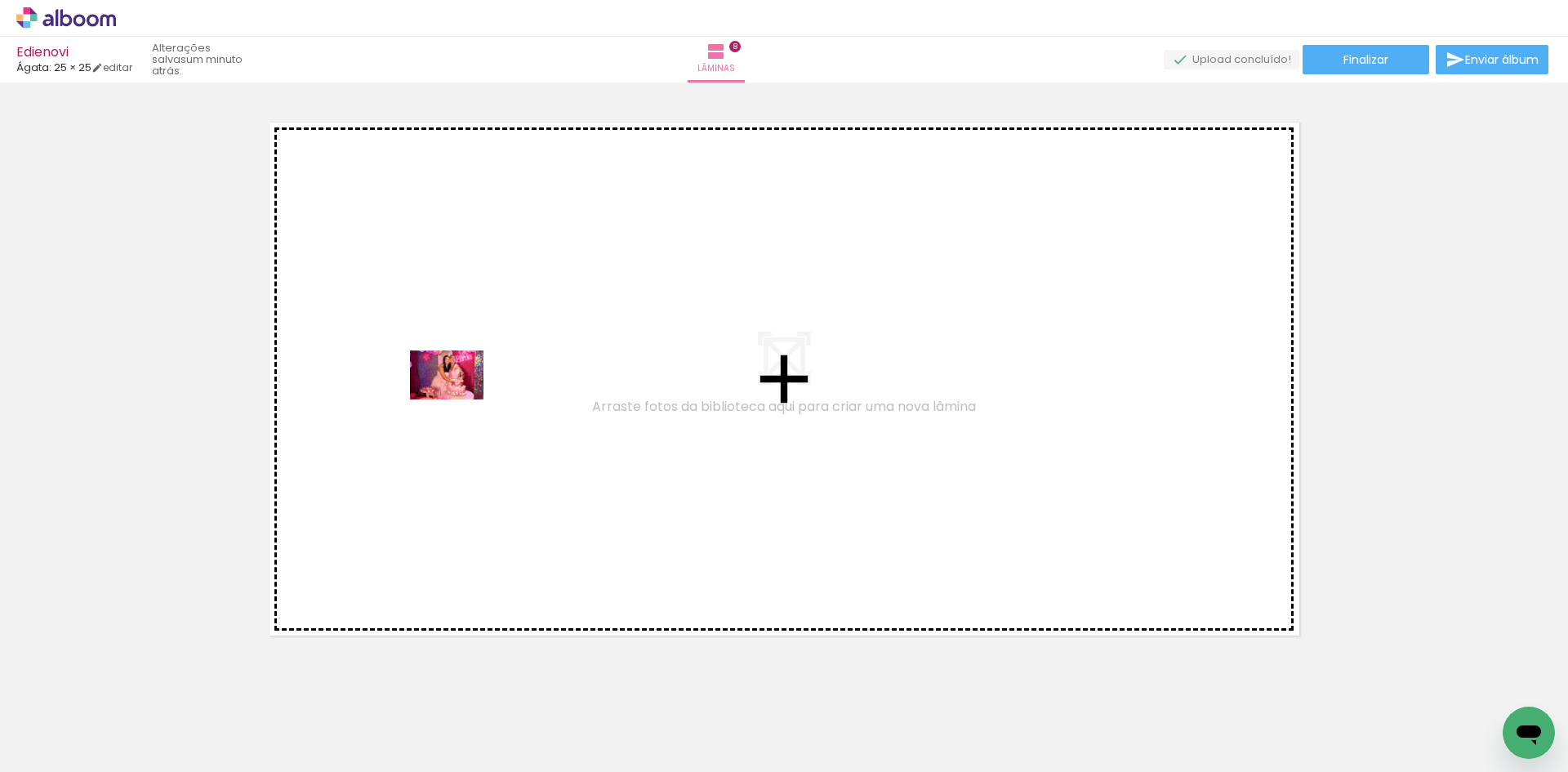
drag, startPoint x: 396, startPoint y: 720, endPoint x: 460, endPoint y: 376, distance: 349.9
click at [460, 376] on quentale-workspace at bounding box center [784, 386] width 1568 height 772
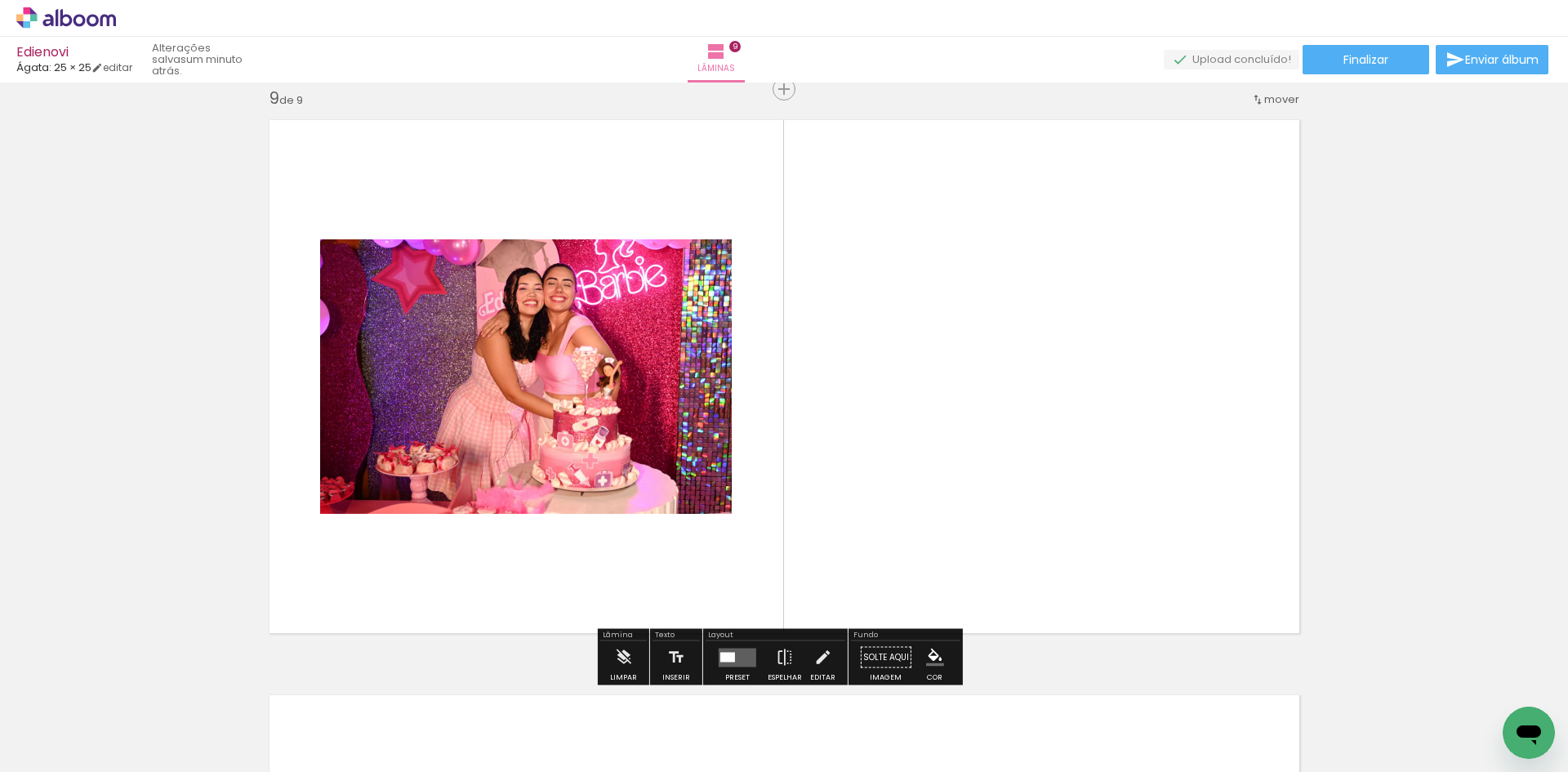
scroll to position [4621, 0]
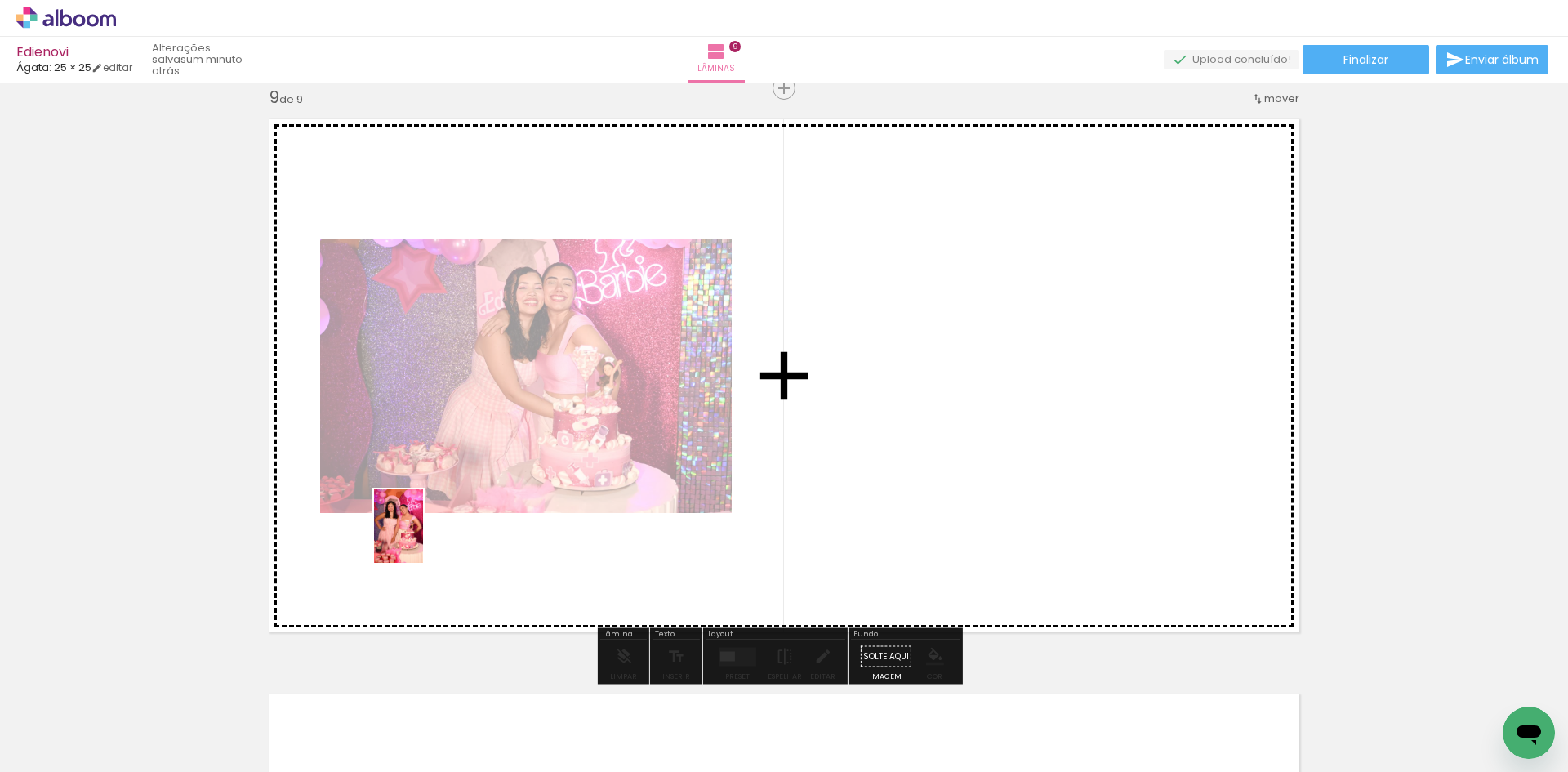
drag, startPoint x: 304, startPoint y: 728, endPoint x: 449, endPoint y: 496, distance: 273.6
click at [449, 496] on quentale-workspace at bounding box center [784, 386] width 1568 height 772
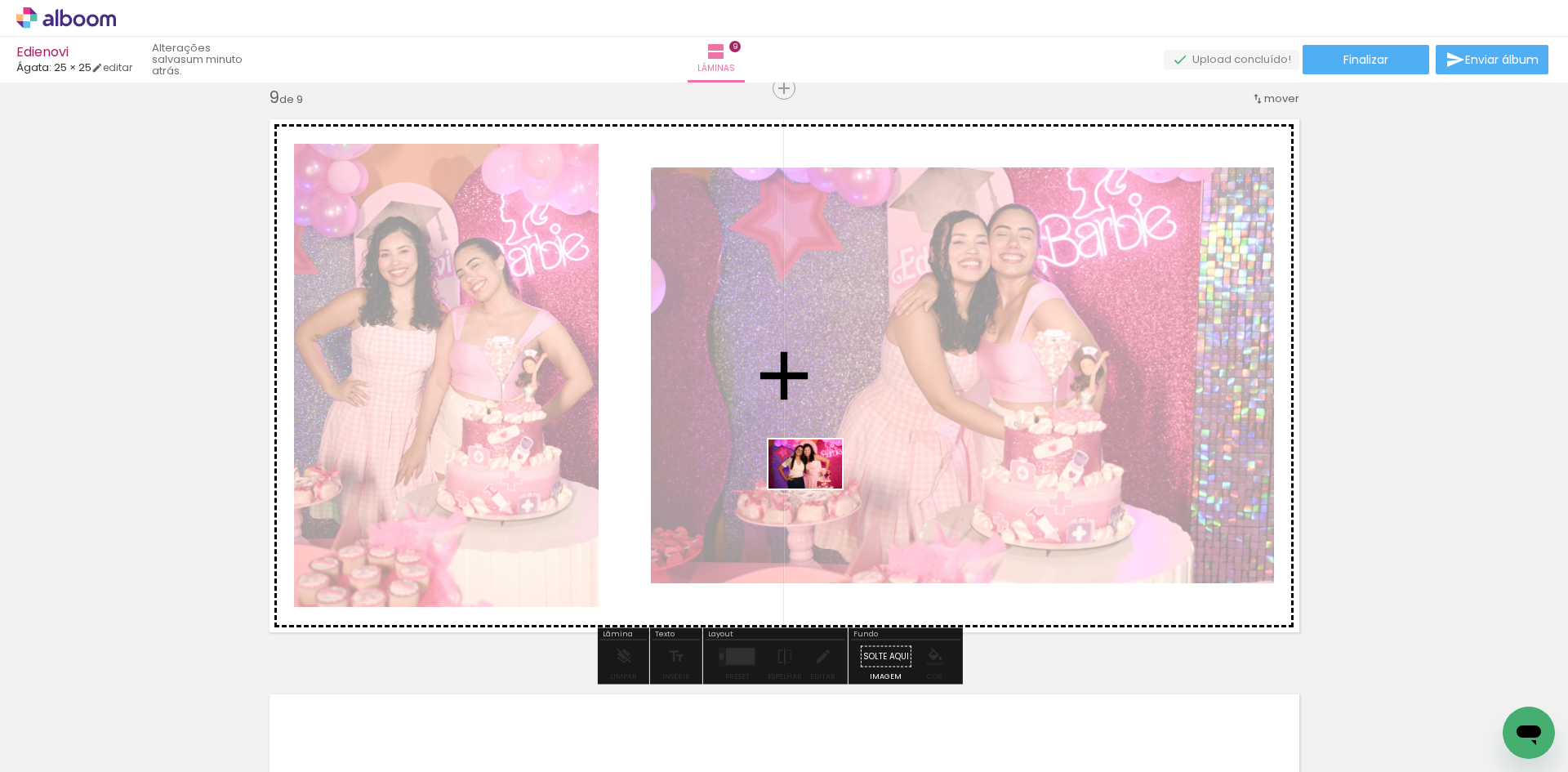
drag, startPoint x: 851, startPoint y: 733, endPoint x: 818, endPoint y: 478, distance: 257.1
click at [818, 478] on quentale-workspace at bounding box center [784, 386] width 1568 height 772
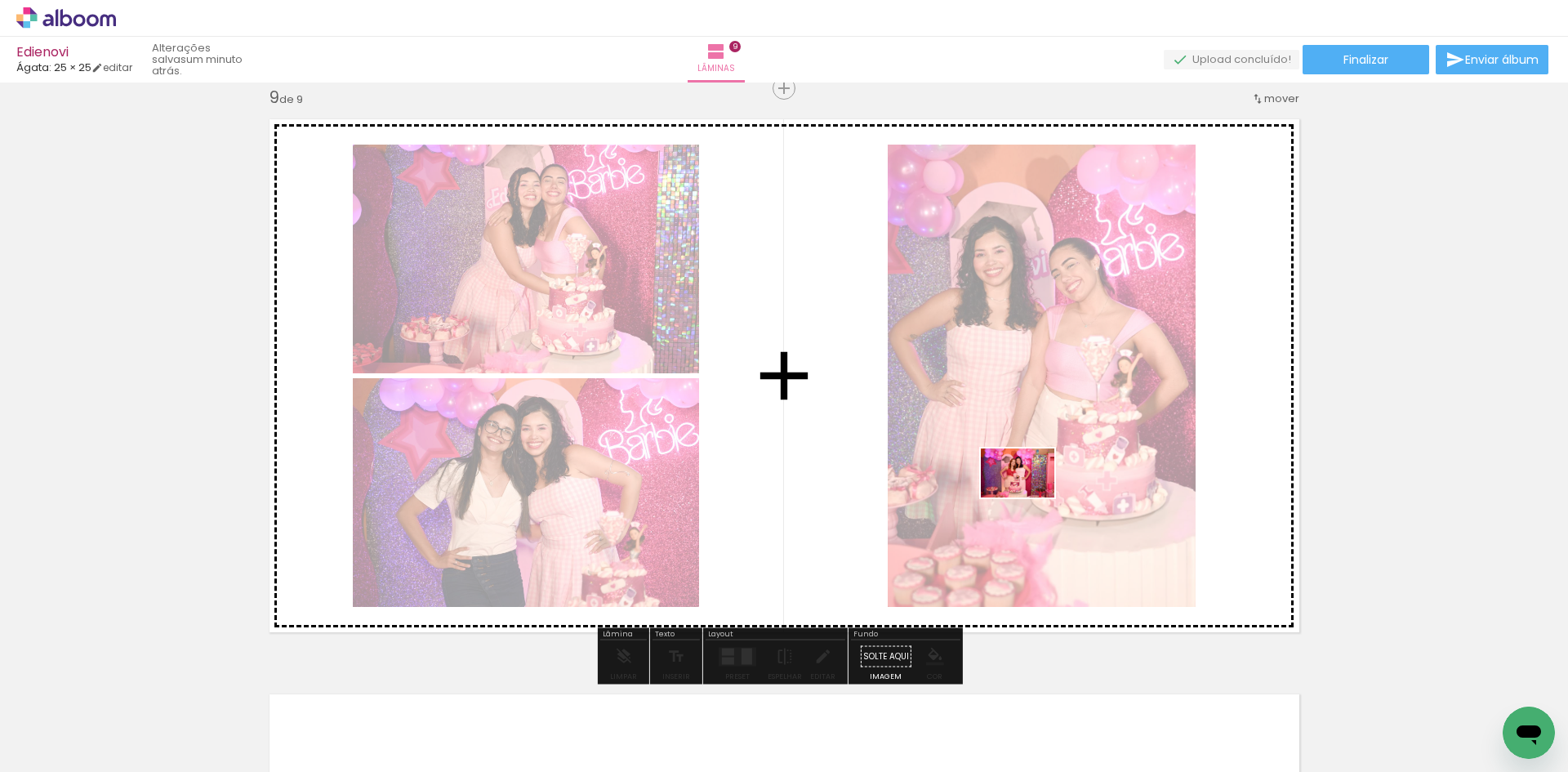
drag, startPoint x: 1095, startPoint y: 662, endPoint x: 1030, endPoint y: 497, distance: 177.3
click at [1030, 497] on quentale-workspace at bounding box center [784, 386] width 1568 height 772
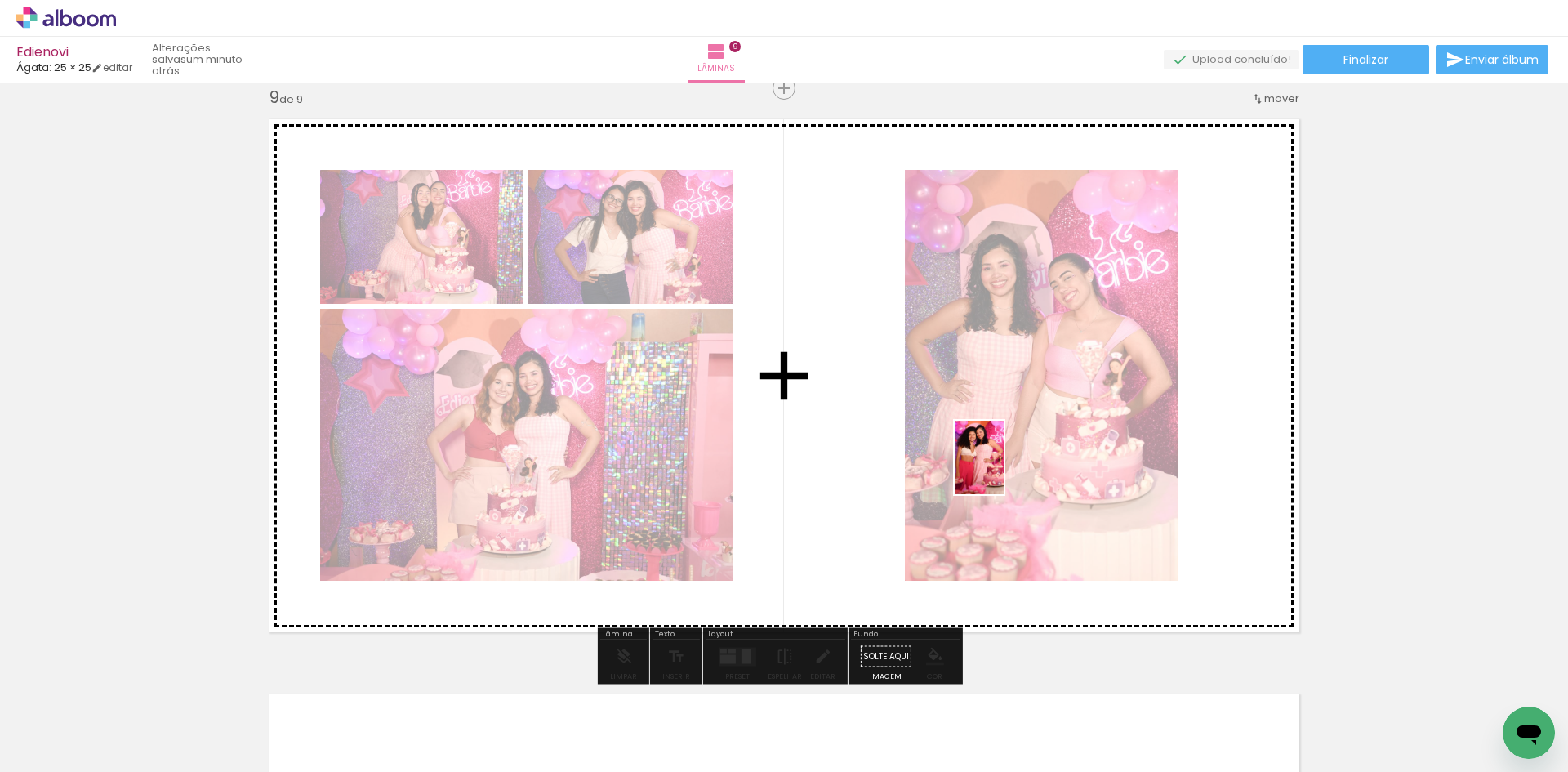
drag, startPoint x: 1023, startPoint y: 718, endPoint x: 1004, endPoint y: 460, distance: 258.7
click at [1004, 460] on quentale-workspace at bounding box center [784, 386] width 1568 height 772
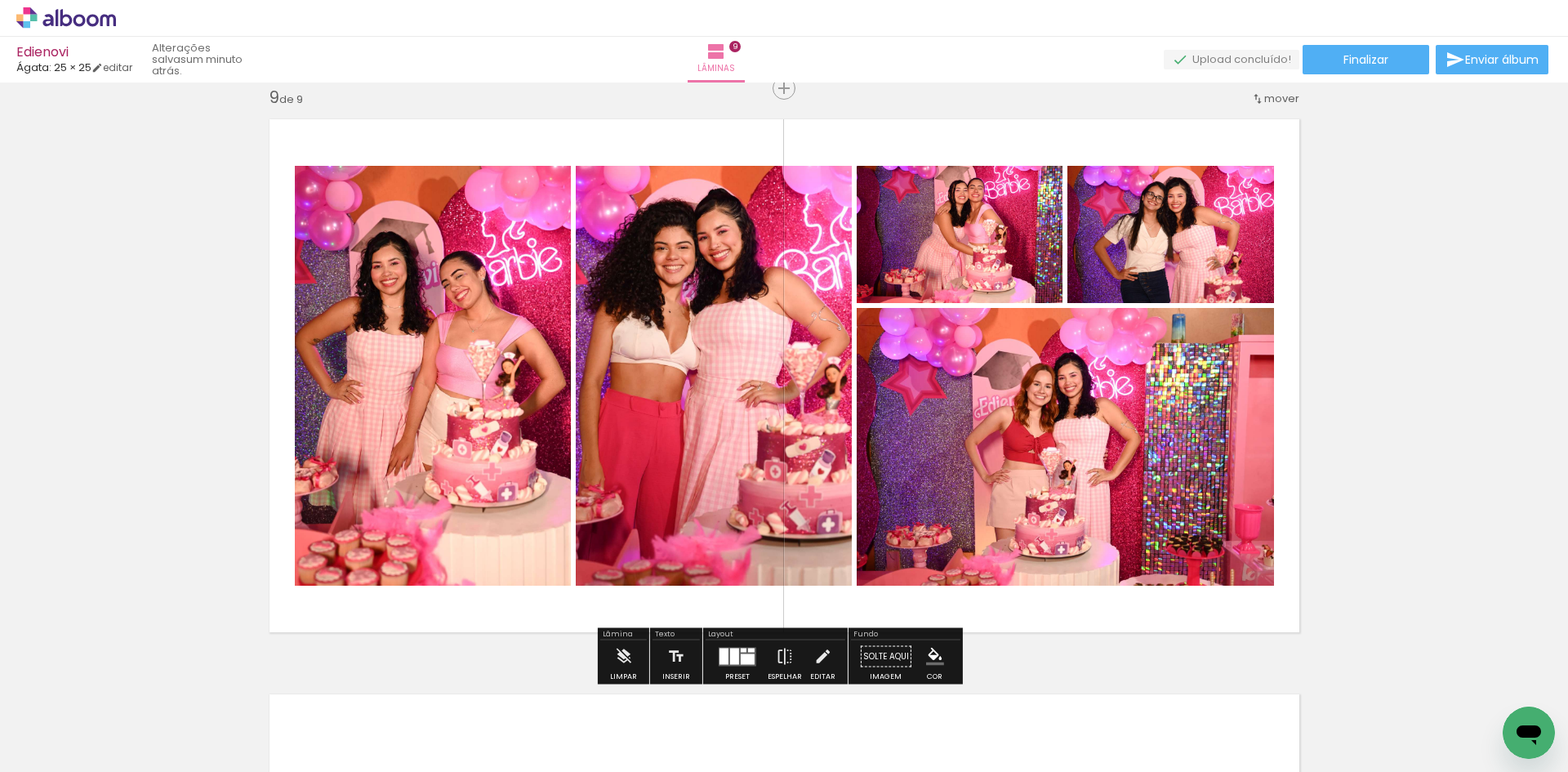
click at [1210, 740] on div at bounding box center [1198, 717] width 54 height 81
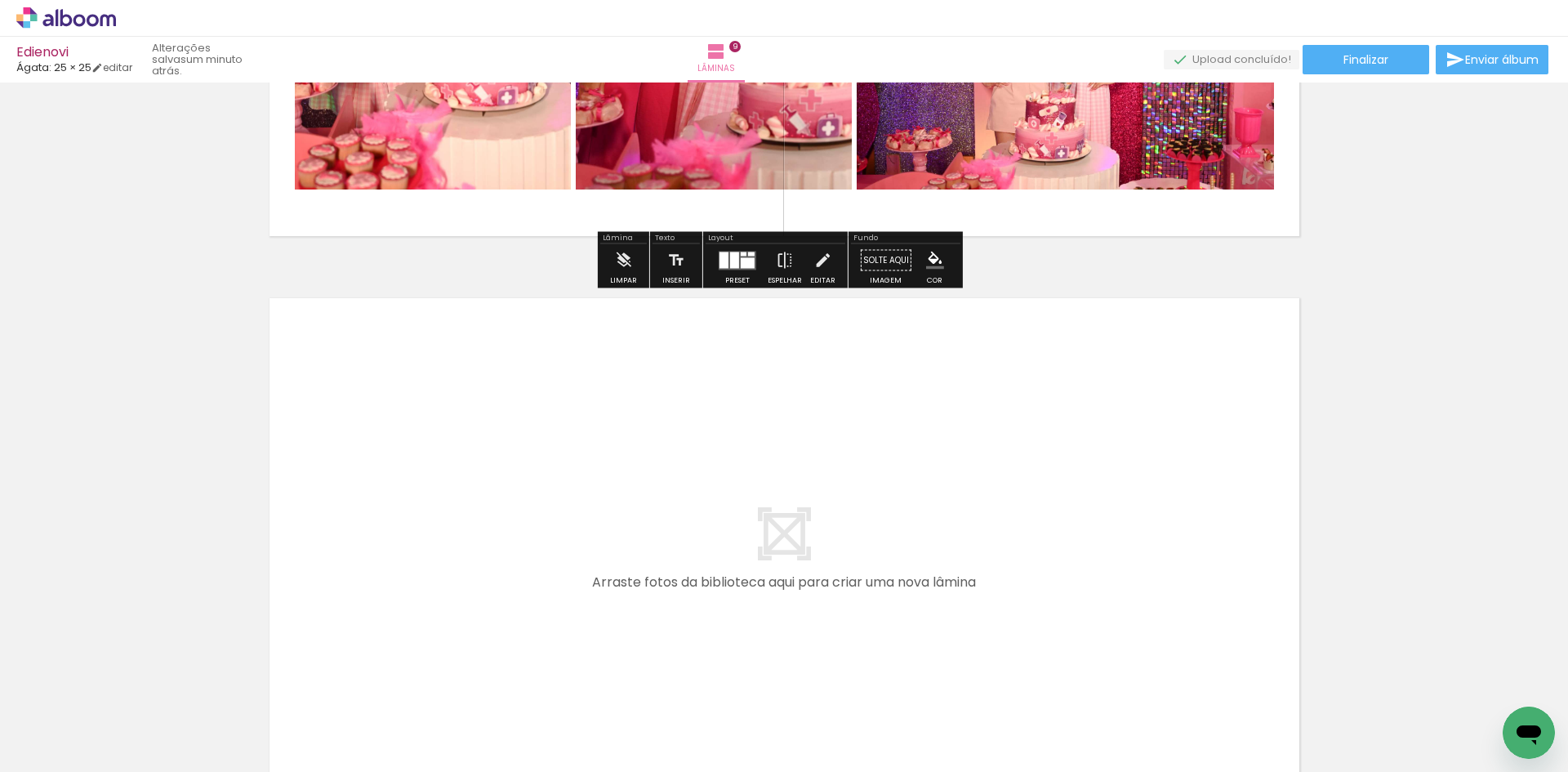
scroll to position [5030, 0]
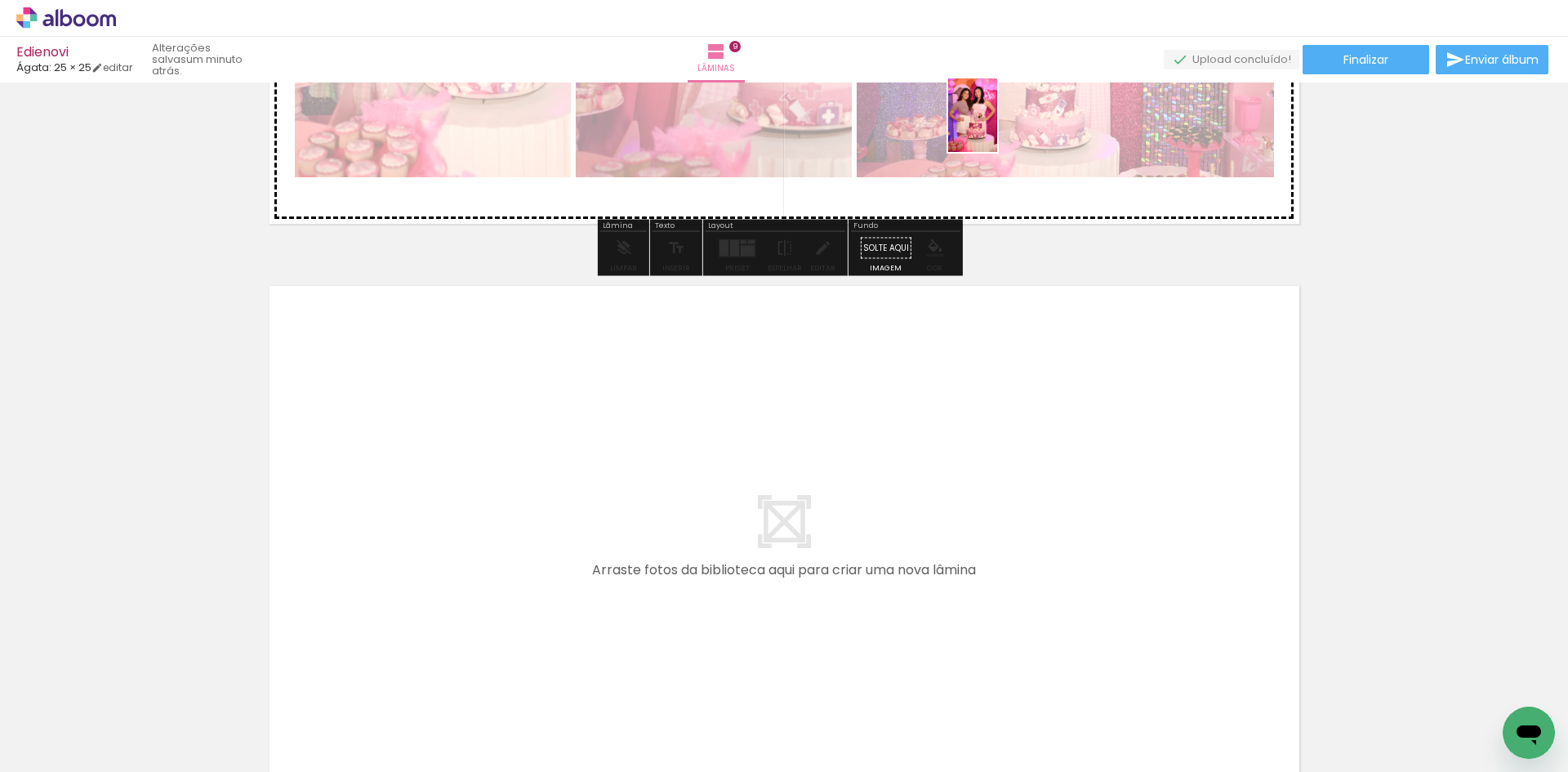
drag, startPoint x: 1211, startPoint y: 740, endPoint x: 998, endPoint y: 127, distance: 649.0
click at [998, 127] on quentale-workspace at bounding box center [784, 386] width 1568 height 772
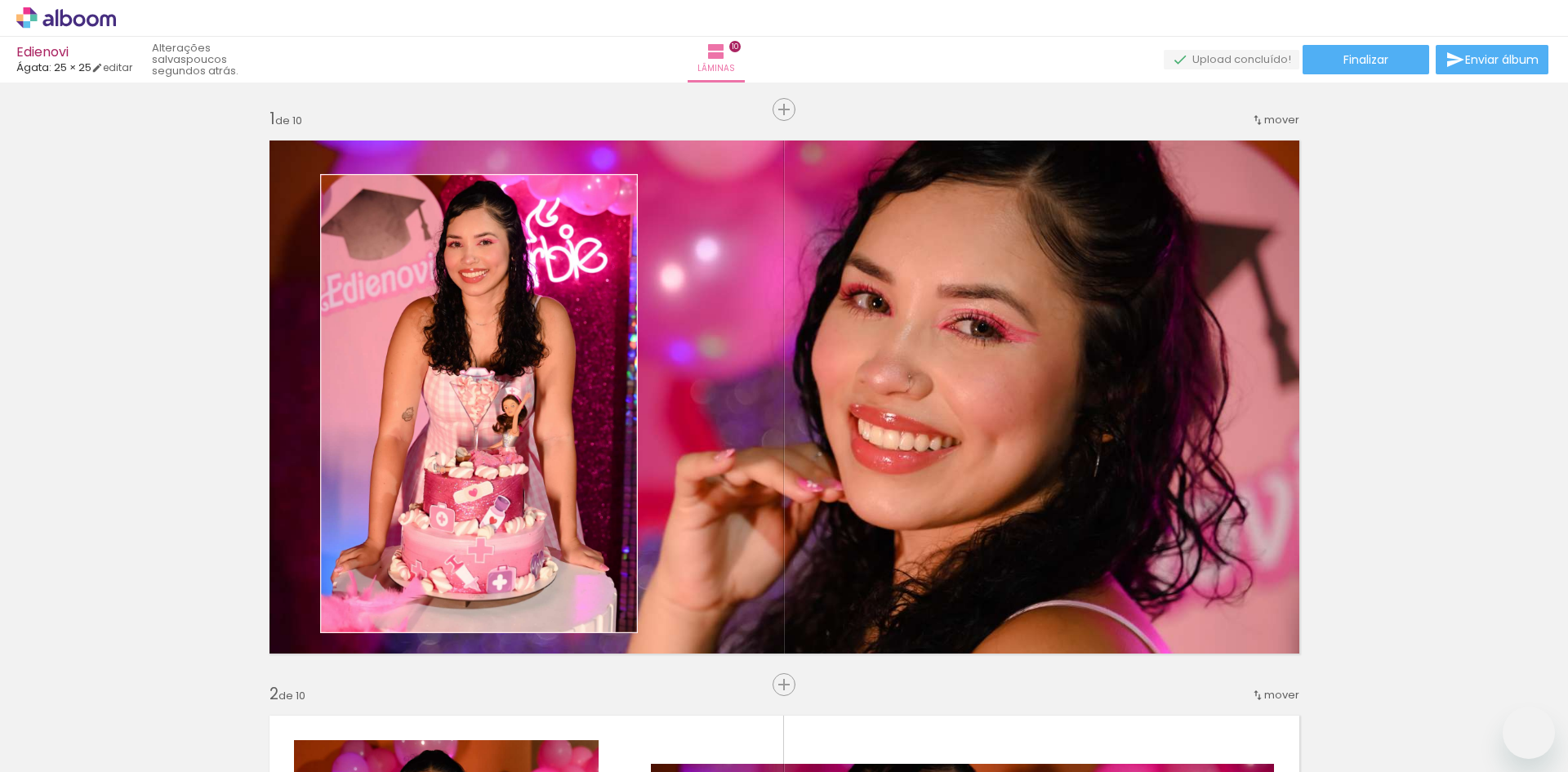
drag, startPoint x: 0, startPoint y: 0, endPoint x: 883, endPoint y: 702, distance: 1128.0
click at [866, 458] on quentale-workspace at bounding box center [784, 386] width 1568 height 772
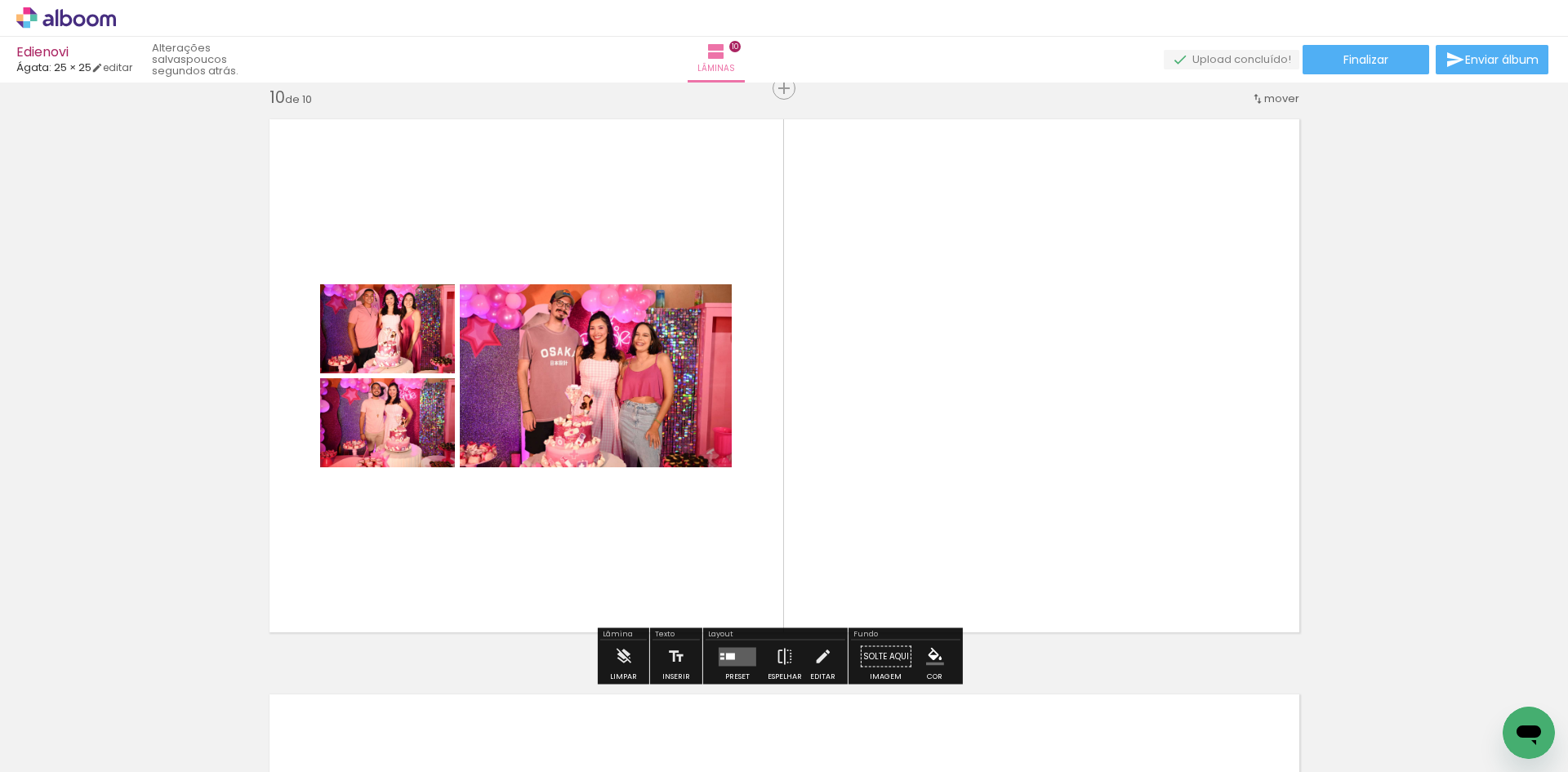
scroll to position [0, 1579]
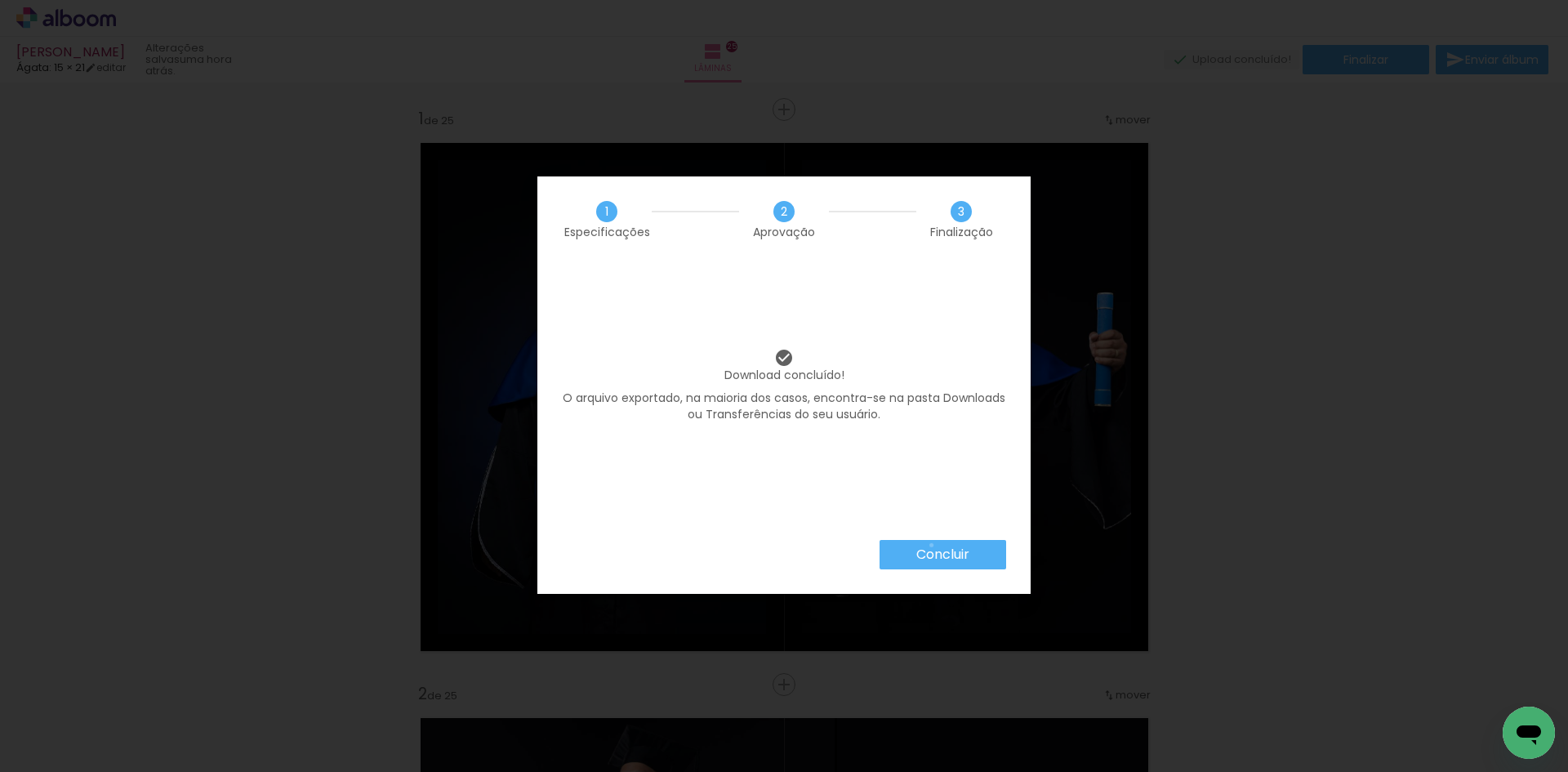
click at [0, 0] on slot "Concluir" at bounding box center [0, 0] width 0 height 0
